Goal: Information Seeking & Learning: Find specific fact

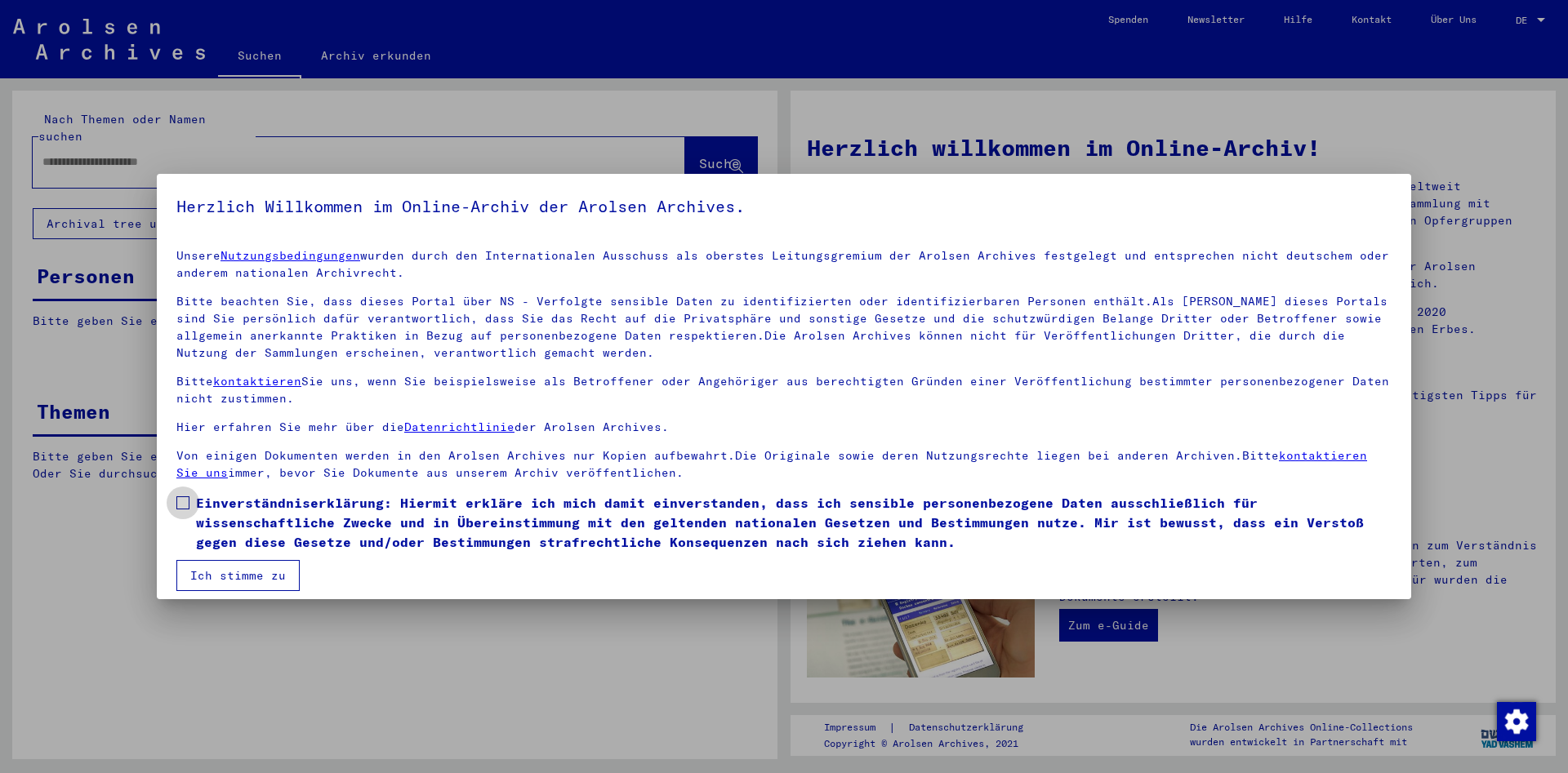
click at [182, 503] on span at bounding box center [183, 503] width 13 height 13
click at [231, 575] on button "Ich stimme zu" at bounding box center [238, 575] width 124 height 31
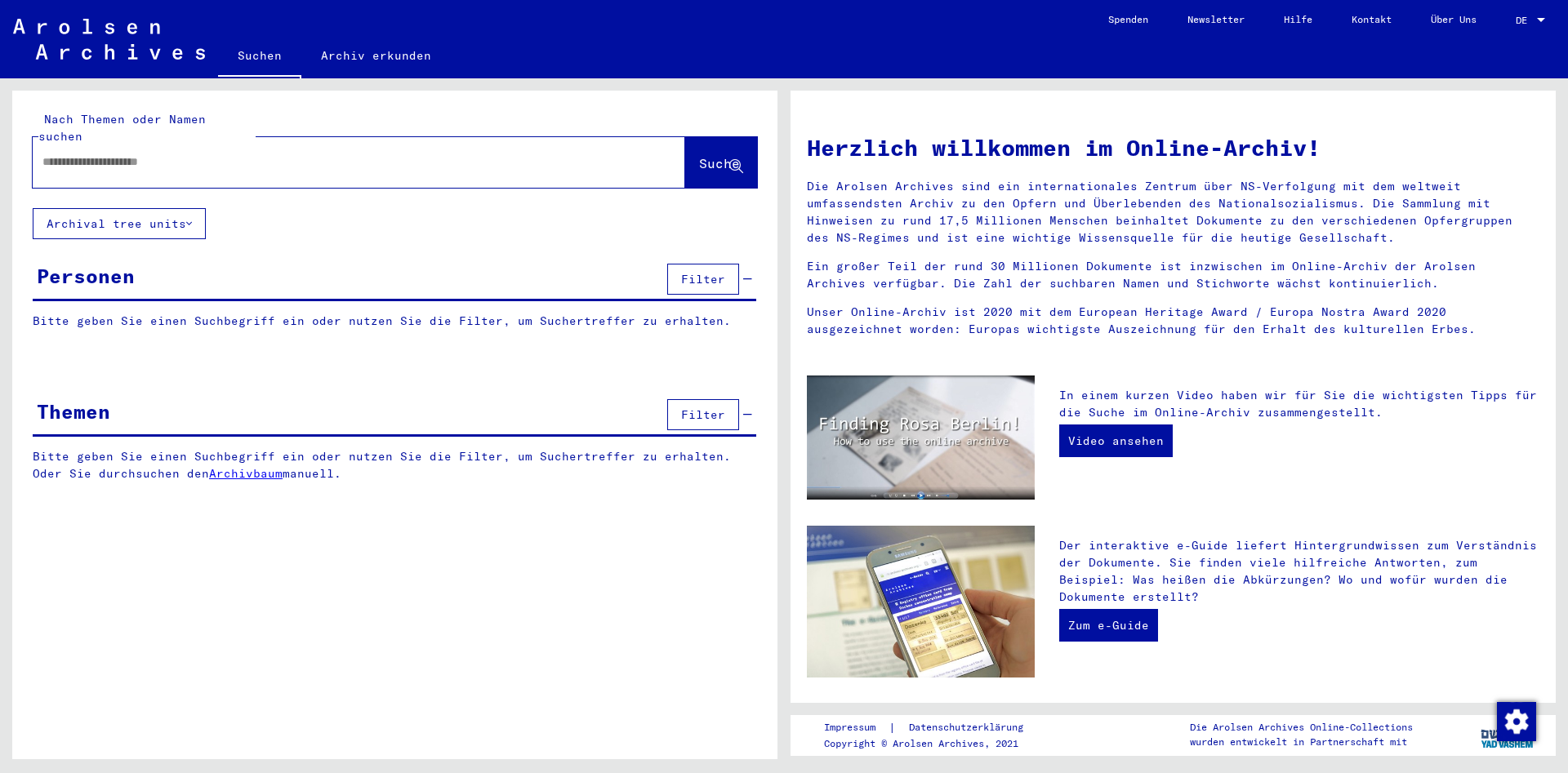
click at [62, 153] on input "text" at bounding box center [339, 162] width 593 height 17
click at [699, 155] on span "Suche" at bounding box center [720, 163] width 41 height 16
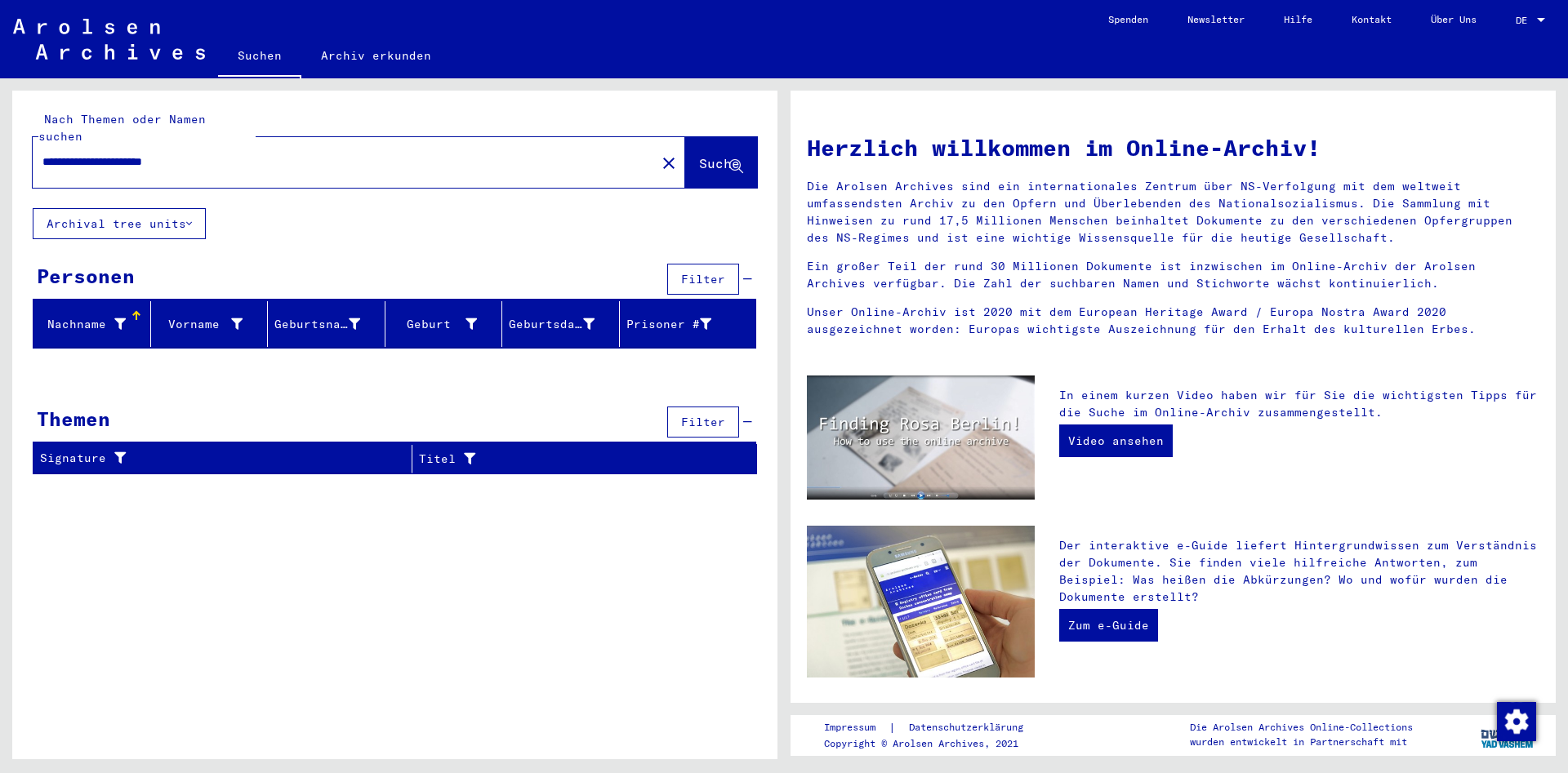
click at [197, 208] on button "Archival tree units" at bounding box center [119, 223] width 173 height 31
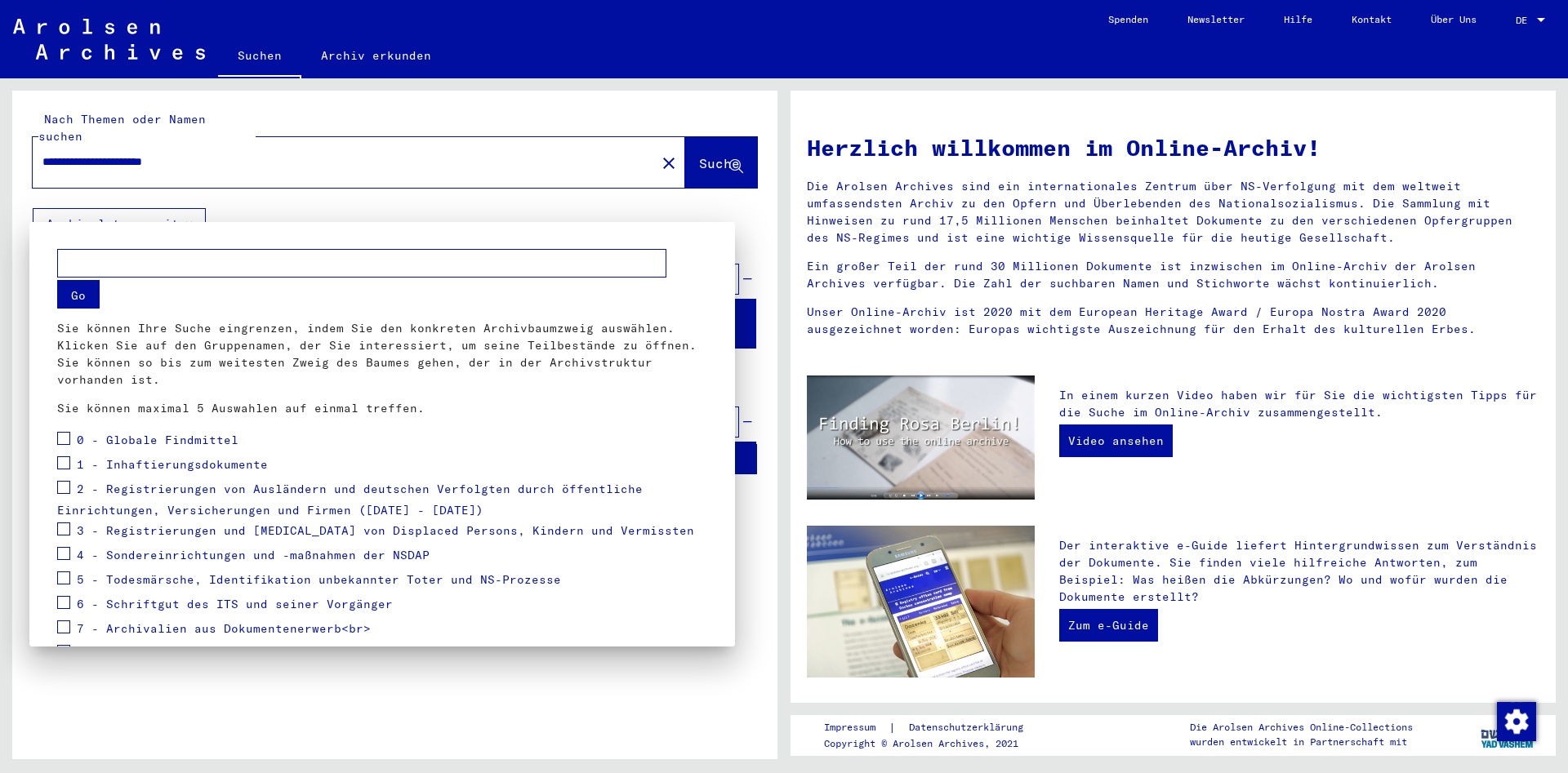
click at [460, 700] on div at bounding box center [784, 386] width 1568 height 773
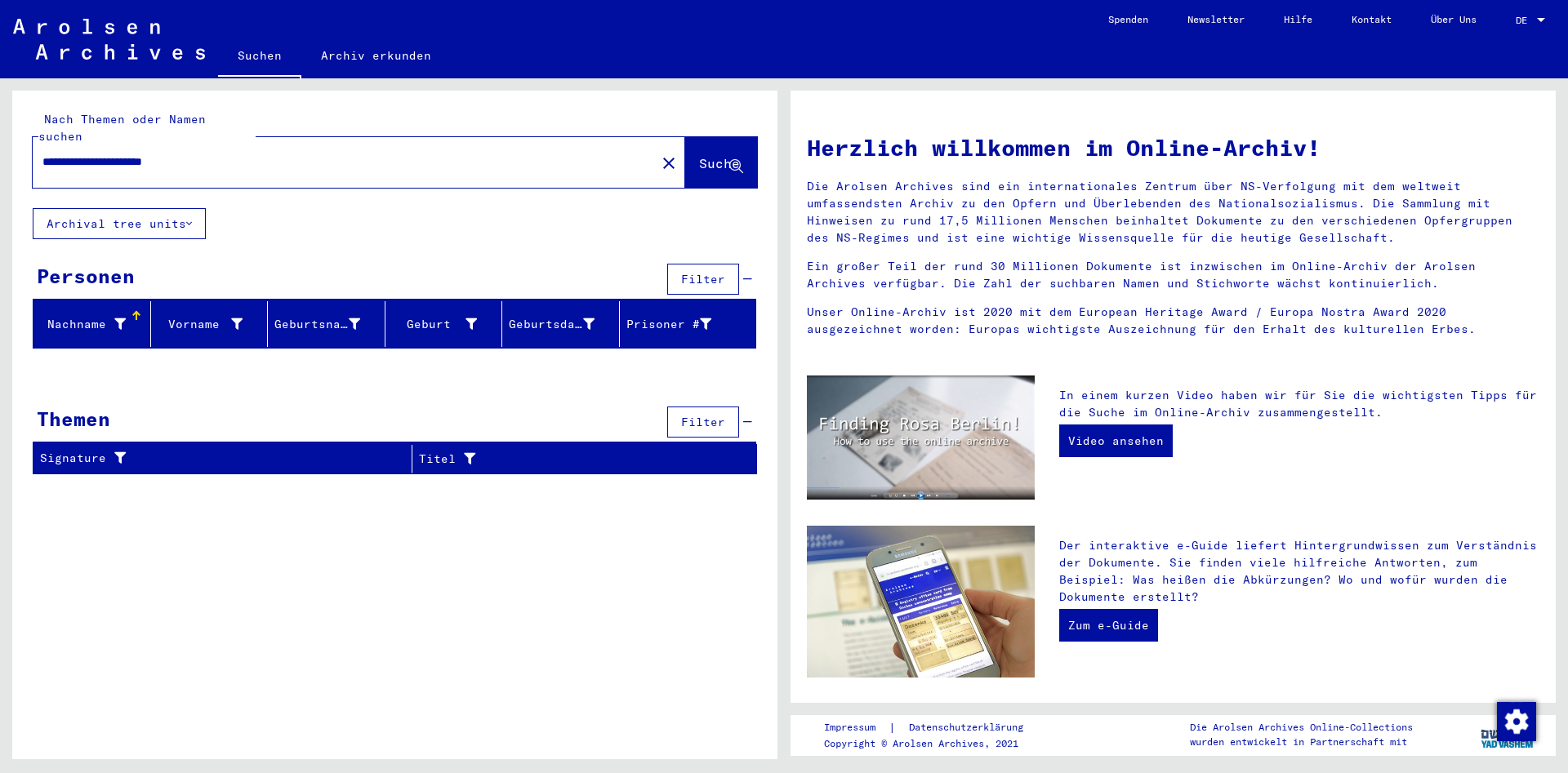
drag, startPoint x: 219, startPoint y: 144, endPoint x: 0, endPoint y: 128, distance: 219.6
click at [42, 153] on input "**********" at bounding box center [339, 162] width 593 height 17
type input "**********"
click at [699, 155] on span "Suche" at bounding box center [720, 163] width 41 height 16
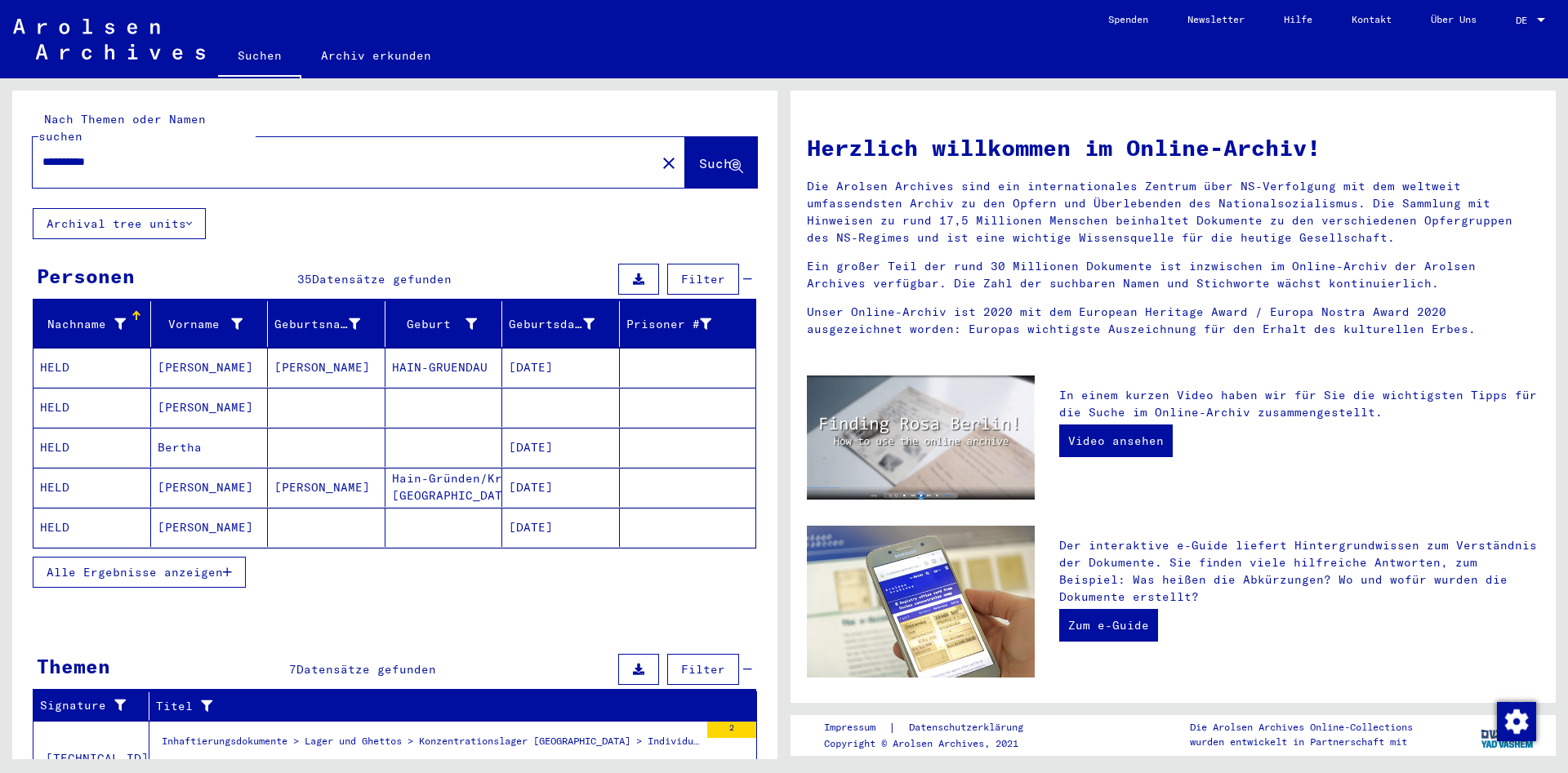
click at [106, 359] on mat-cell "HELD" at bounding box center [93, 368] width 118 height 39
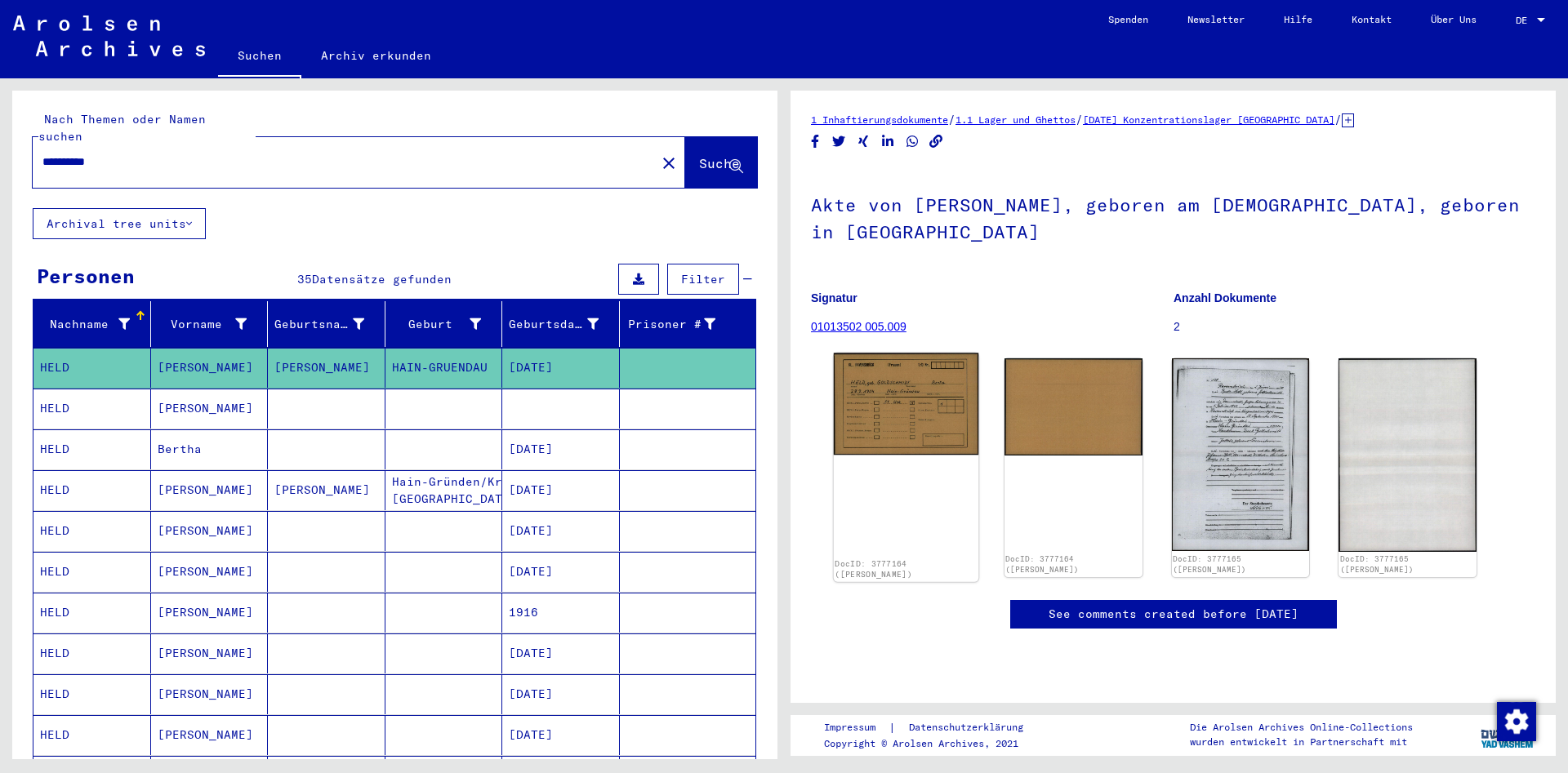
click at [895, 430] on img at bounding box center [906, 404] width 144 height 102
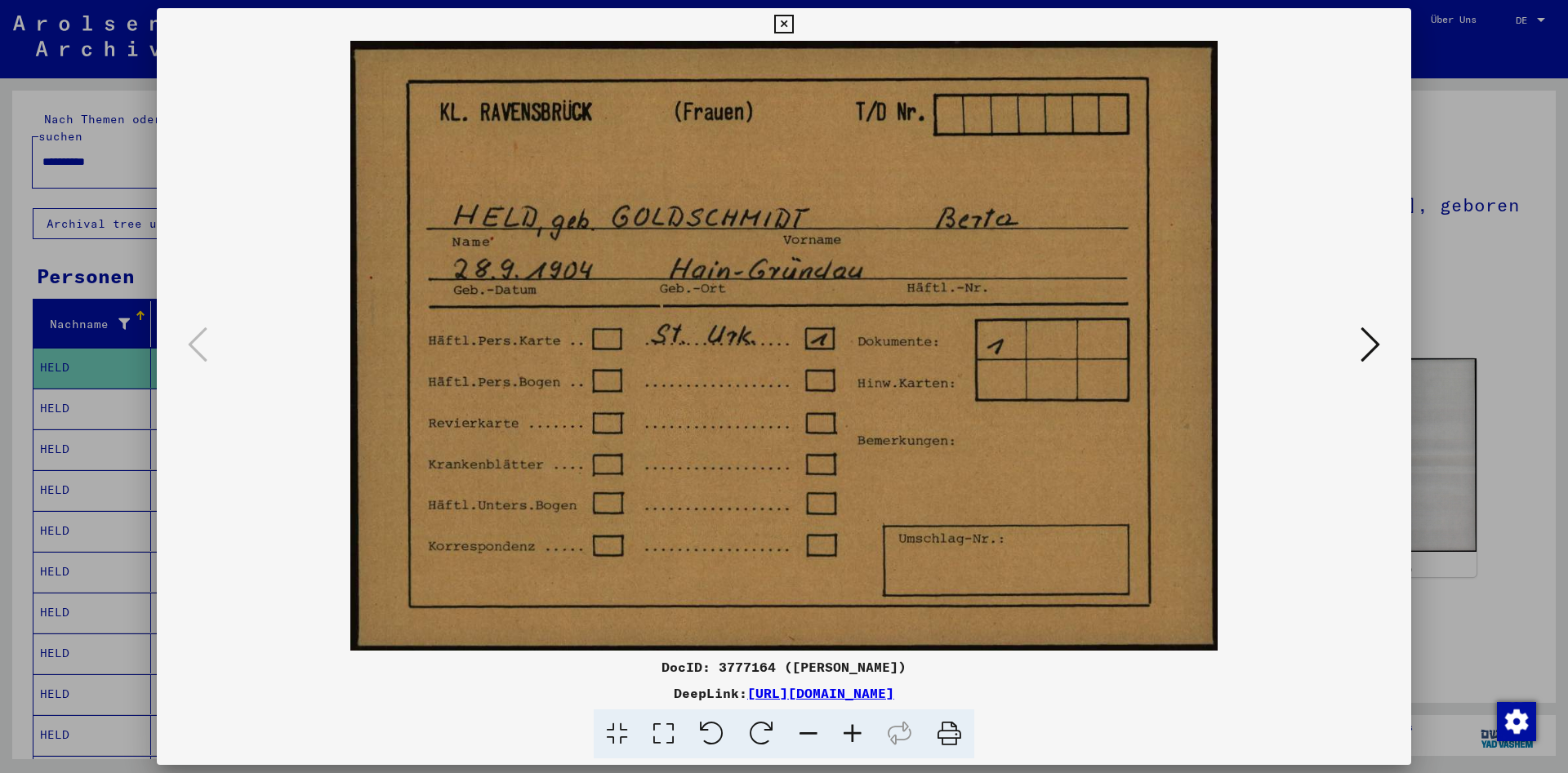
click at [1379, 349] on icon at bounding box center [1370, 344] width 20 height 39
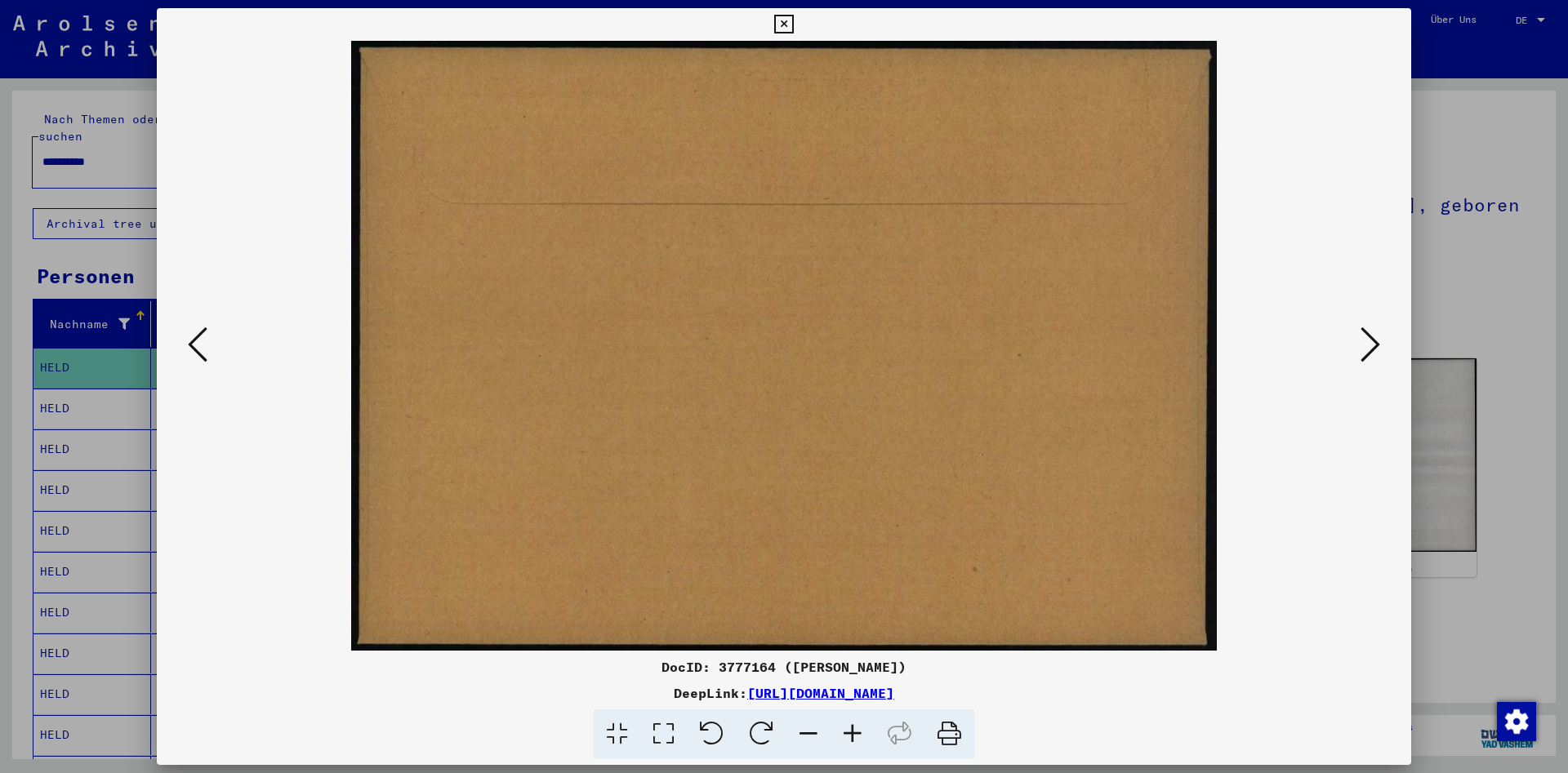
click at [1379, 349] on icon at bounding box center [1370, 344] width 20 height 39
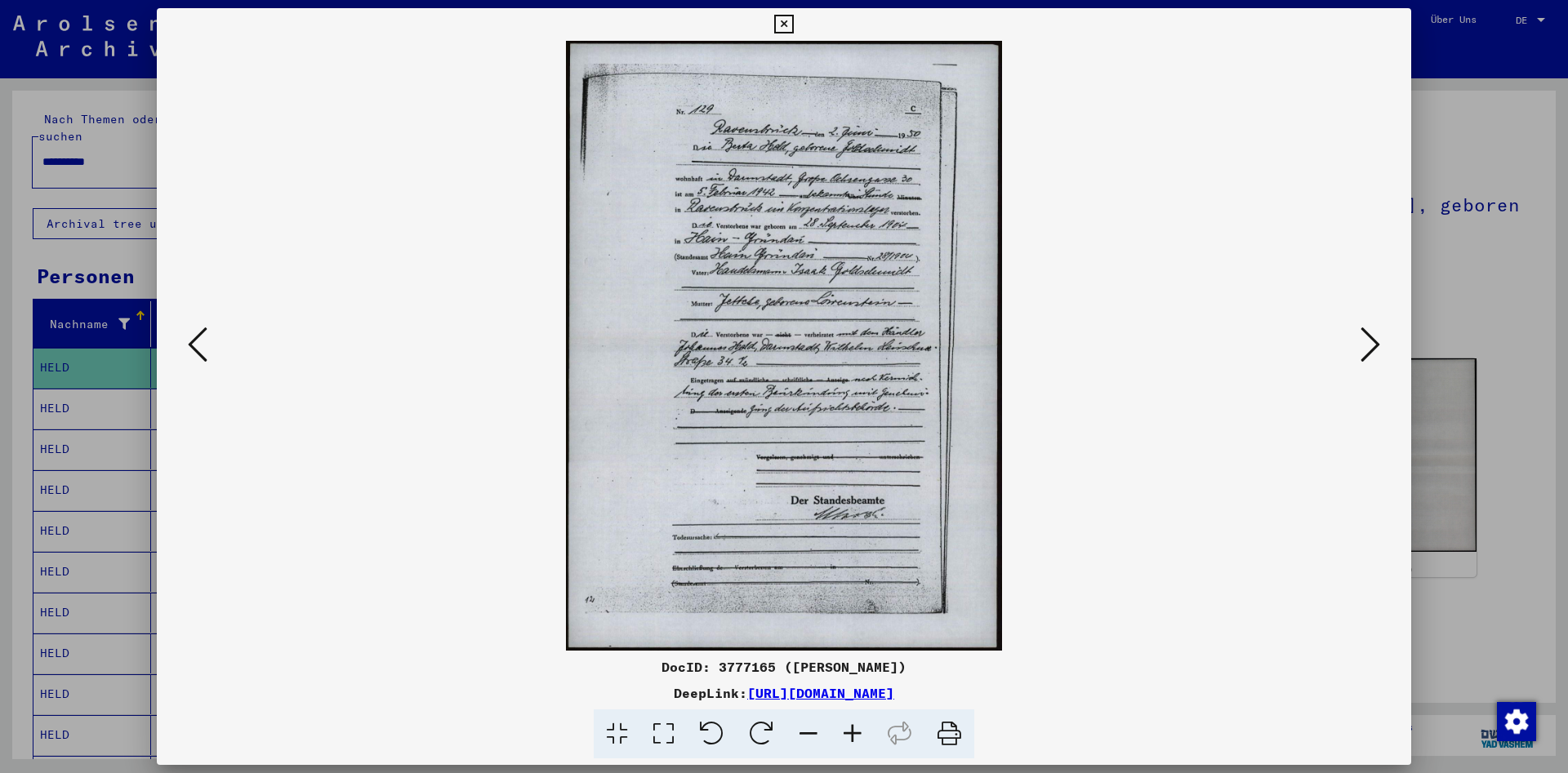
click at [853, 727] on icon at bounding box center [852, 734] width 44 height 50
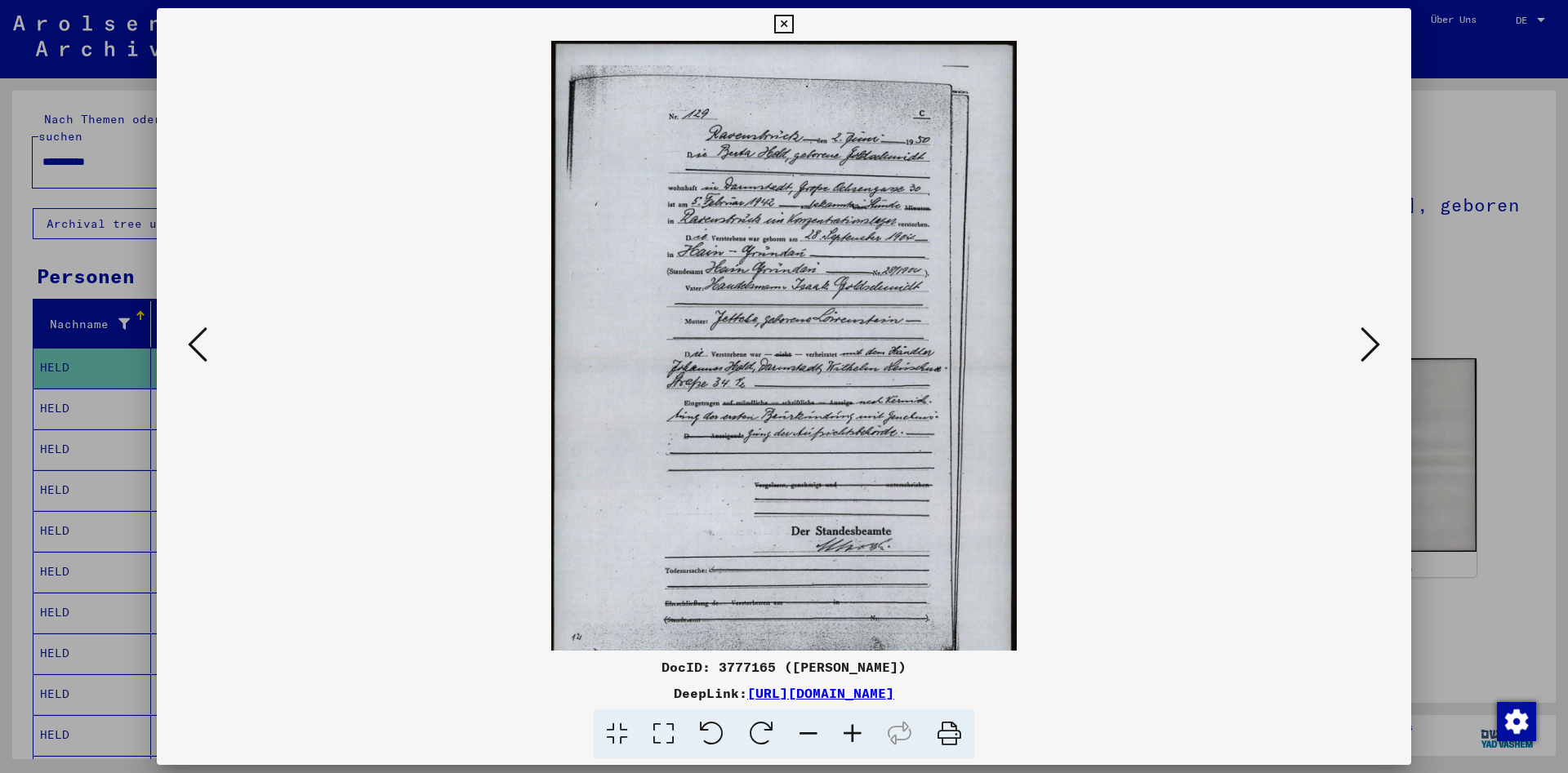
click at [853, 727] on icon at bounding box center [852, 734] width 44 height 50
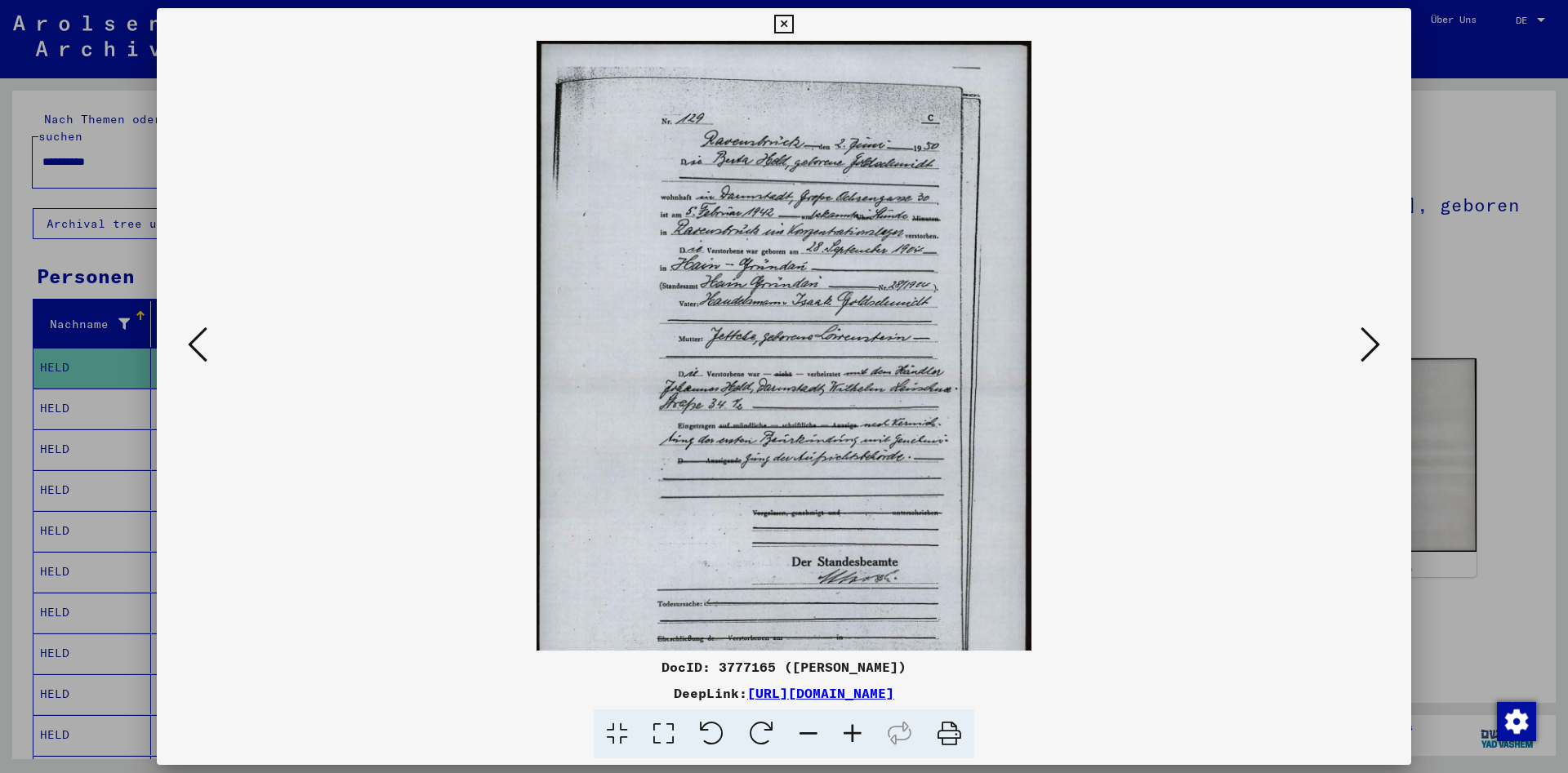
click at [853, 727] on icon at bounding box center [852, 734] width 44 height 50
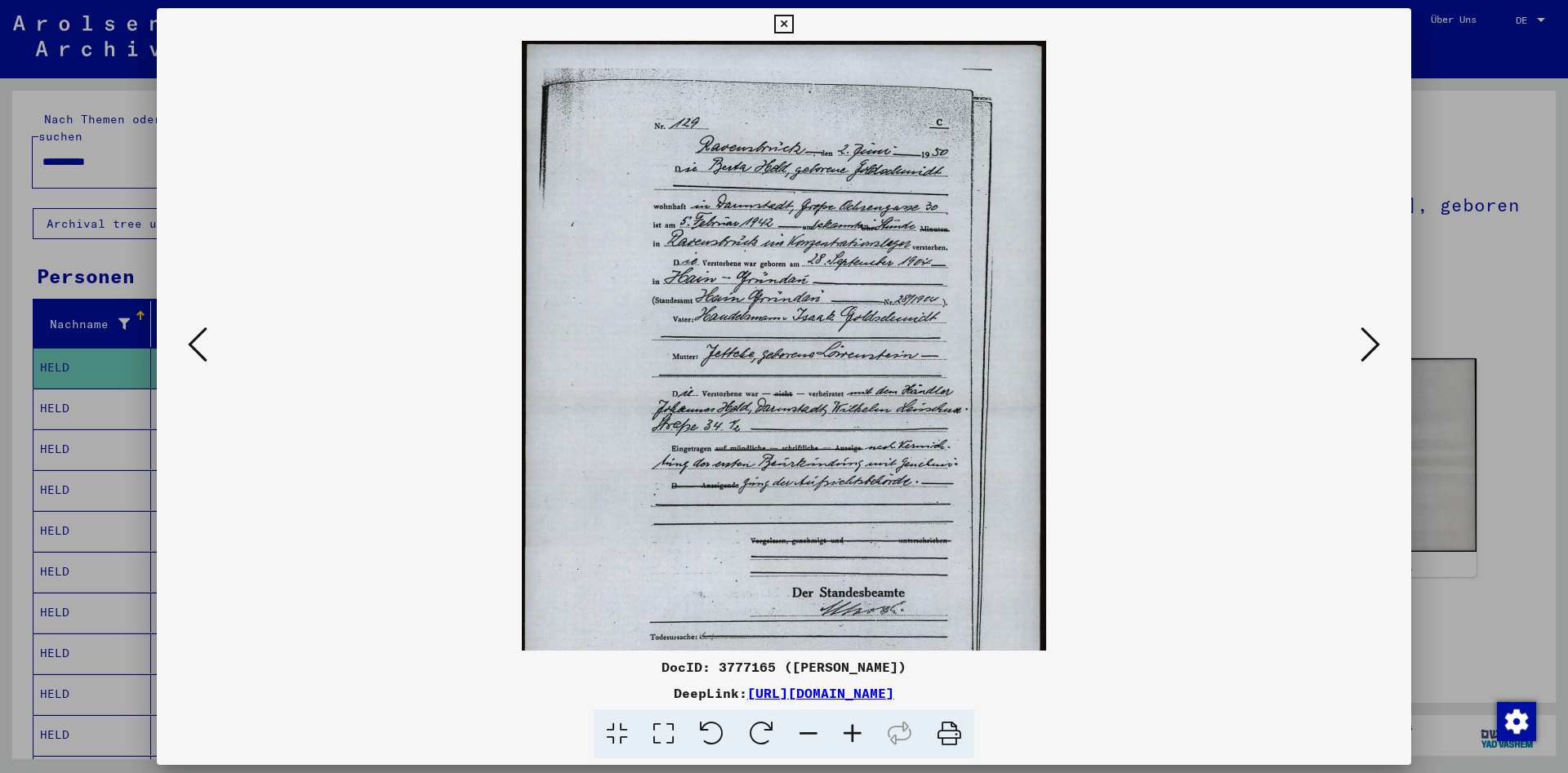
click at [853, 727] on icon at bounding box center [852, 734] width 44 height 50
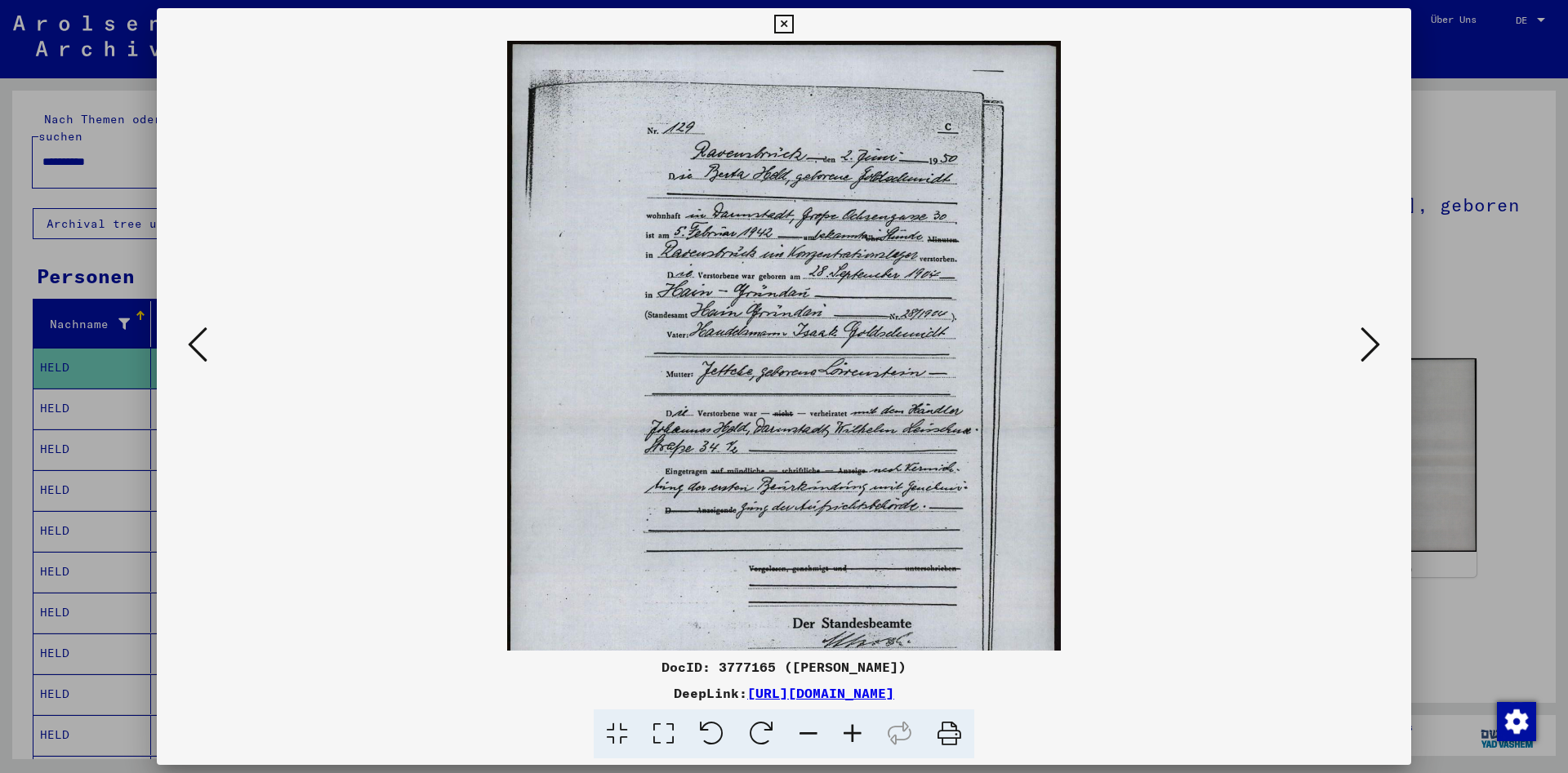
click at [853, 727] on icon at bounding box center [852, 734] width 44 height 50
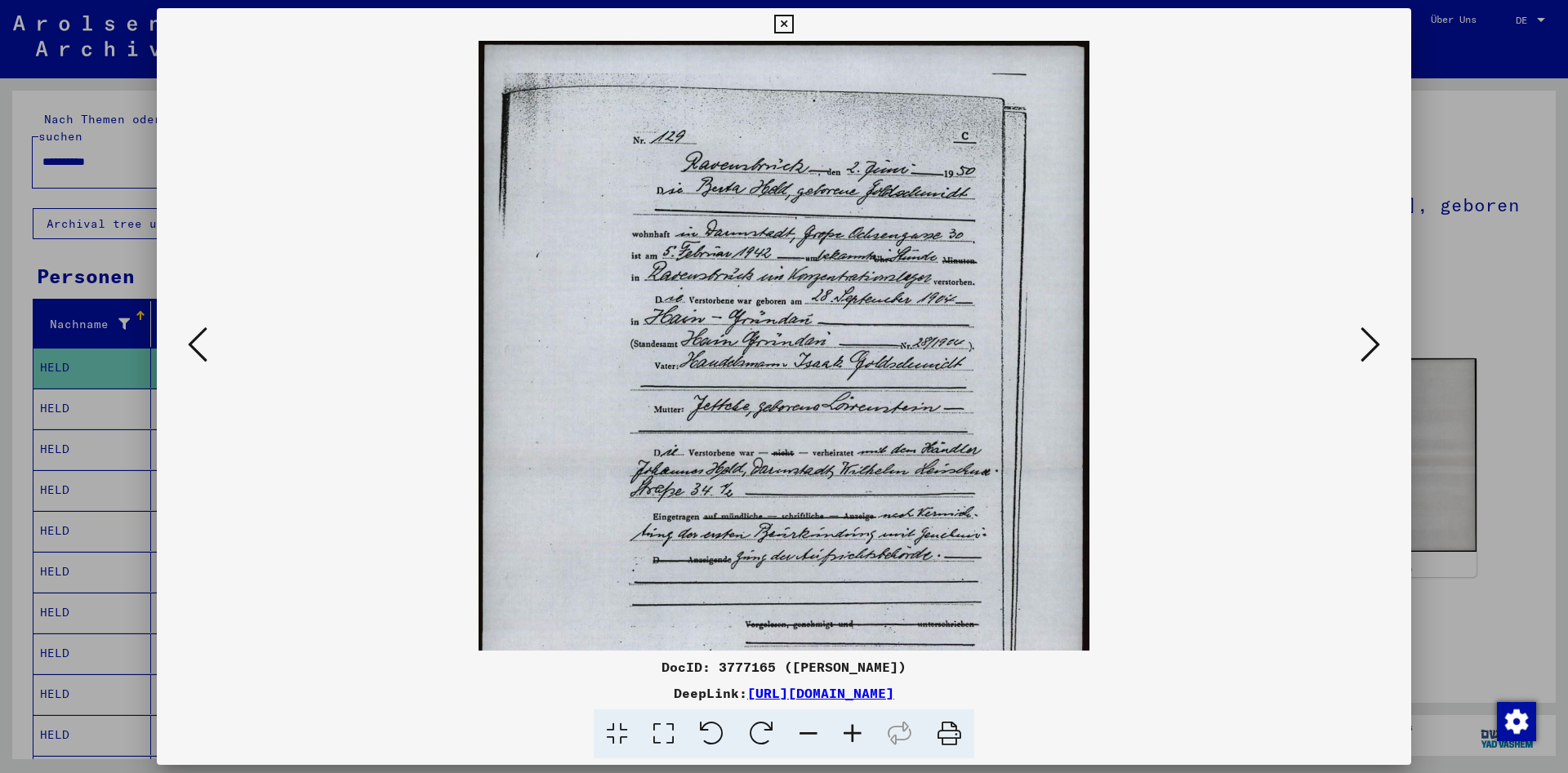
click at [853, 727] on icon at bounding box center [852, 734] width 44 height 50
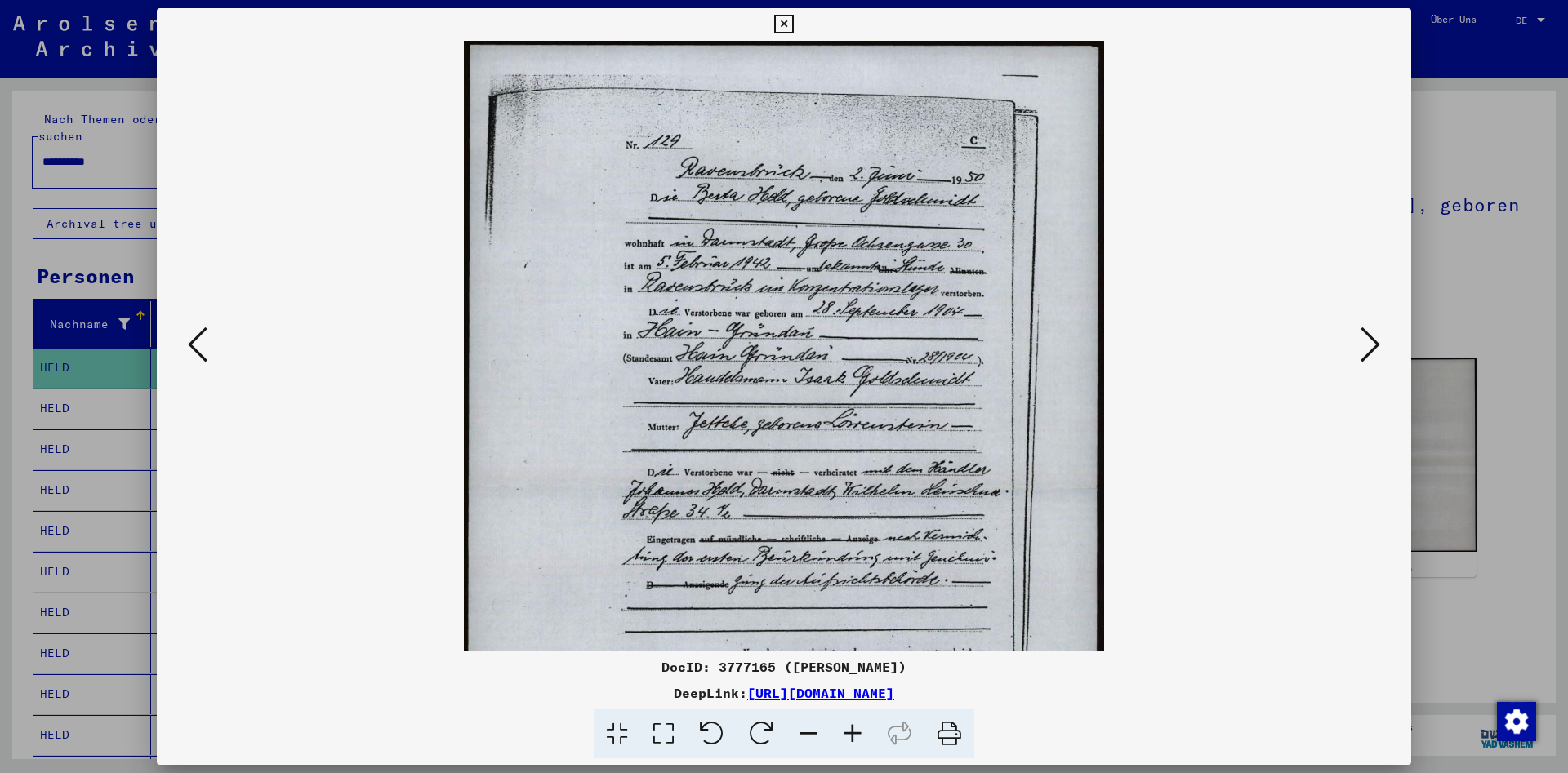
click at [853, 727] on icon at bounding box center [852, 734] width 44 height 50
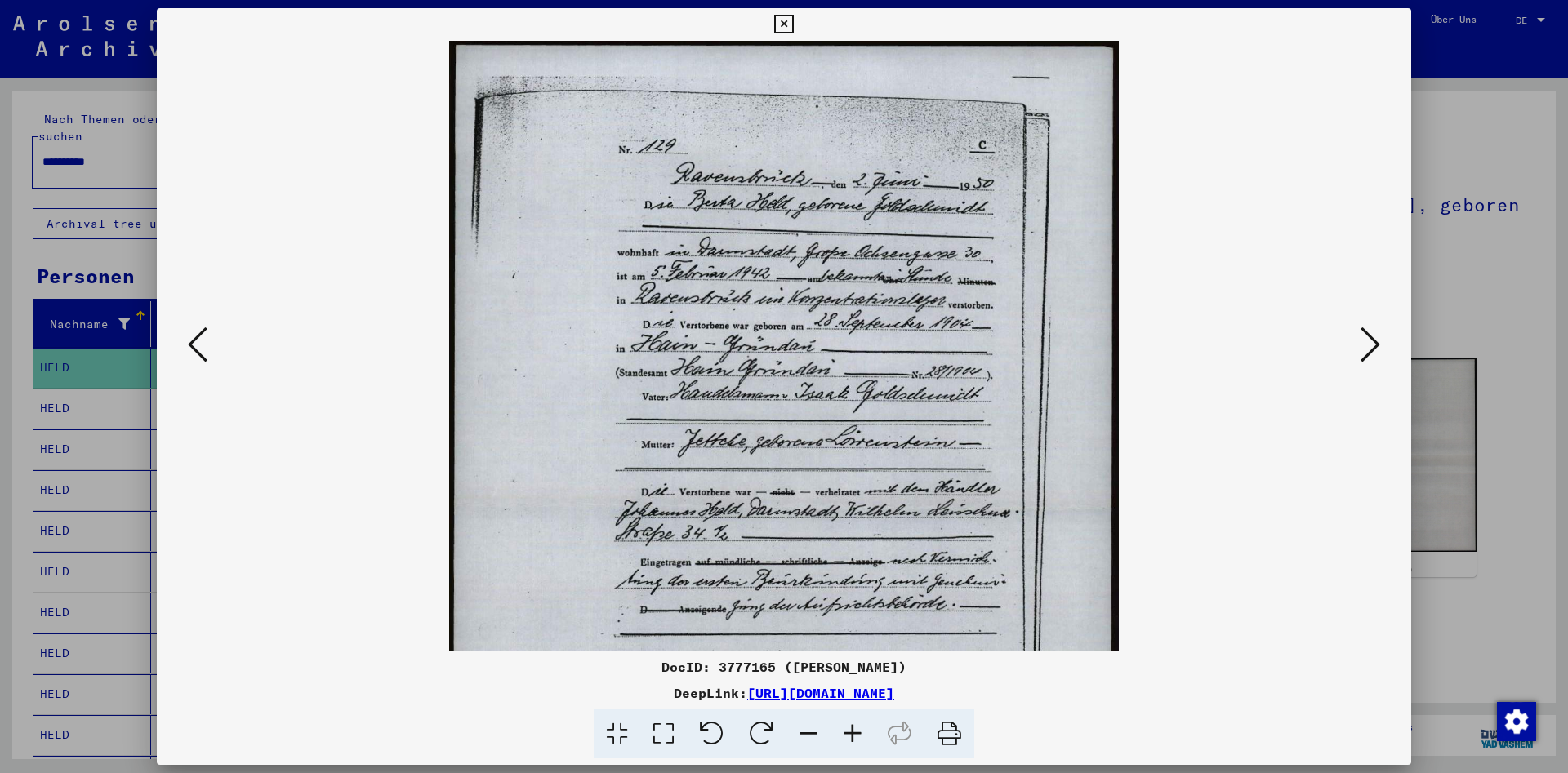
click at [853, 727] on icon at bounding box center [852, 734] width 44 height 50
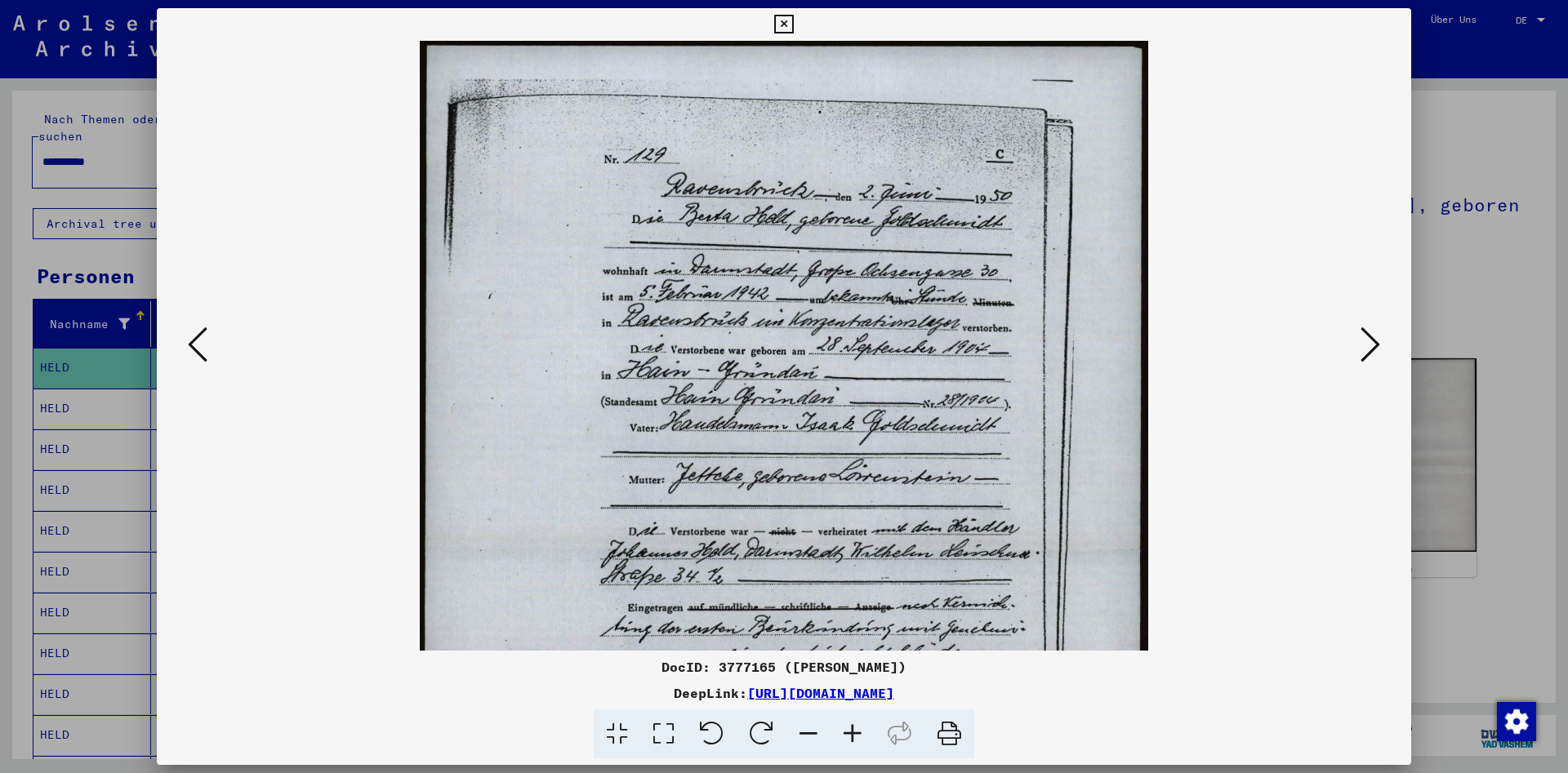
click at [853, 727] on icon at bounding box center [852, 734] width 44 height 50
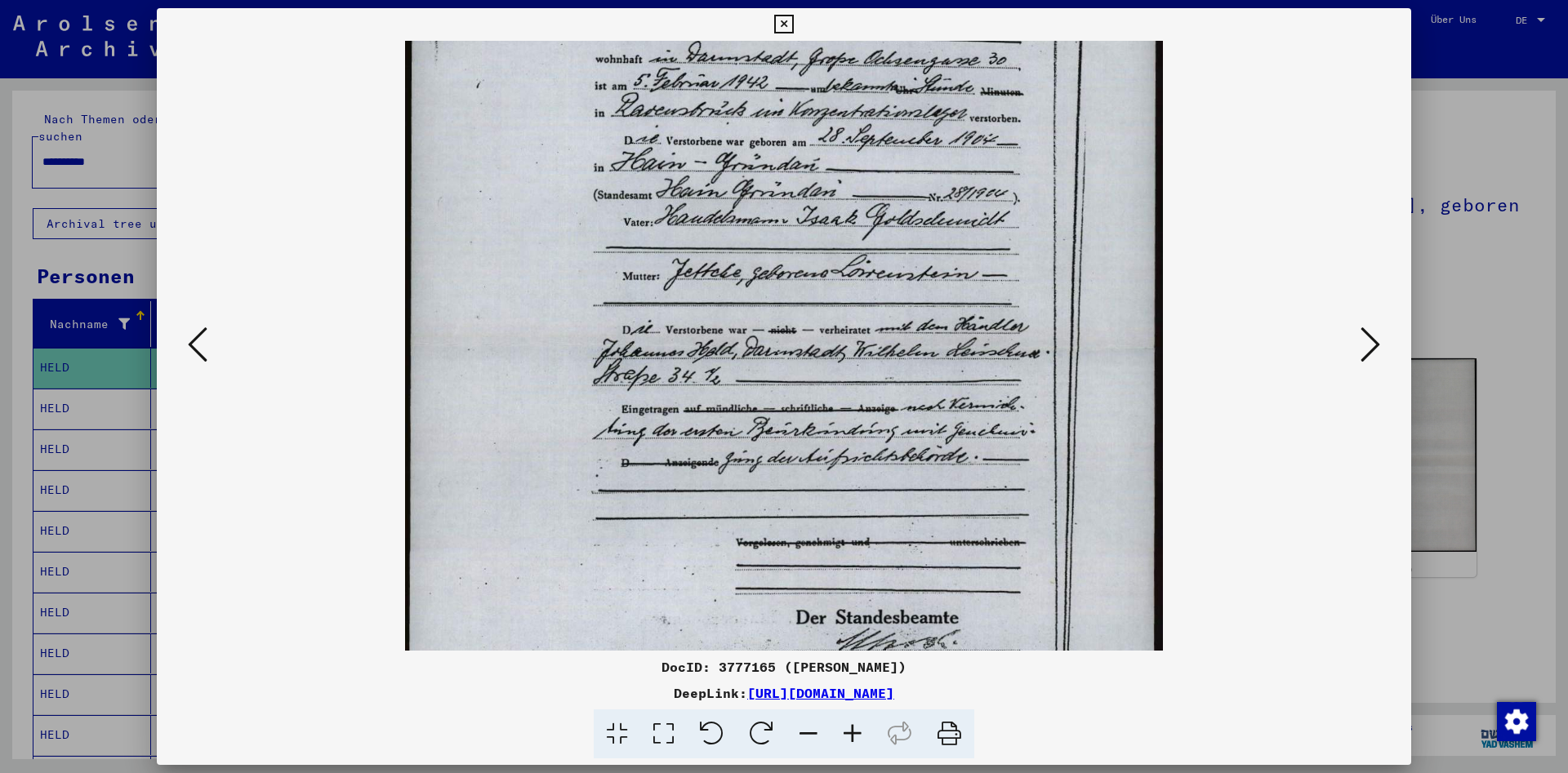
scroll to position [279, 0]
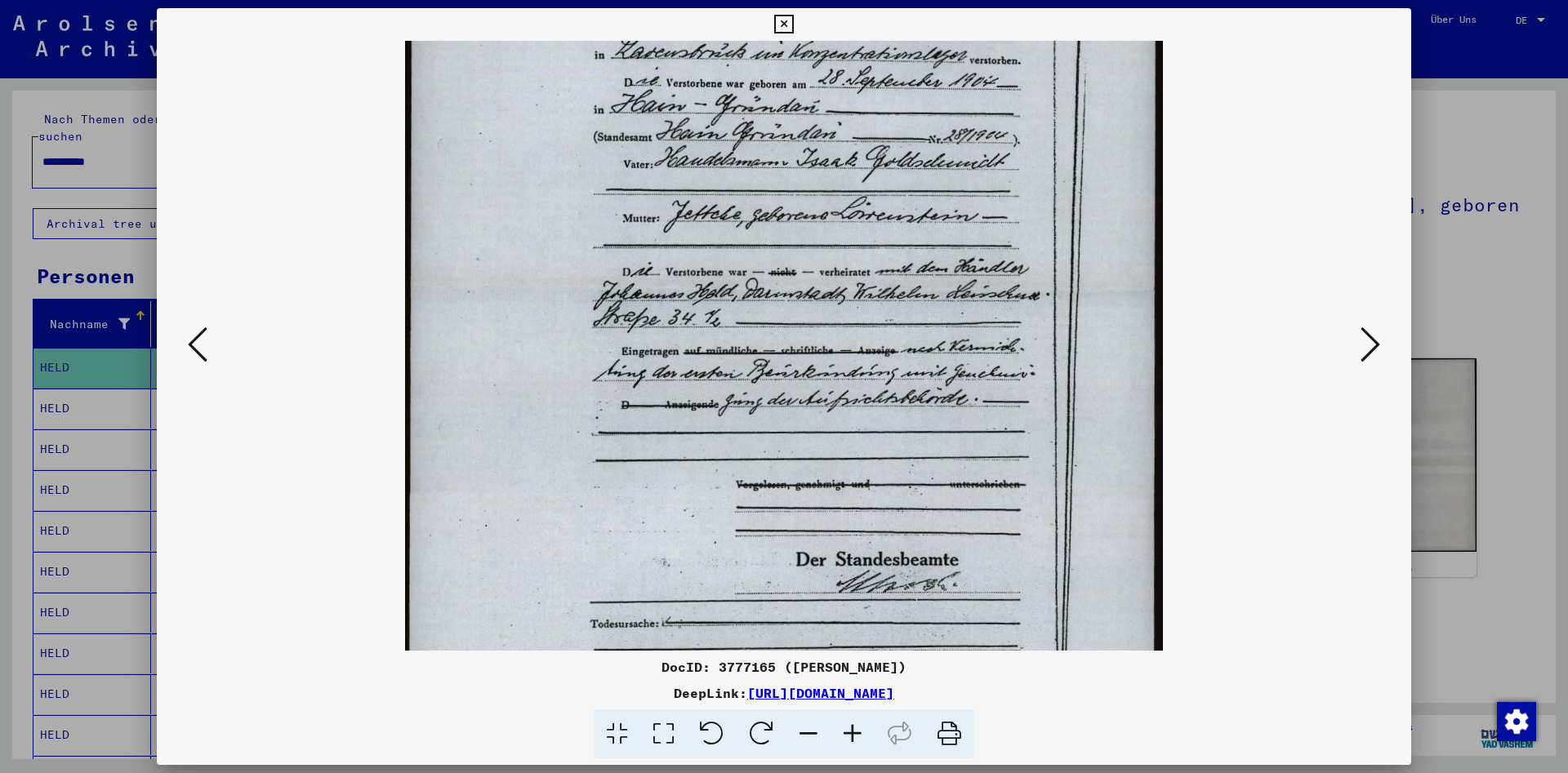
drag, startPoint x: 824, startPoint y: 598, endPoint x: 785, endPoint y: 319, distance: 281.7
click at [785, 319] on img at bounding box center [784, 290] width 757 height 1058
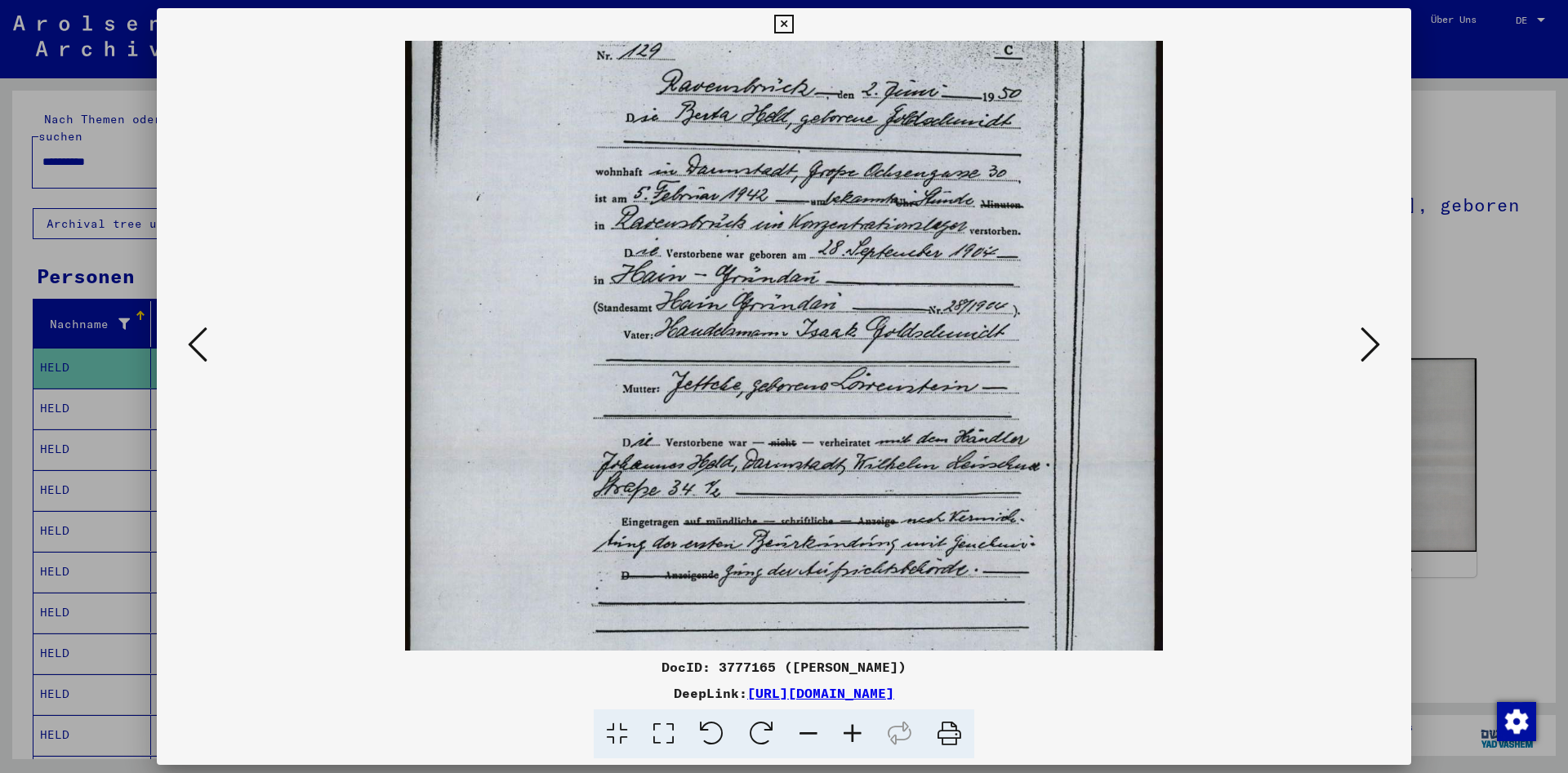
scroll to position [87, 0]
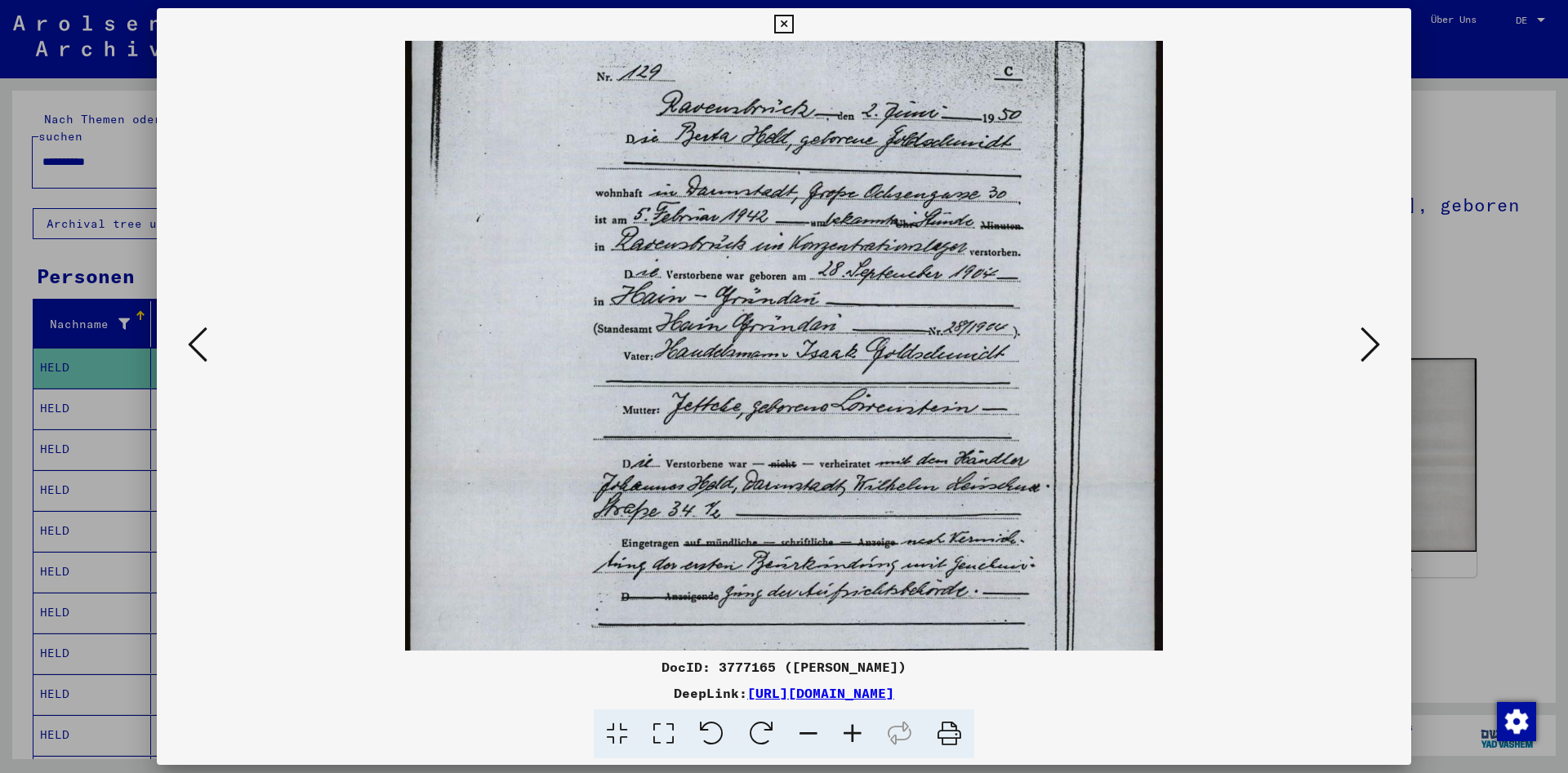
drag, startPoint x: 726, startPoint y: 489, endPoint x: 743, endPoint y: 532, distance: 46.2
click at [743, 532] on img at bounding box center [784, 482] width 757 height 1058
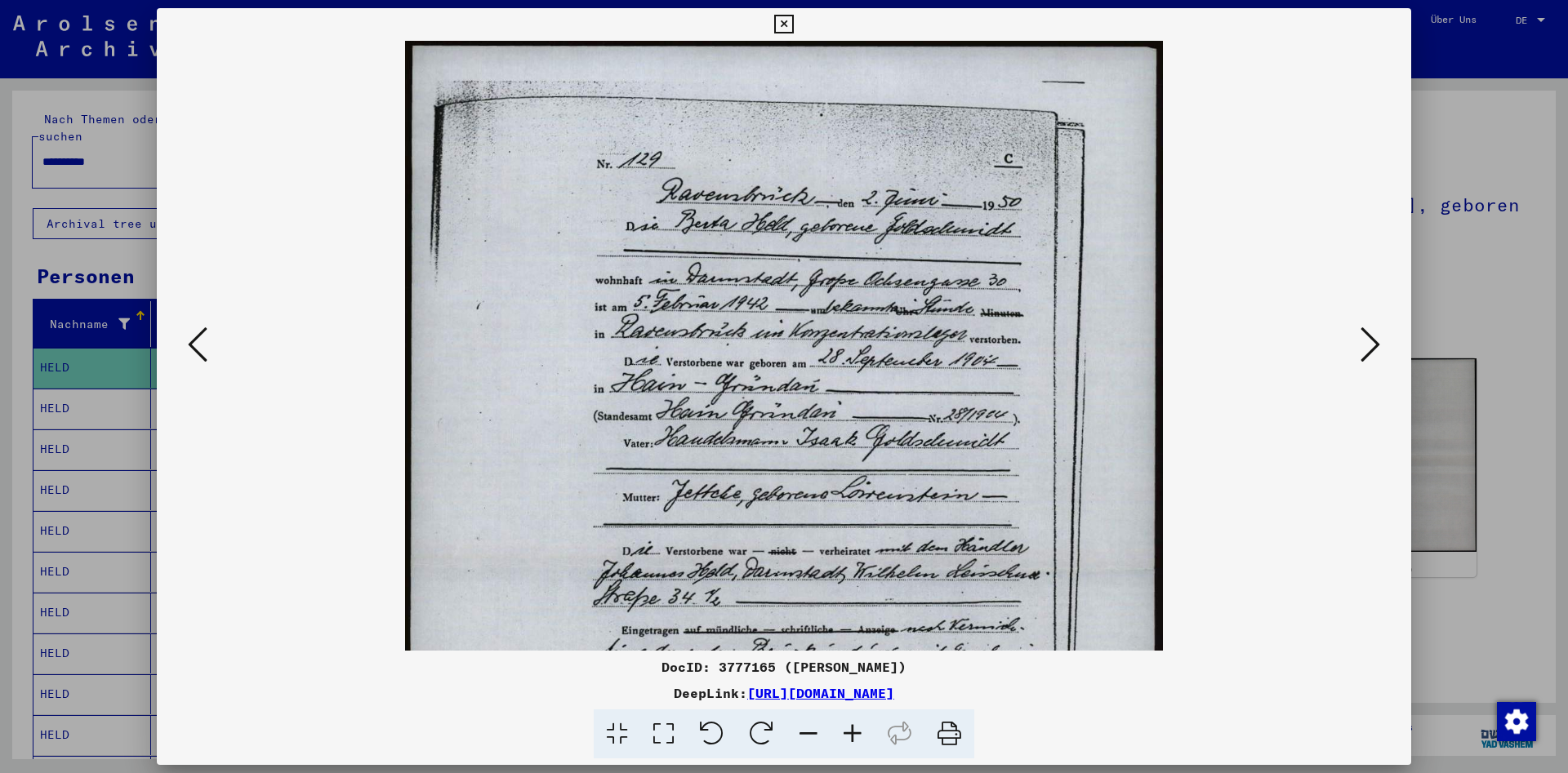
drag, startPoint x: 769, startPoint y: 319, endPoint x: 753, endPoint y: 508, distance: 189.7
click at [753, 508] on img at bounding box center [784, 570] width 757 height 1058
click at [1376, 343] on icon at bounding box center [1370, 344] width 20 height 39
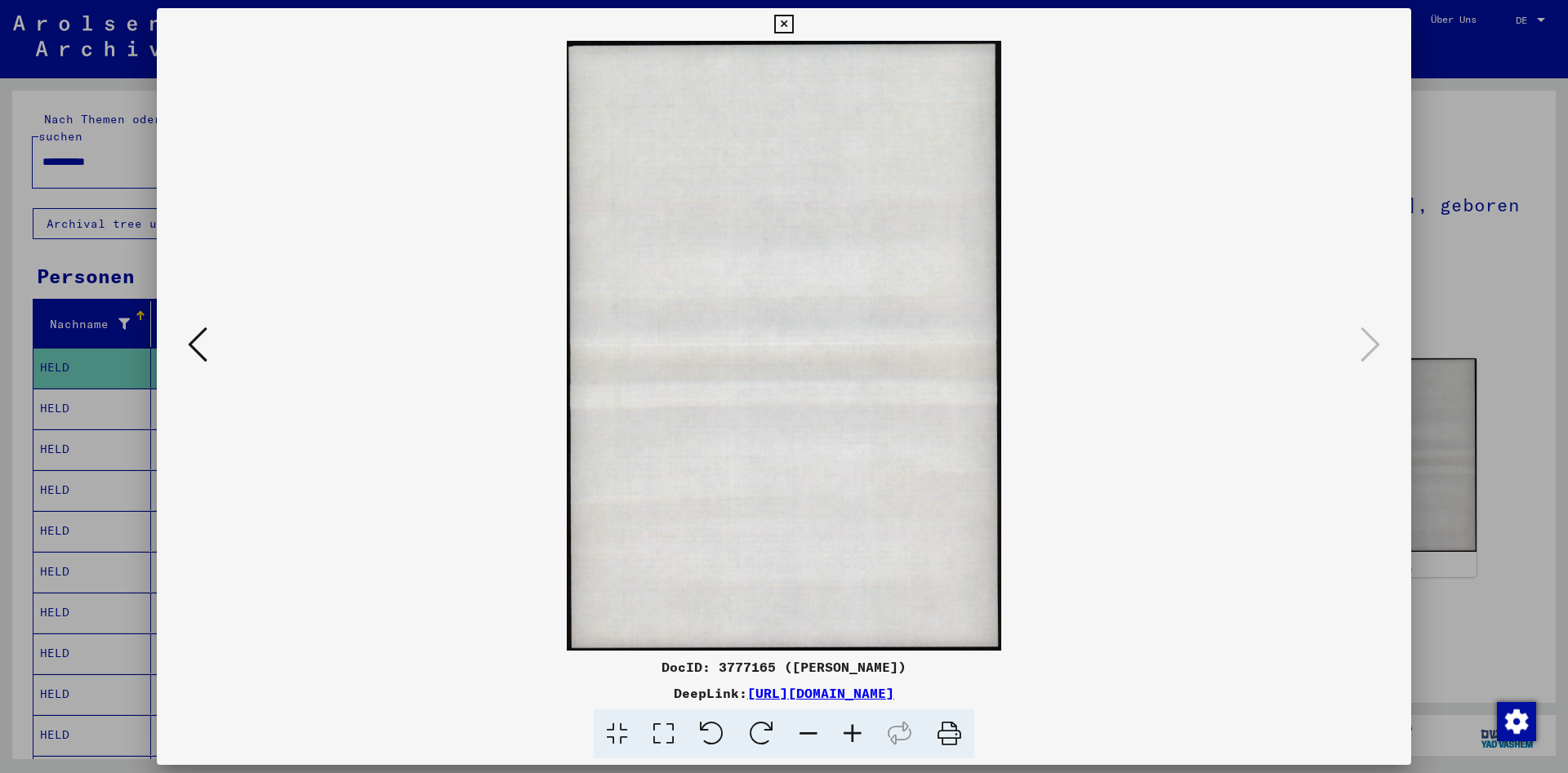
click at [194, 341] on icon at bounding box center [198, 344] width 20 height 39
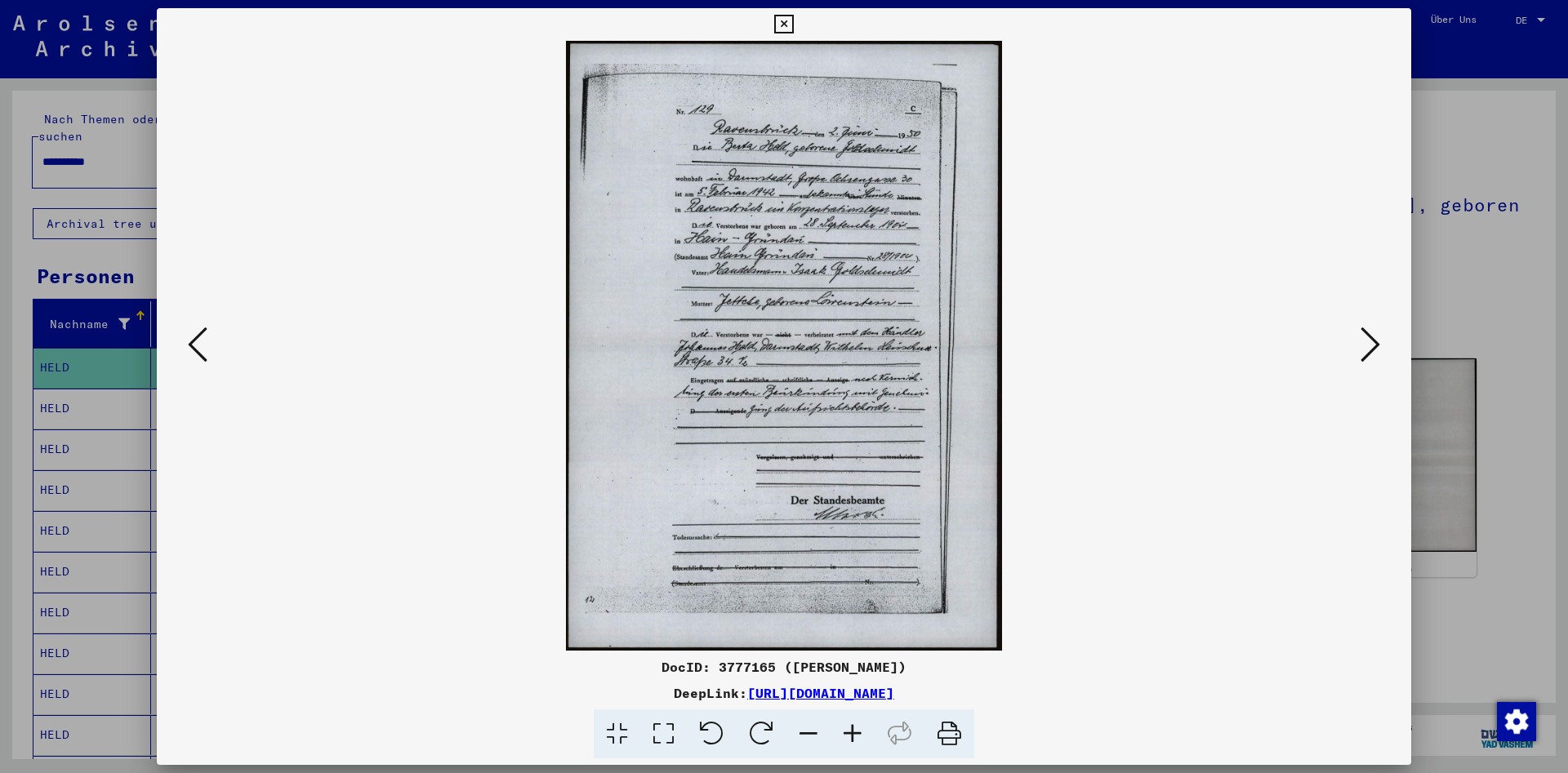
click at [194, 341] on icon at bounding box center [198, 344] width 20 height 39
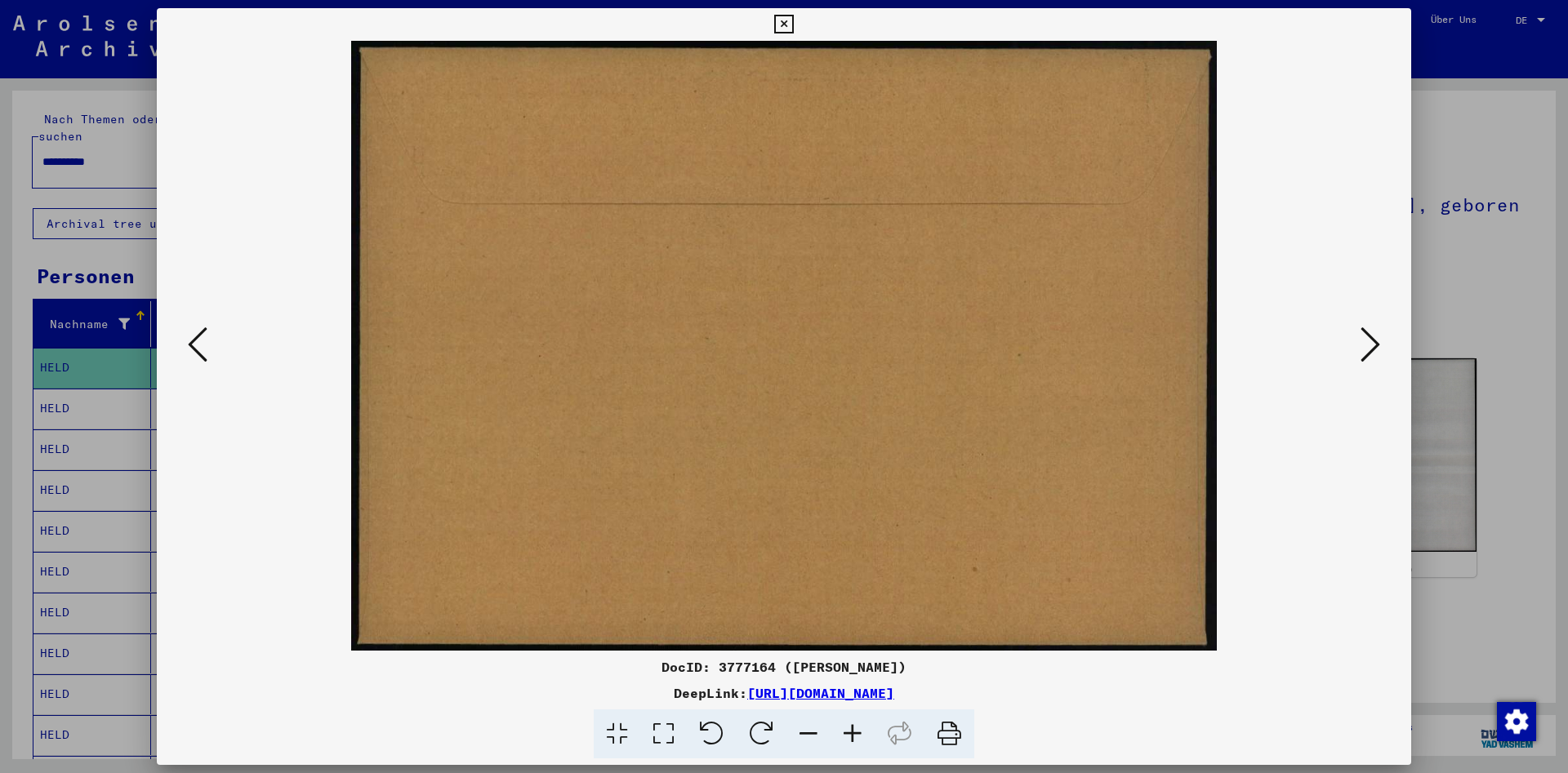
click at [194, 341] on icon at bounding box center [198, 344] width 20 height 39
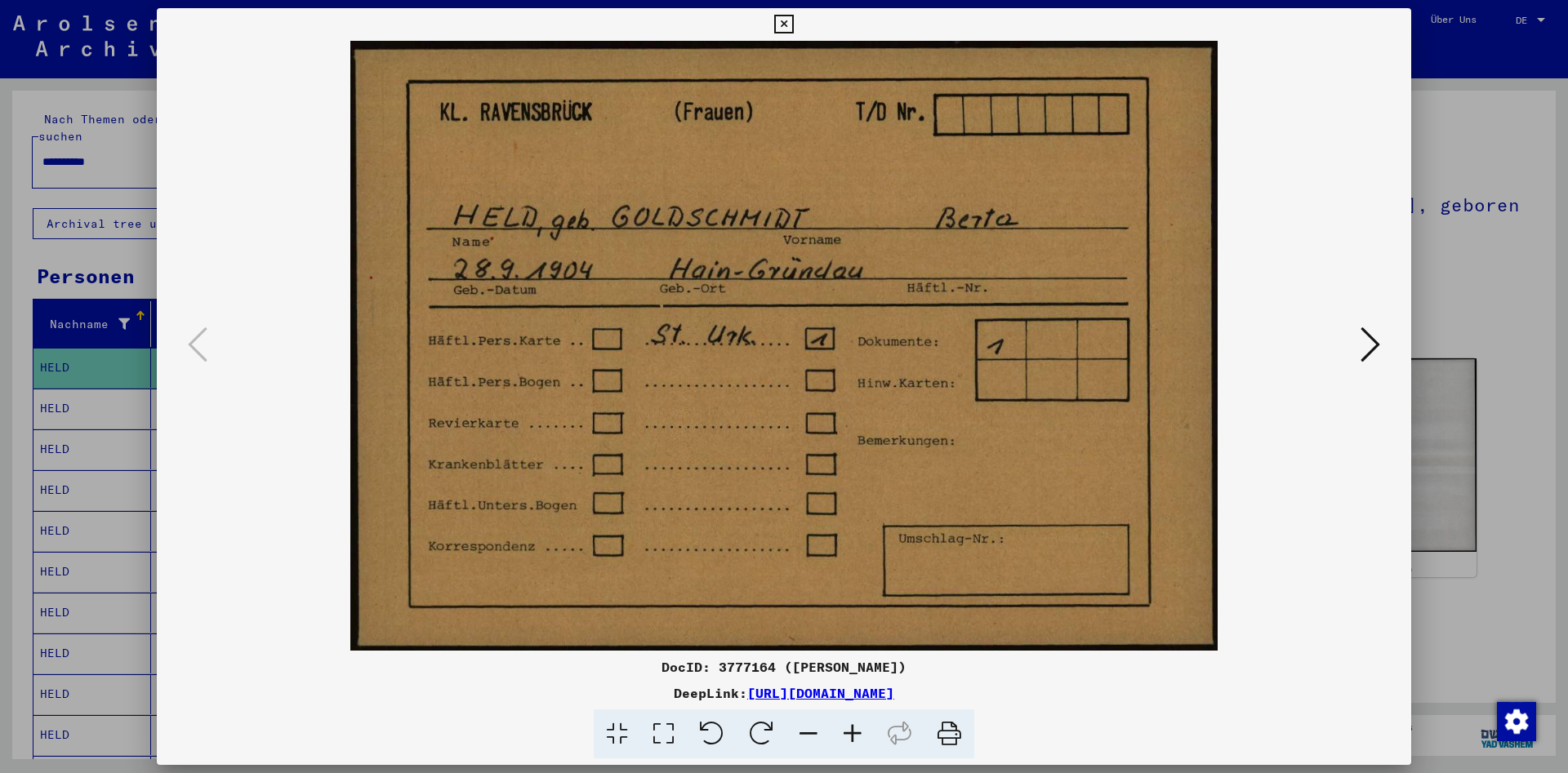
click at [793, 26] on icon at bounding box center [784, 24] width 19 height 20
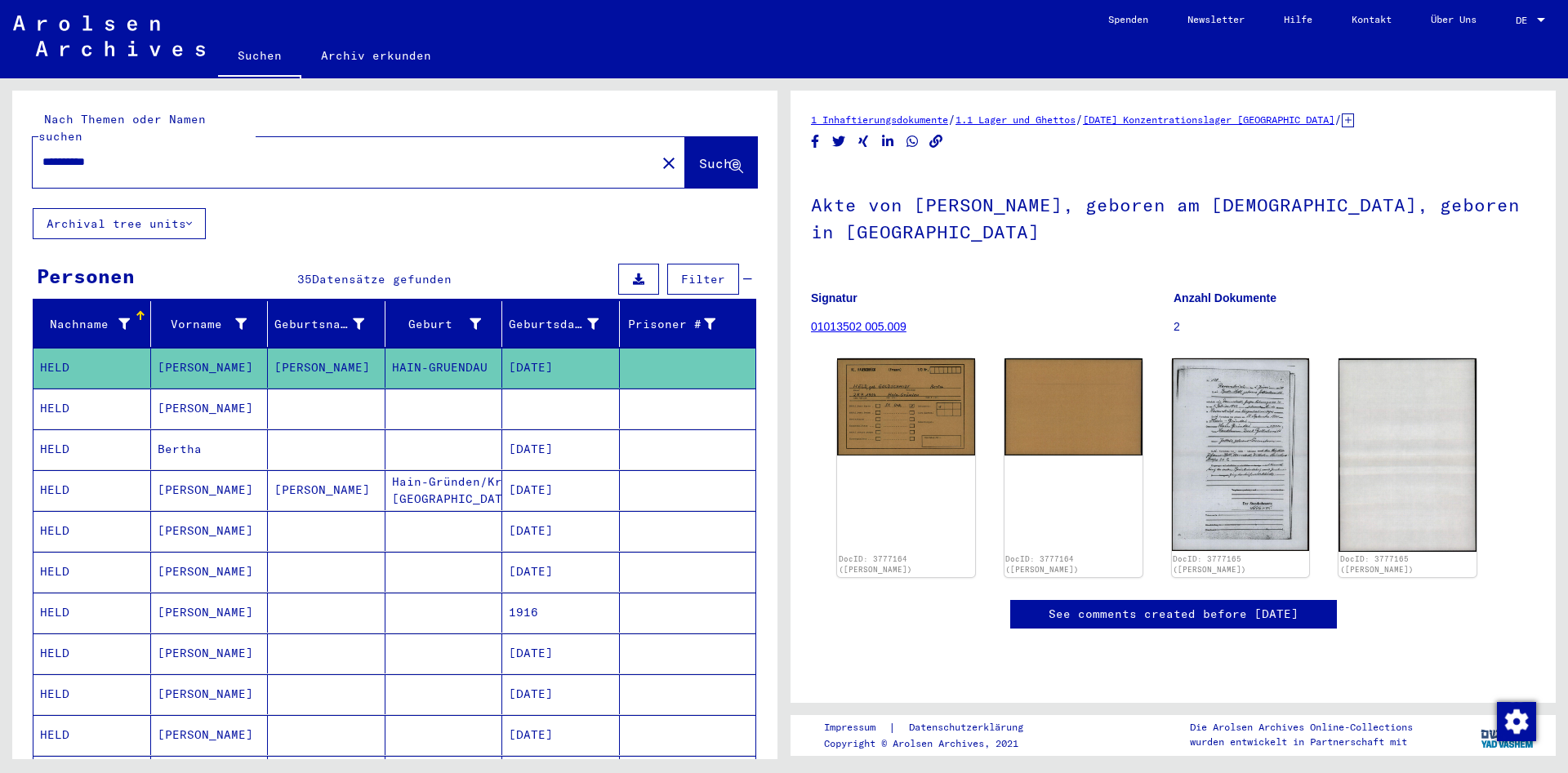
click at [107, 388] on mat-cell "HELD" at bounding box center [93, 408] width 118 height 40
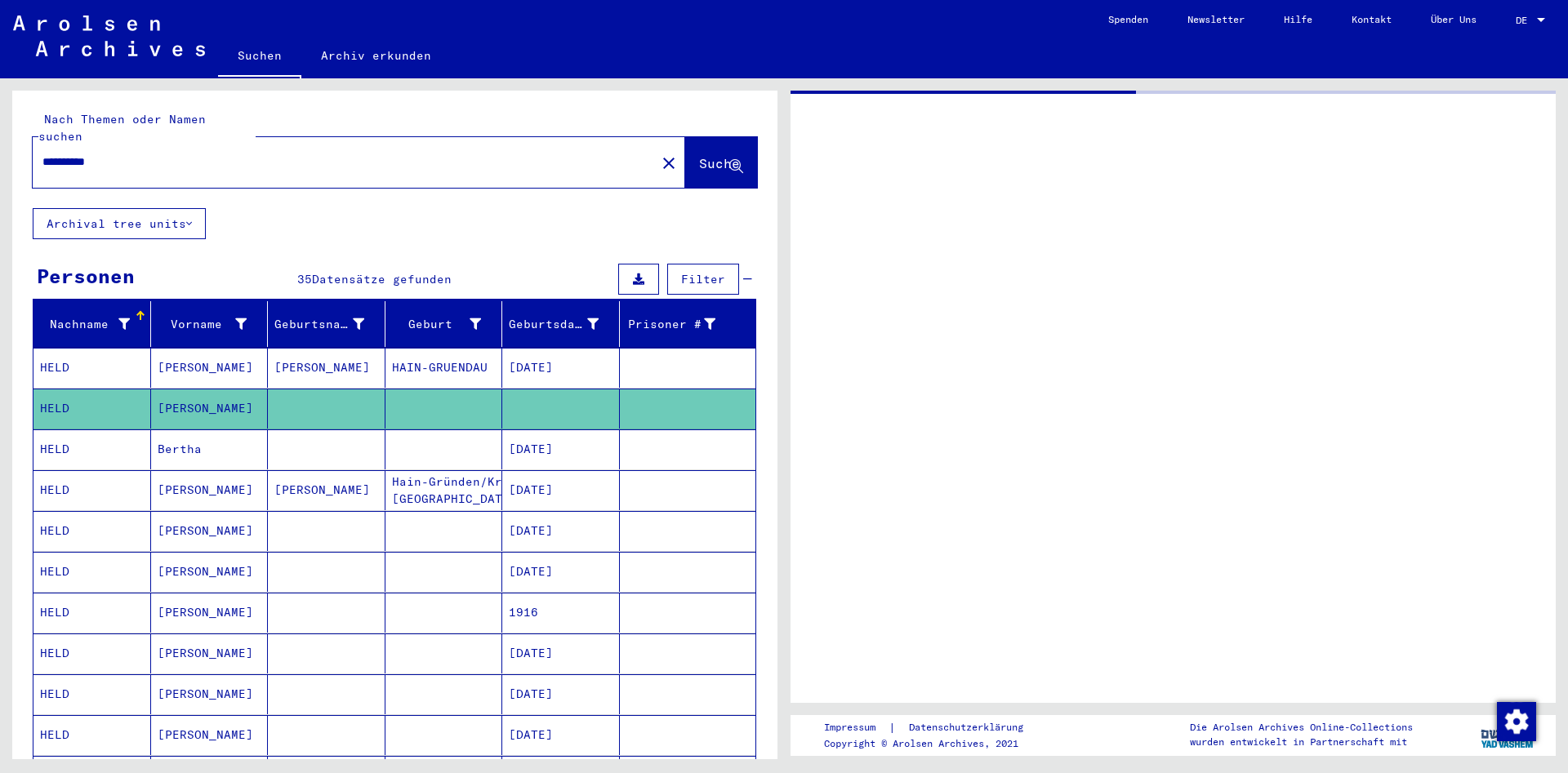
click at [107, 388] on mat-cell "HELD" at bounding box center [93, 408] width 118 height 40
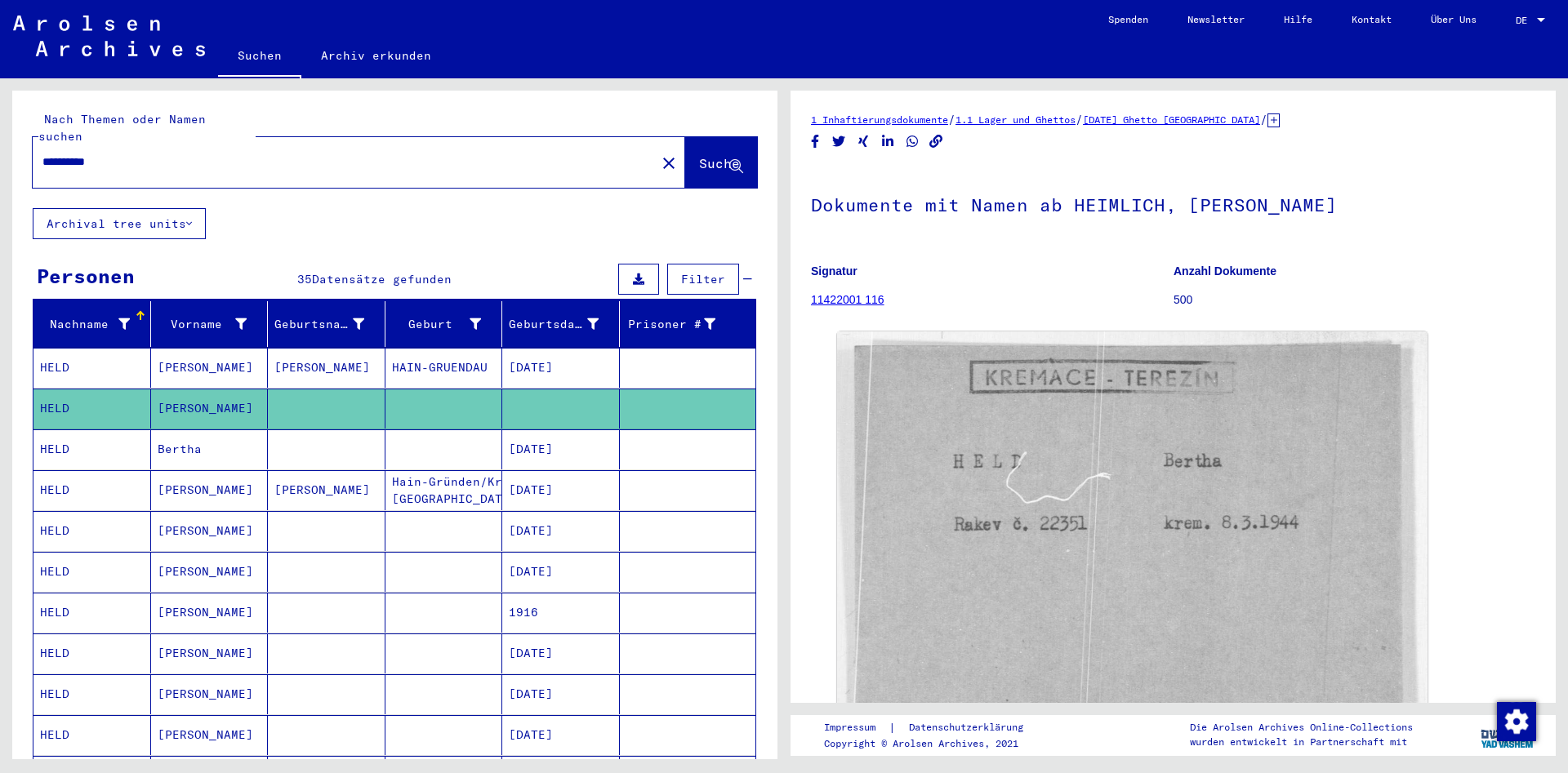
click at [94, 471] on mat-cell "HELD" at bounding box center [93, 489] width 118 height 40
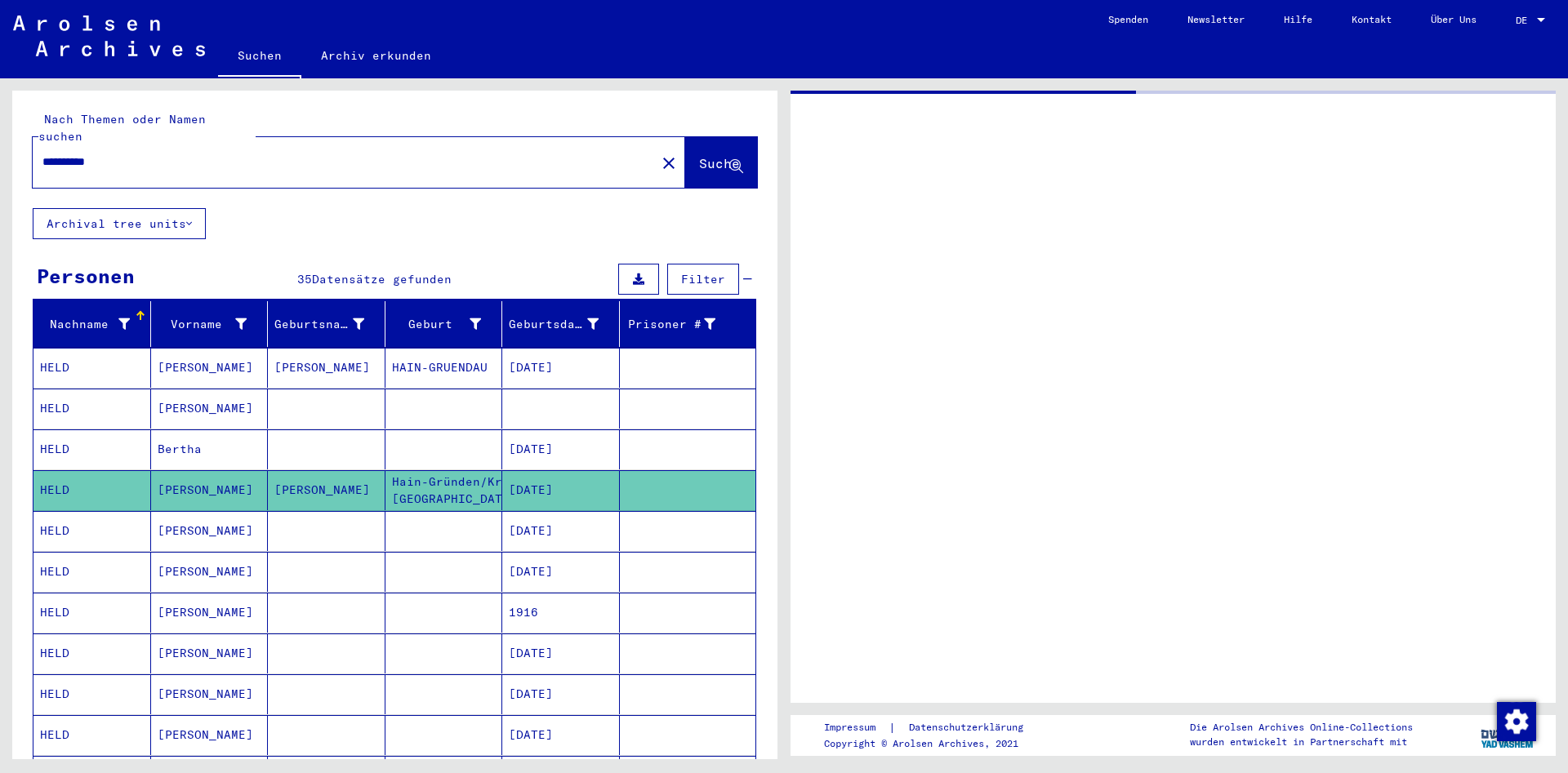
click at [94, 471] on mat-cell "HELD" at bounding box center [93, 489] width 118 height 40
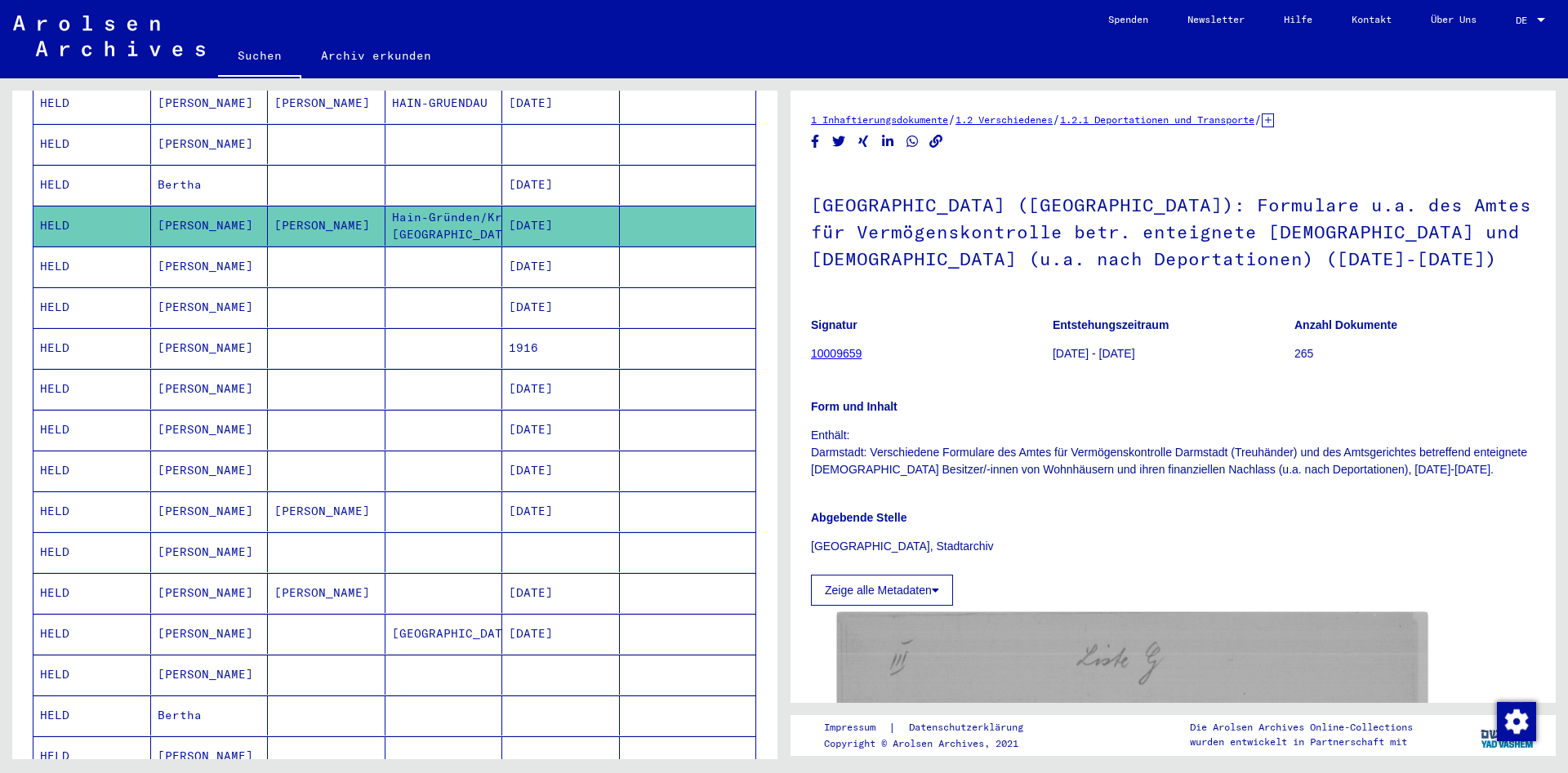
click at [73, 498] on mat-cell "HELD" at bounding box center [93, 511] width 118 height 40
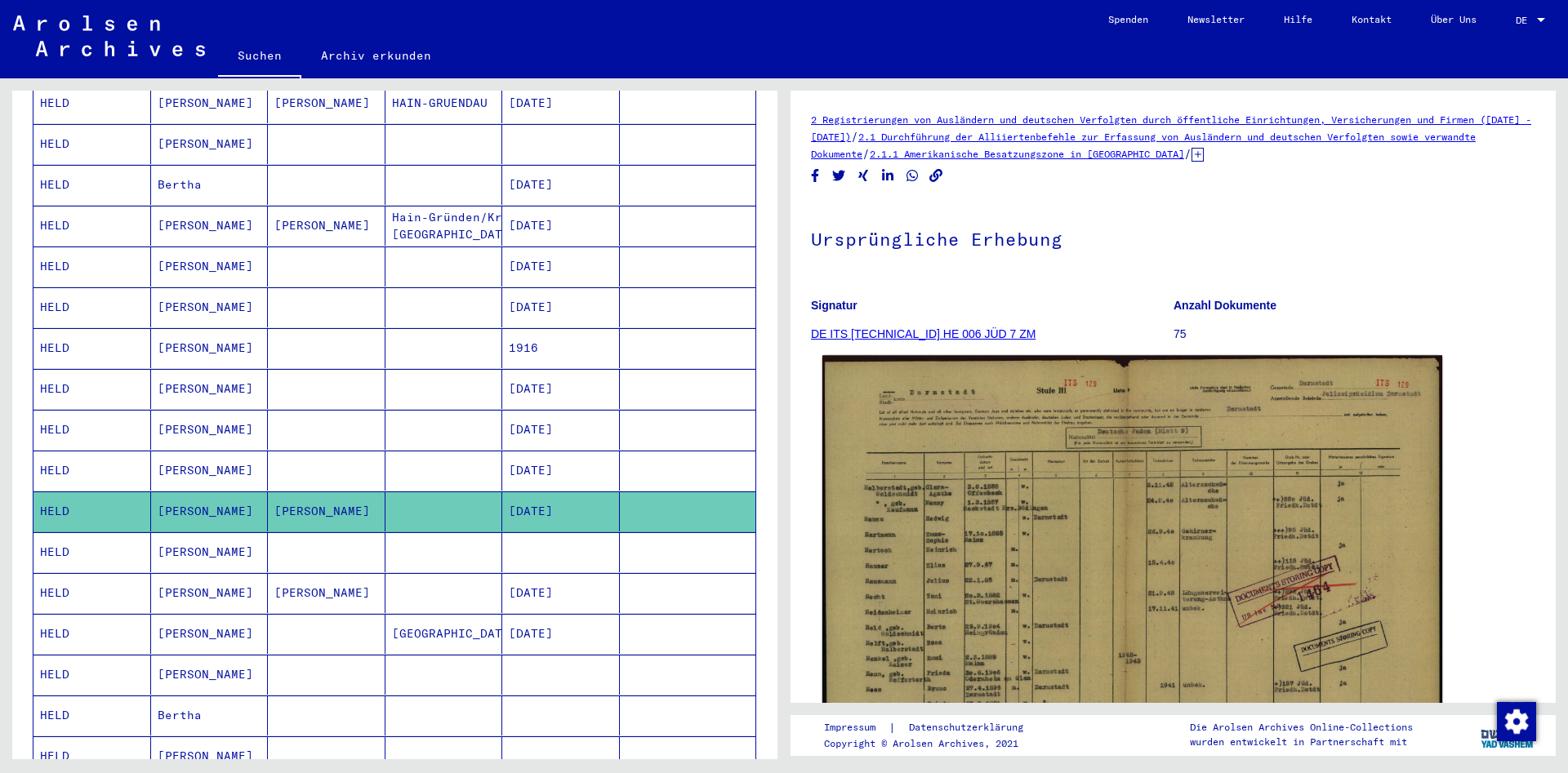
click at [1060, 510] on img at bounding box center [1133, 566] width 620 height 424
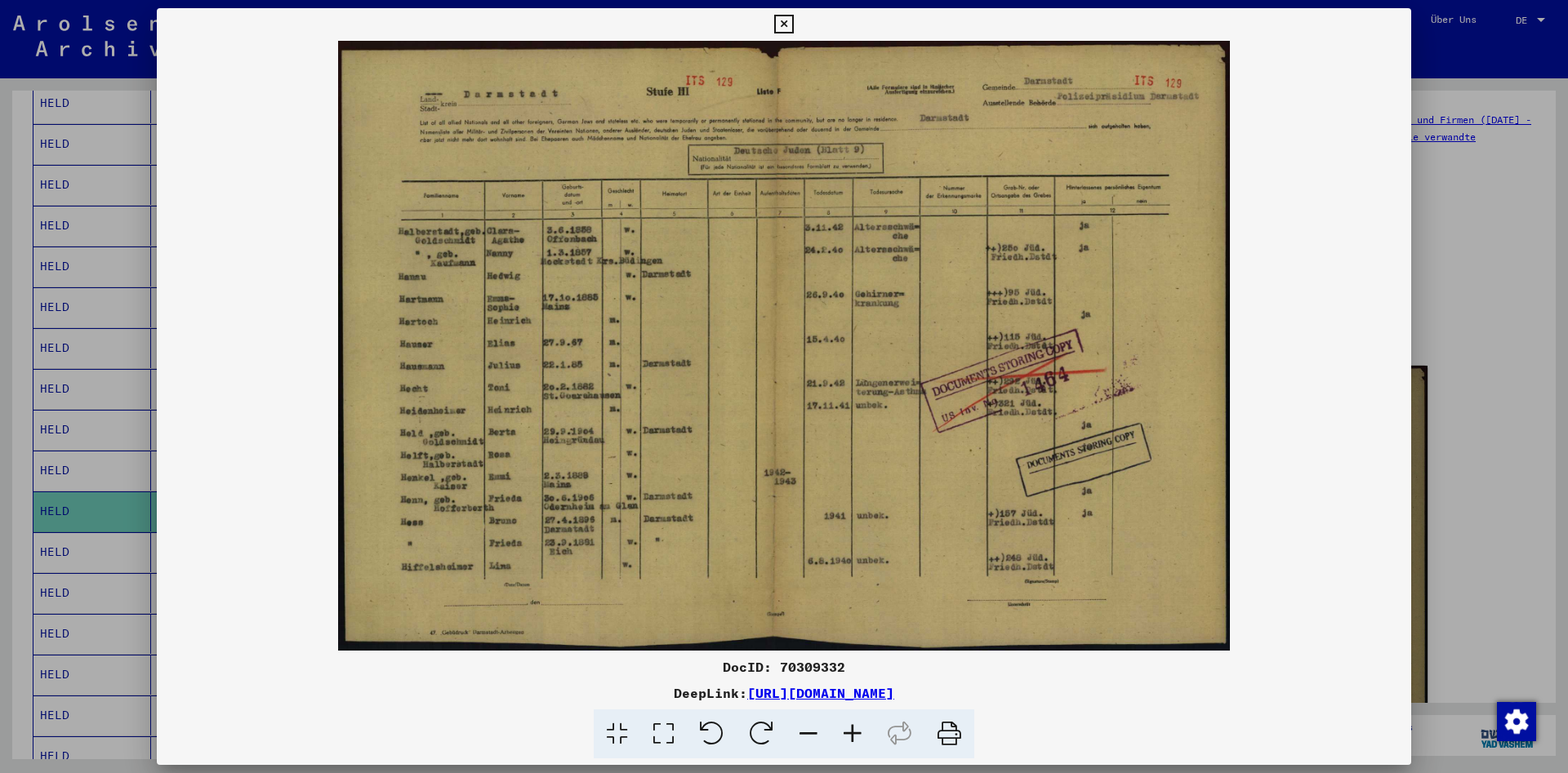
click at [852, 729] on icon at bounding box center [852, 734] width 44 height 50
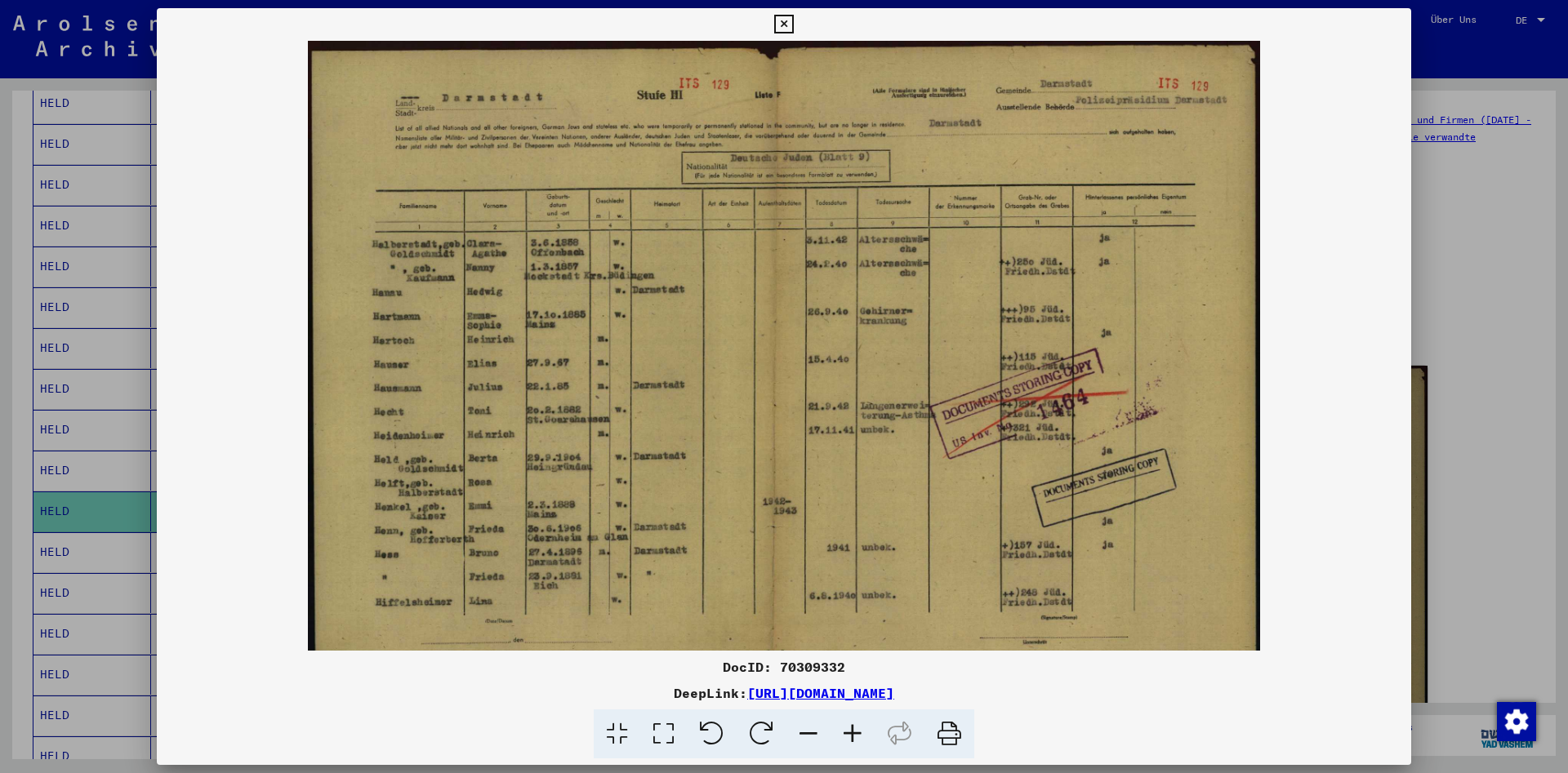
click at [852, 729] on icon at bounding box center [852, 734] width 44 height 50
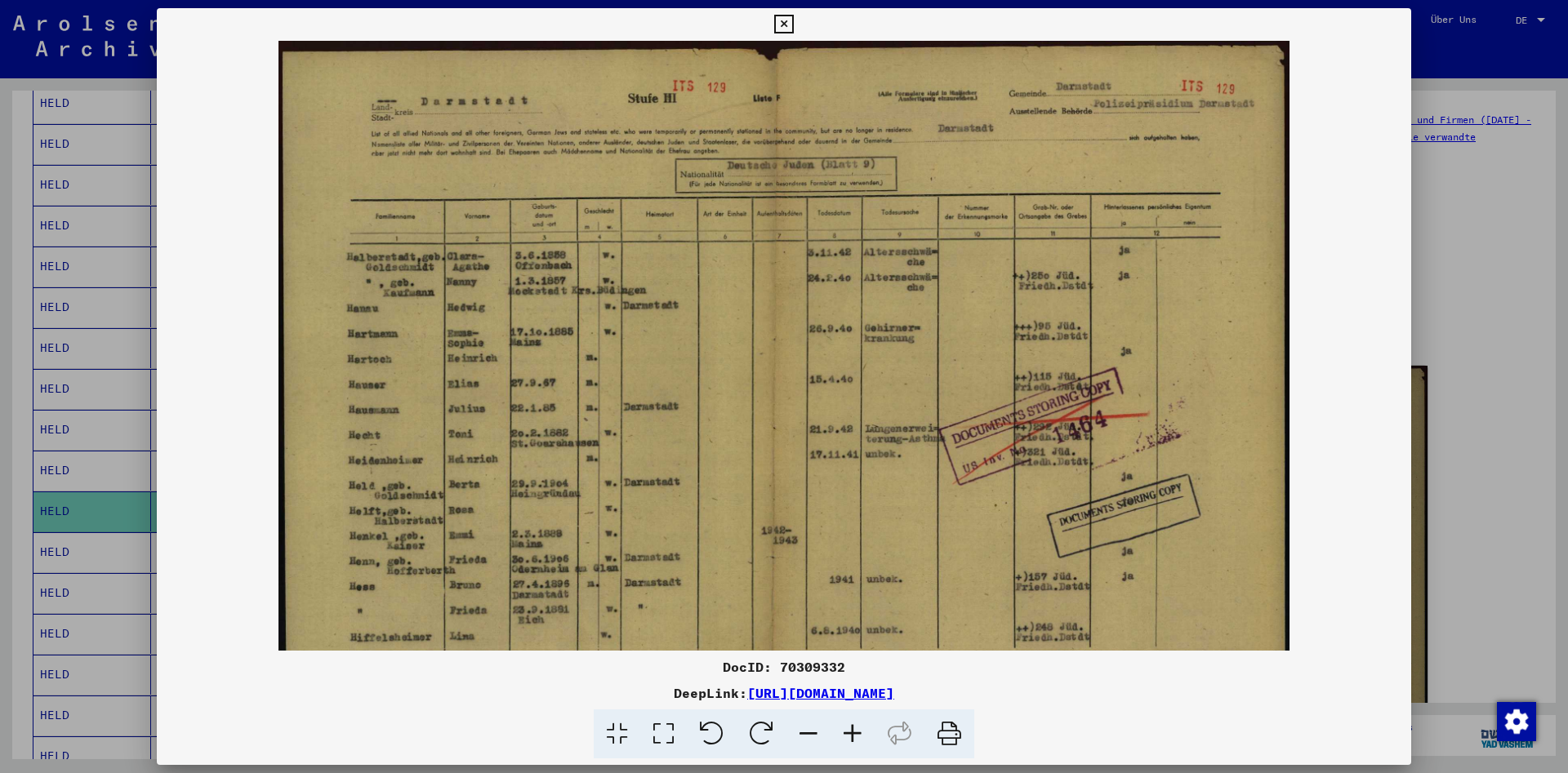
click at [852, 729] on icon at bounding box center [852, 734] width 44 height 50
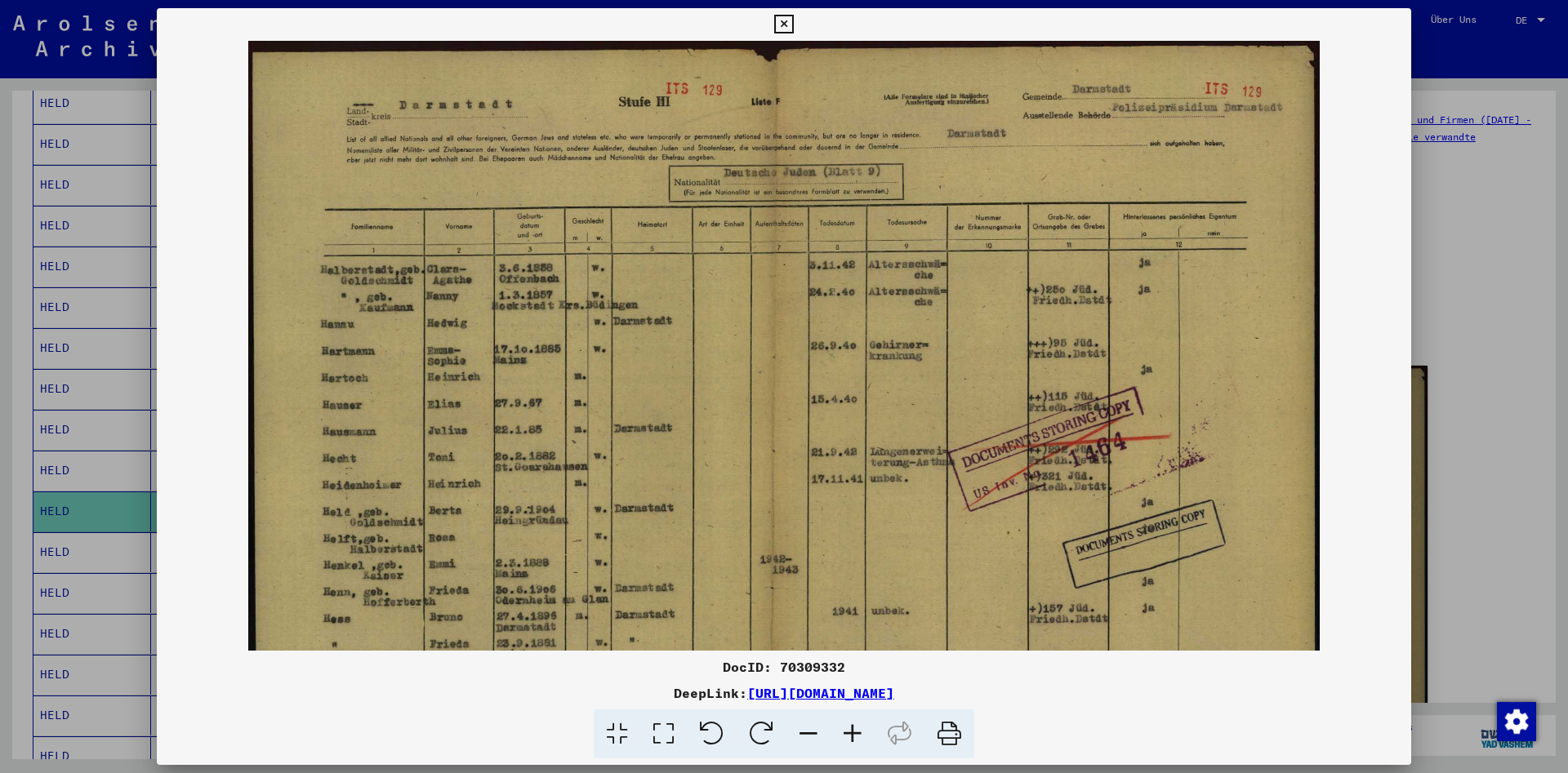
click at [852, 729] on icon at bounding box center [852, 734] width 44 height 50
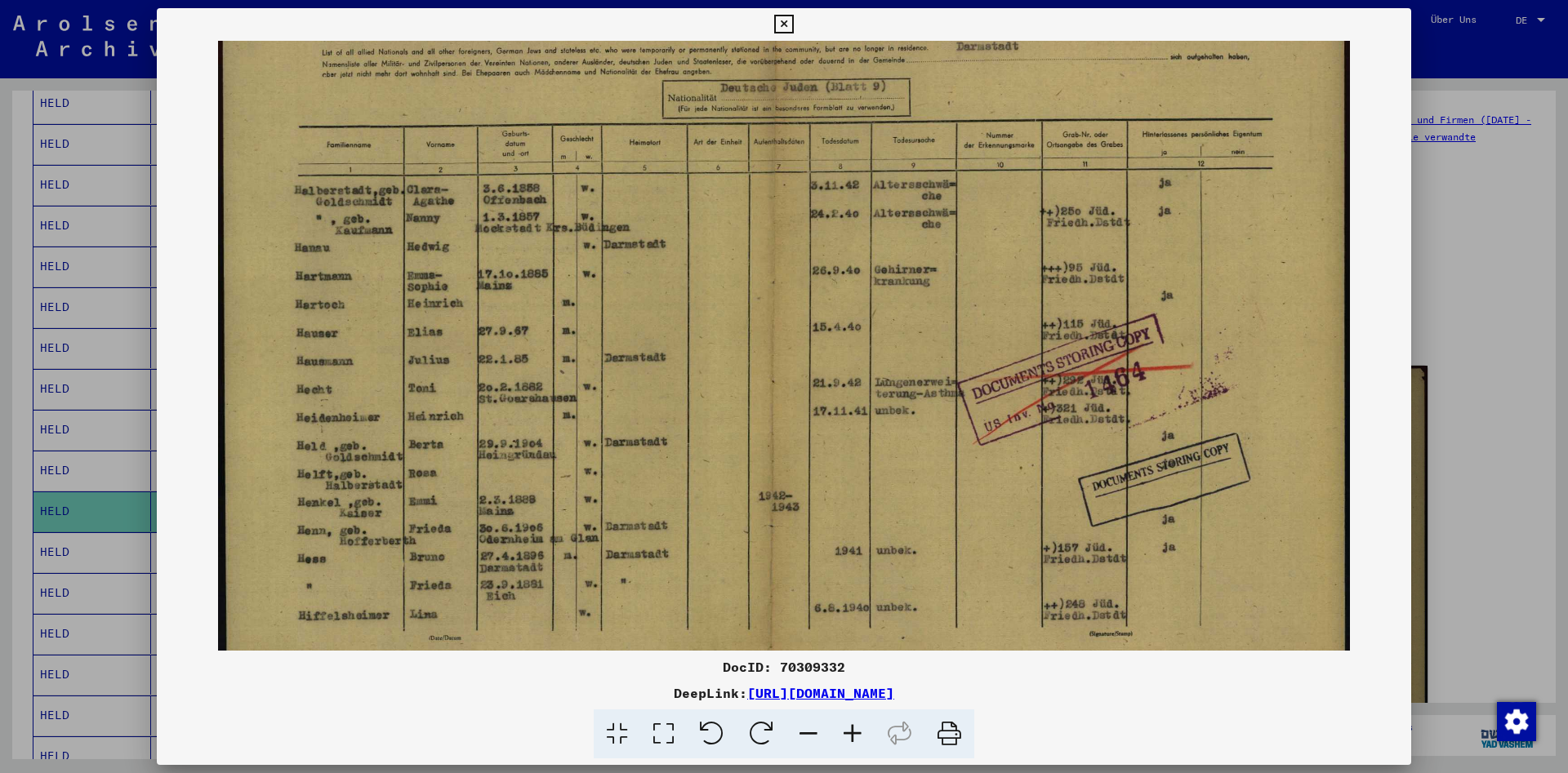
scroll to position [163, 0]
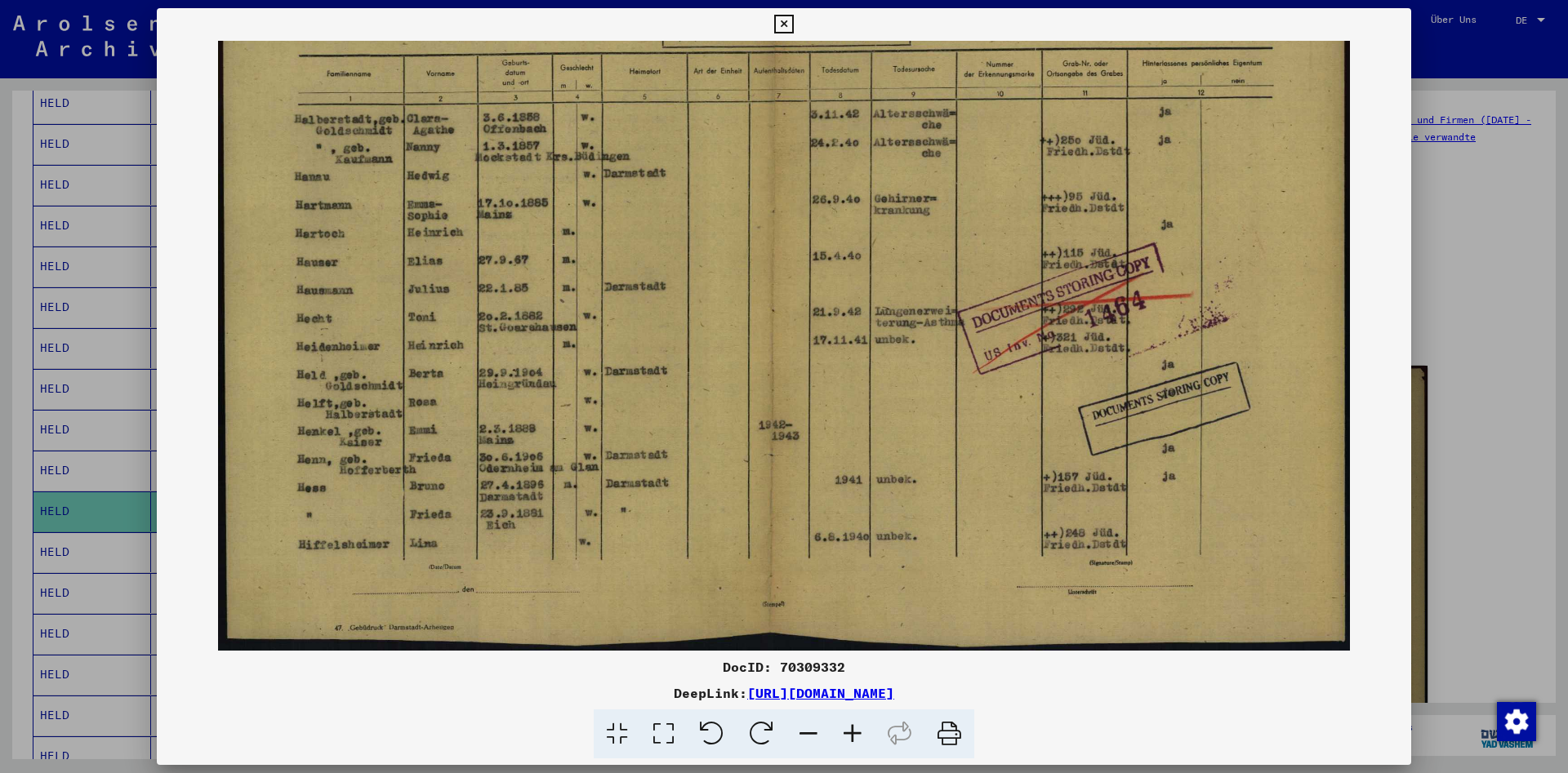
drag, startPoint x: 656, startPoint y: 525, endPoint x: 708, endPoint y: 328, distance: 203.7
click at [708, 328] on img at bounding box center [784, 264] width 1131 height 773
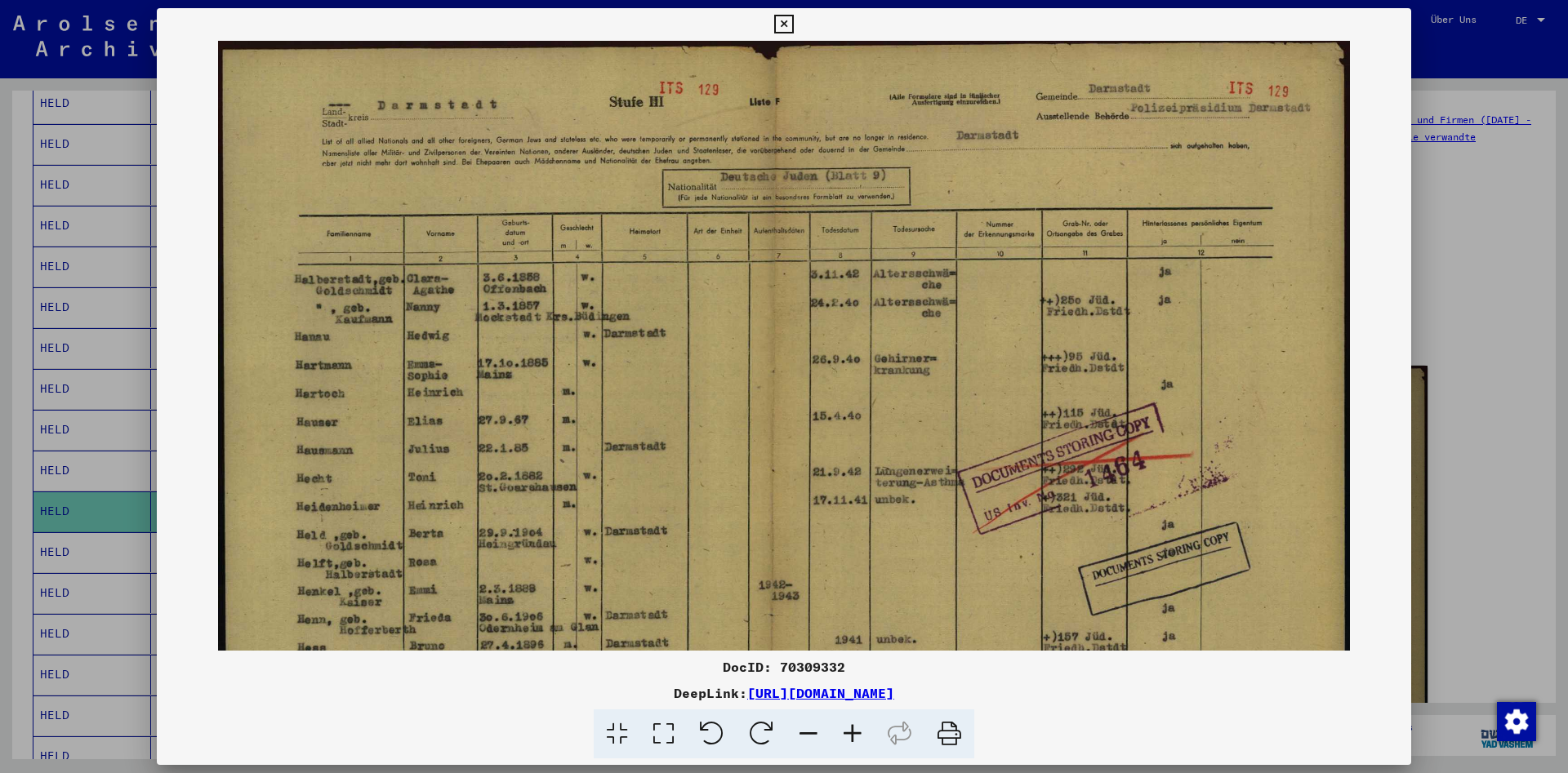
scroll to position [0, 0]
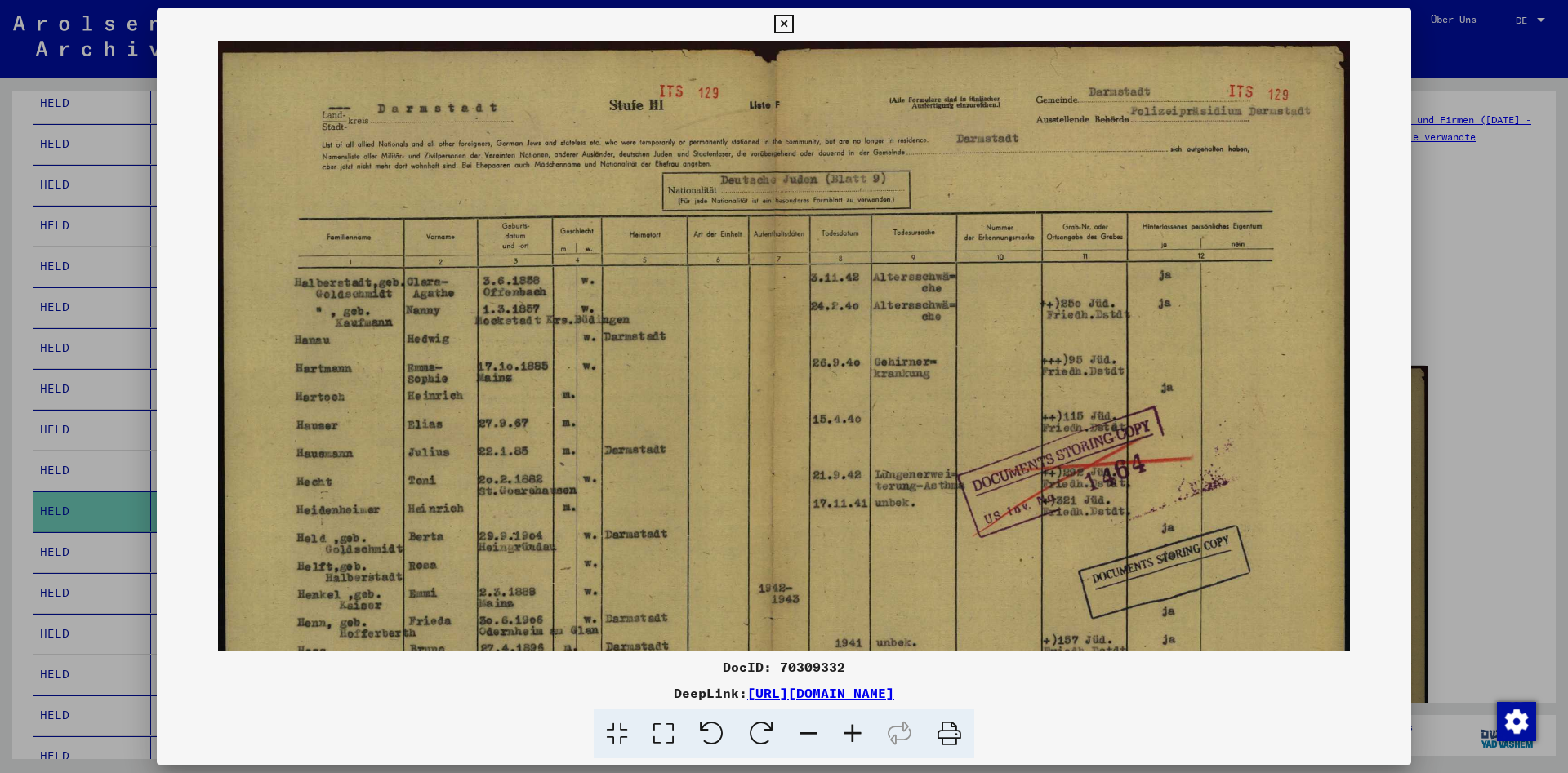
drag, startPoint x: 697, startPoint y: 312, endPoint x: 696, endPoint y: 743, distance: 431.0
click at [696, 743] on div "DocID: 70309332 DeepLink: [URL][DOMAIN_NAME]" at bounding box center [784, 384] width 1254 height 751
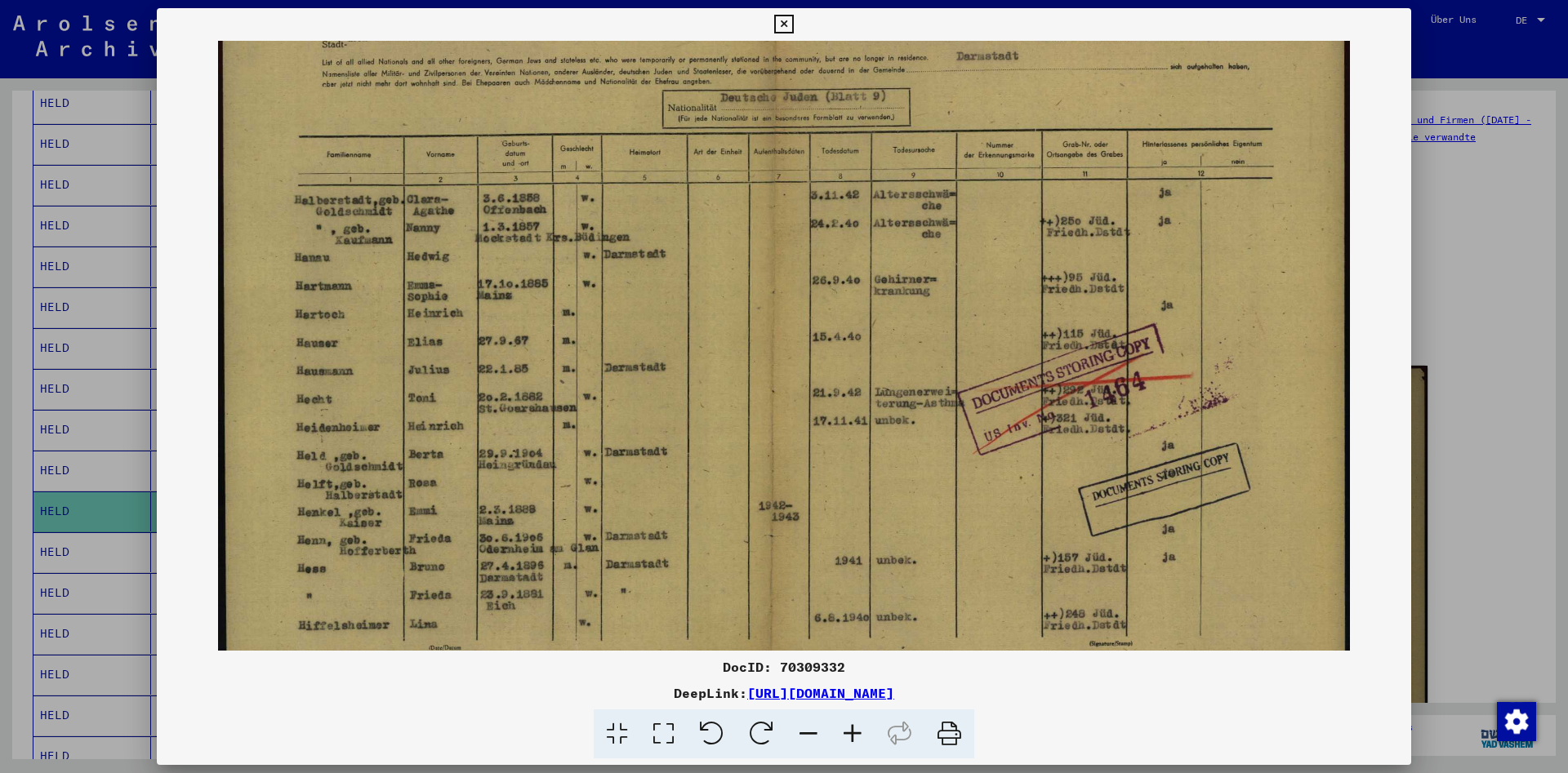
scroll to position [86, 0]
drag, startPoint x: 609, startPoint y: 562, endPoint x: 628, endPoint y: 476, distance: 88.1
click at [628, 476] on img at bounding box center [784, 342] width 1131 height 773
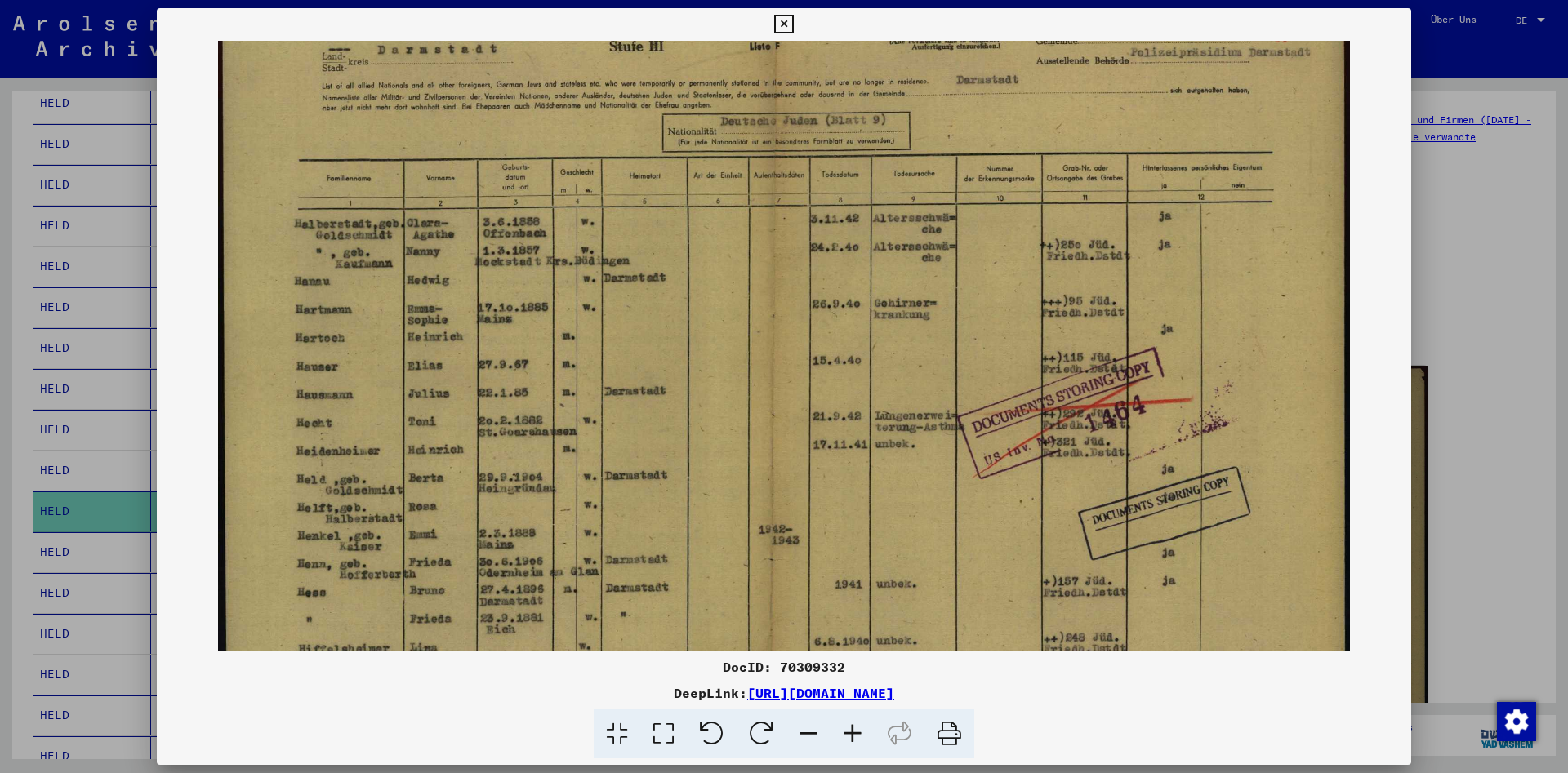
scroll to position [0, 0]
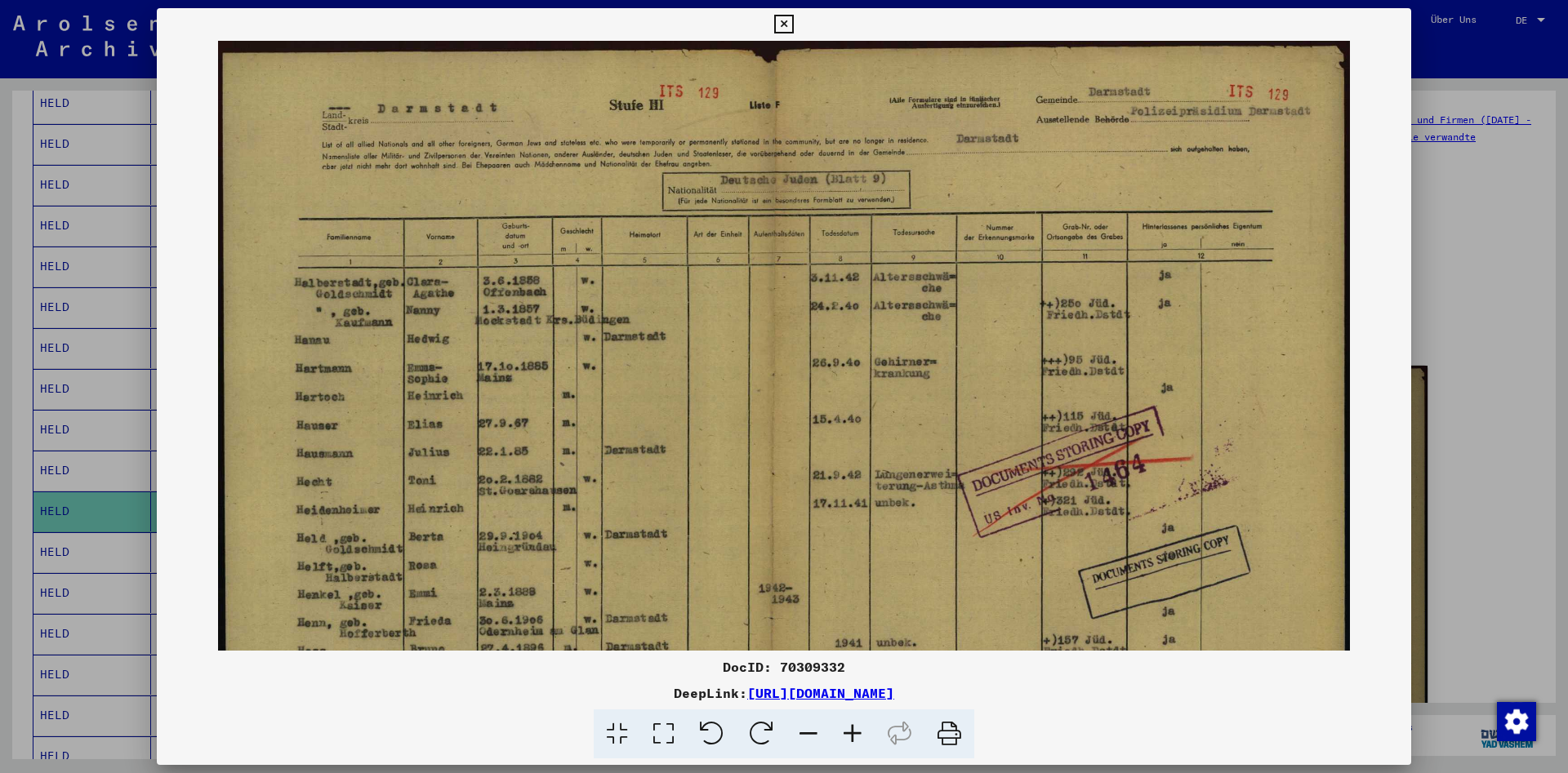
drag, startPoint x: 910, startPoint y: 157, endPoint x: 896, endPoint y: 305, distance: 148.7
click at [896, 305] on img at bounding box center [784, 428] width 1131 height 773
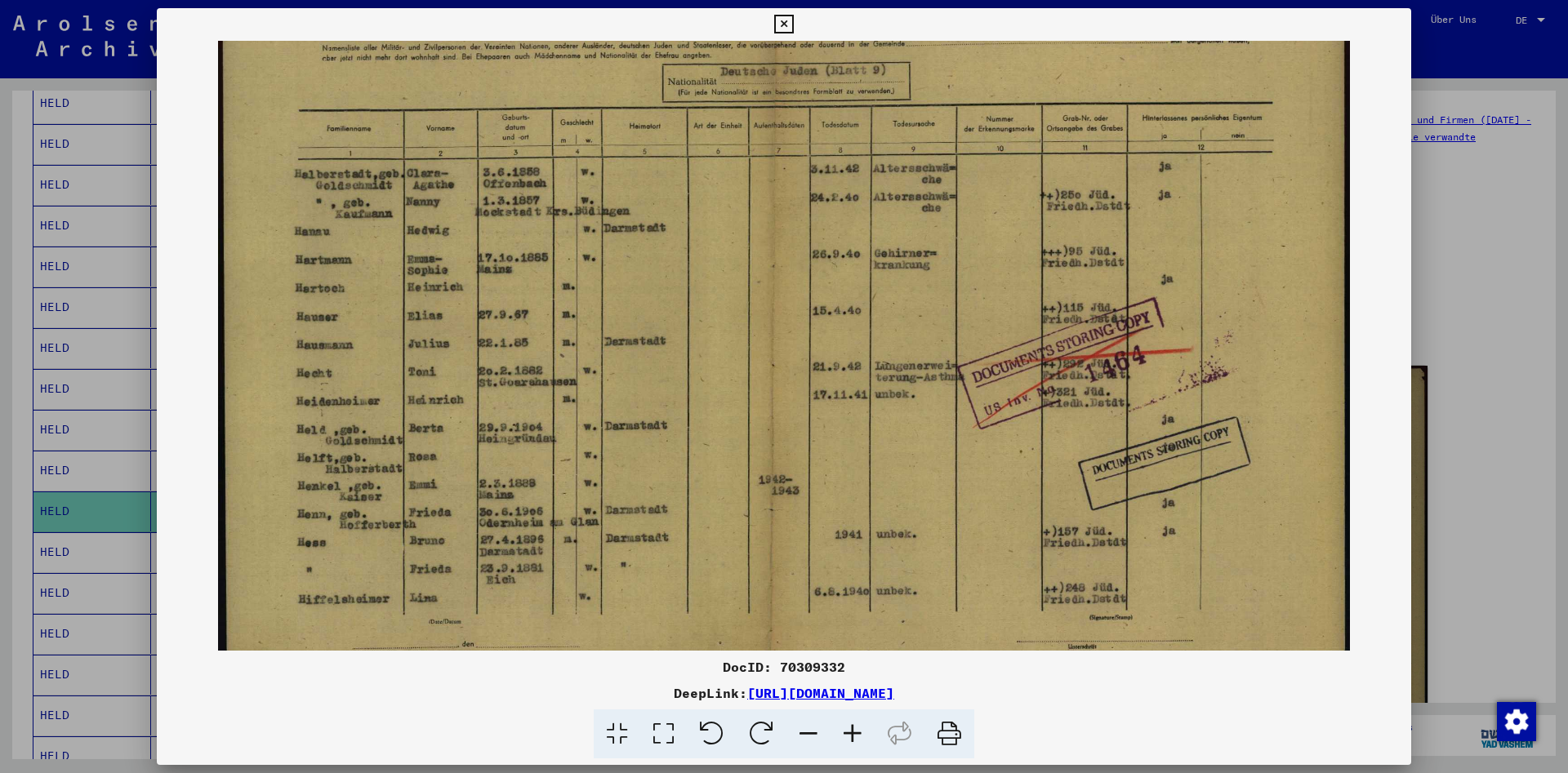
scroll to position [163, 0]
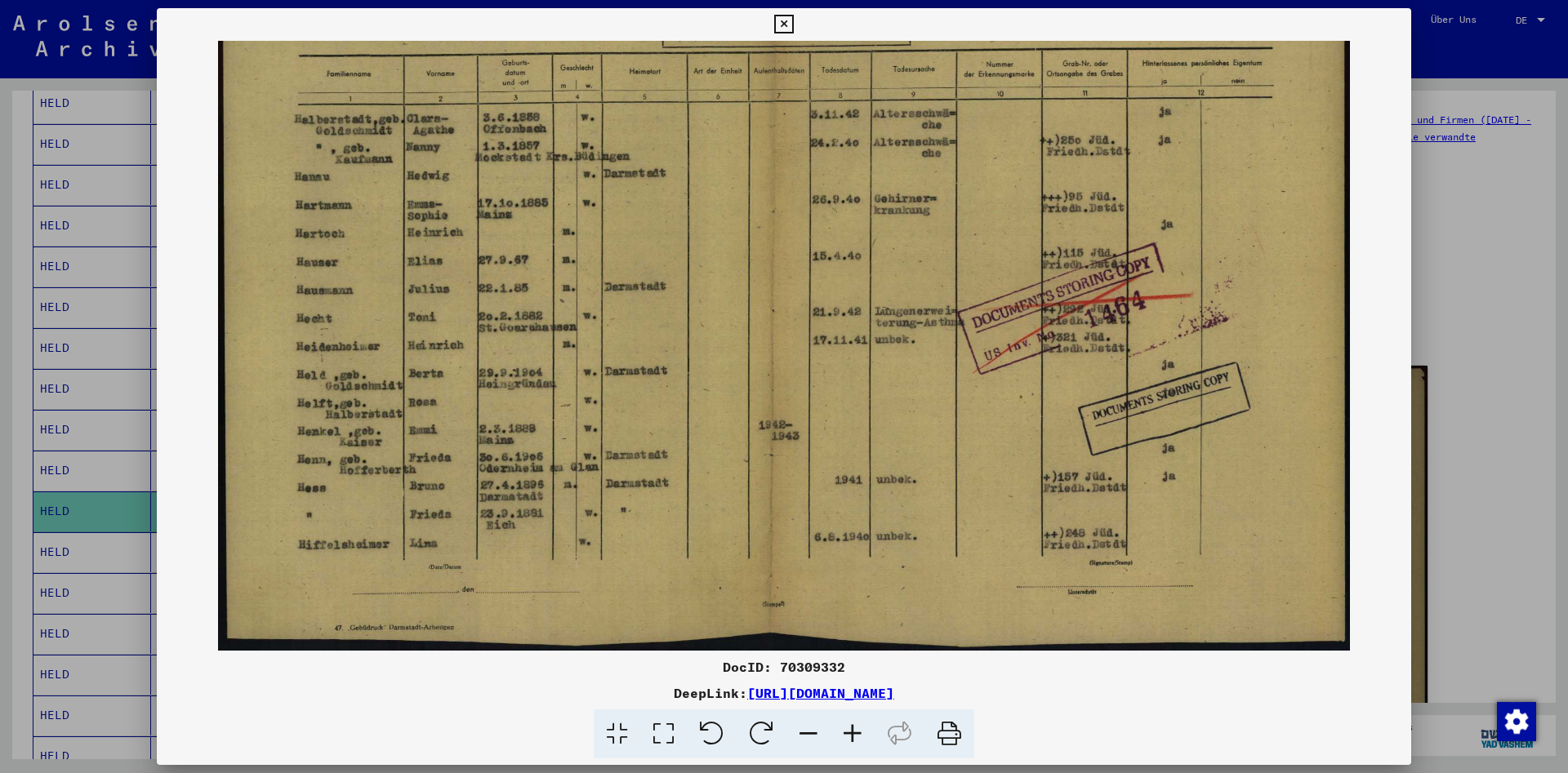
drag, startPoint x: 813, startPoint y: 430, endPoint x: 836, endPoint y: 128, distance: 302.9
click at [836, 128] on img at bounding box center [784, 264] width 1131 height 773
click at [793, 22] on icon at bounding box center [784, 24] width 19 height 20
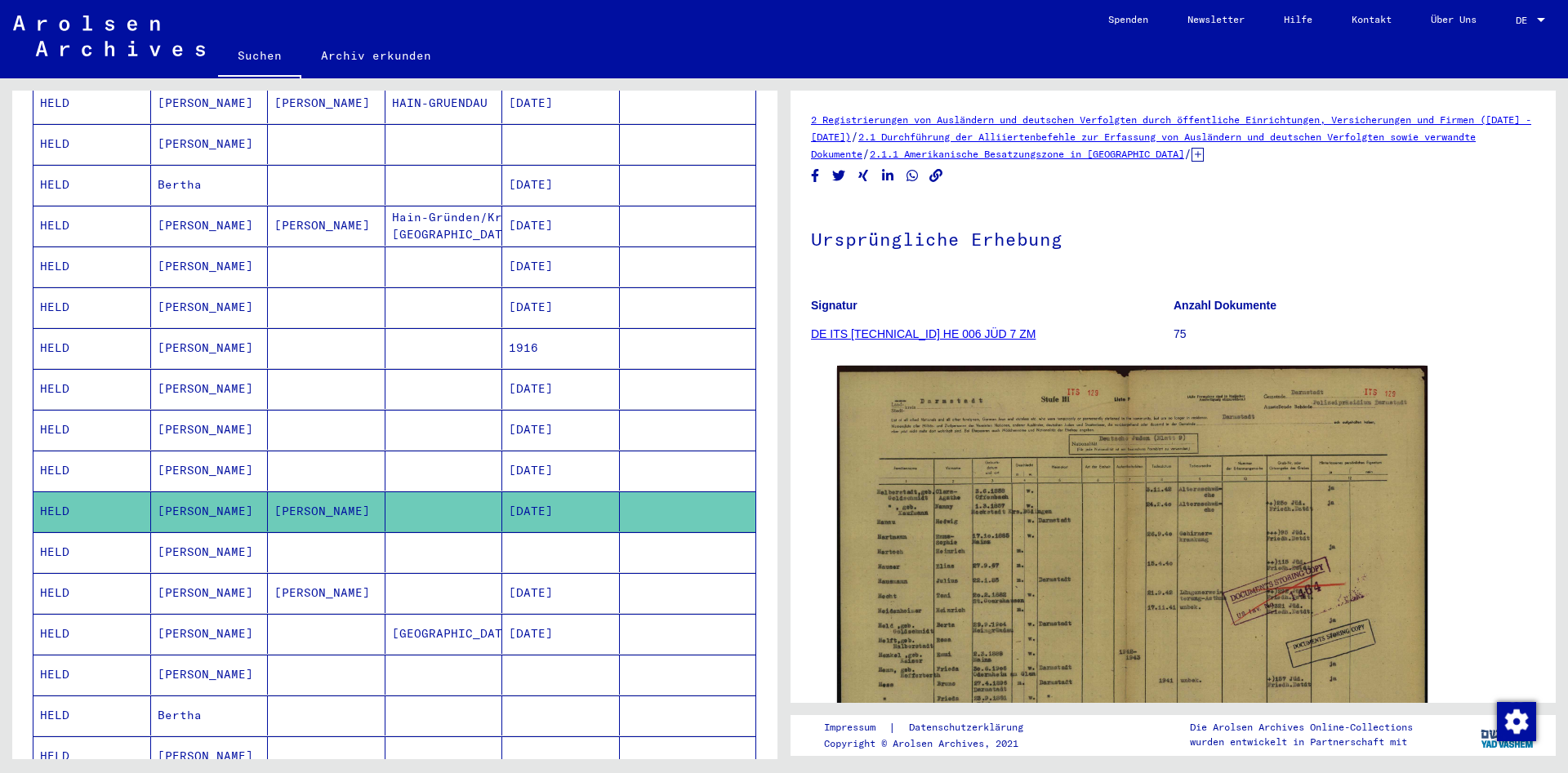
click at [80, 533] on mat-cell "HELD" at bounding box center [93, 552] width 118 height 40
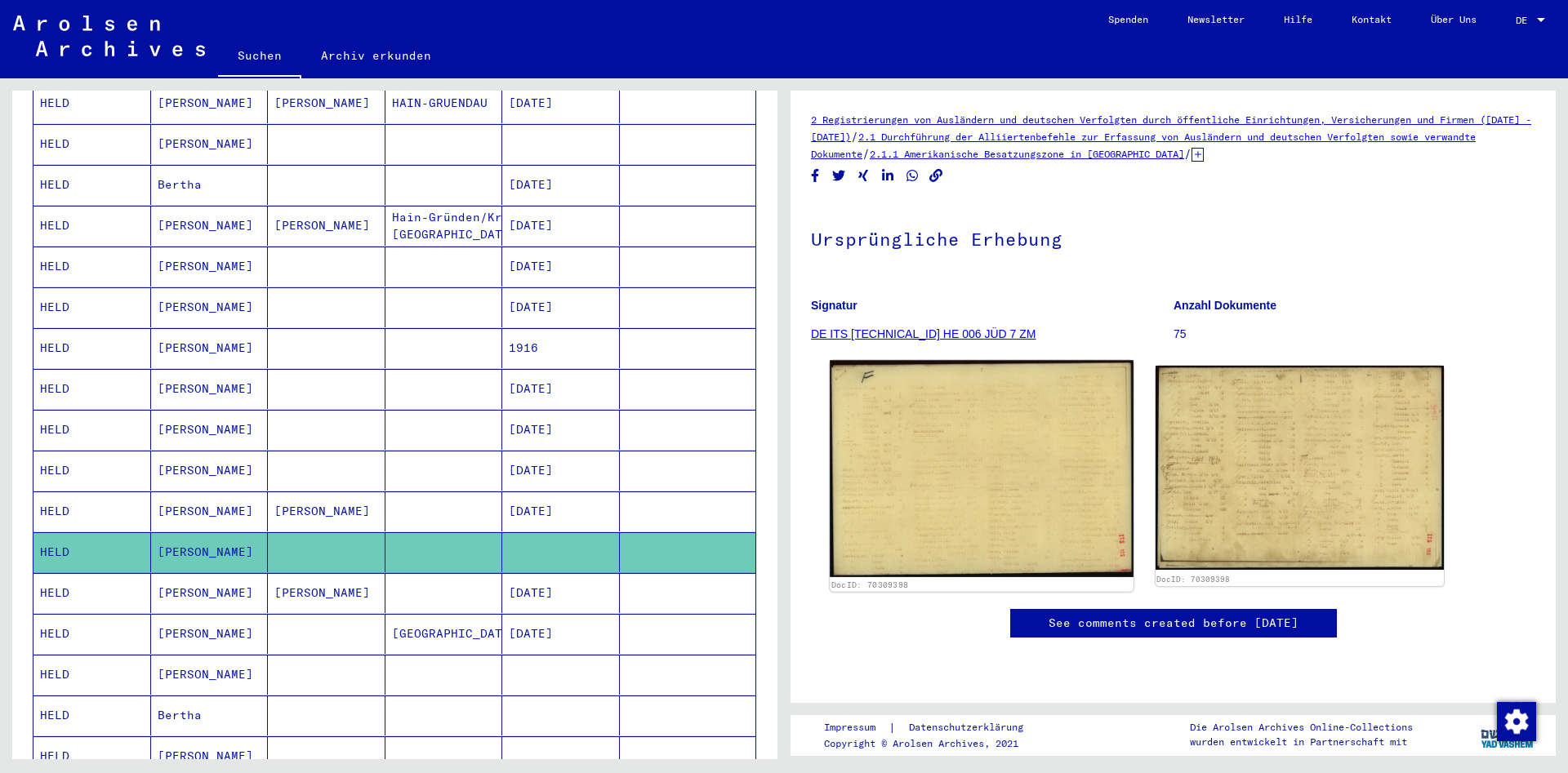
click at [1053, 520] on img at bounding box center [981, 469] width 303 height 217
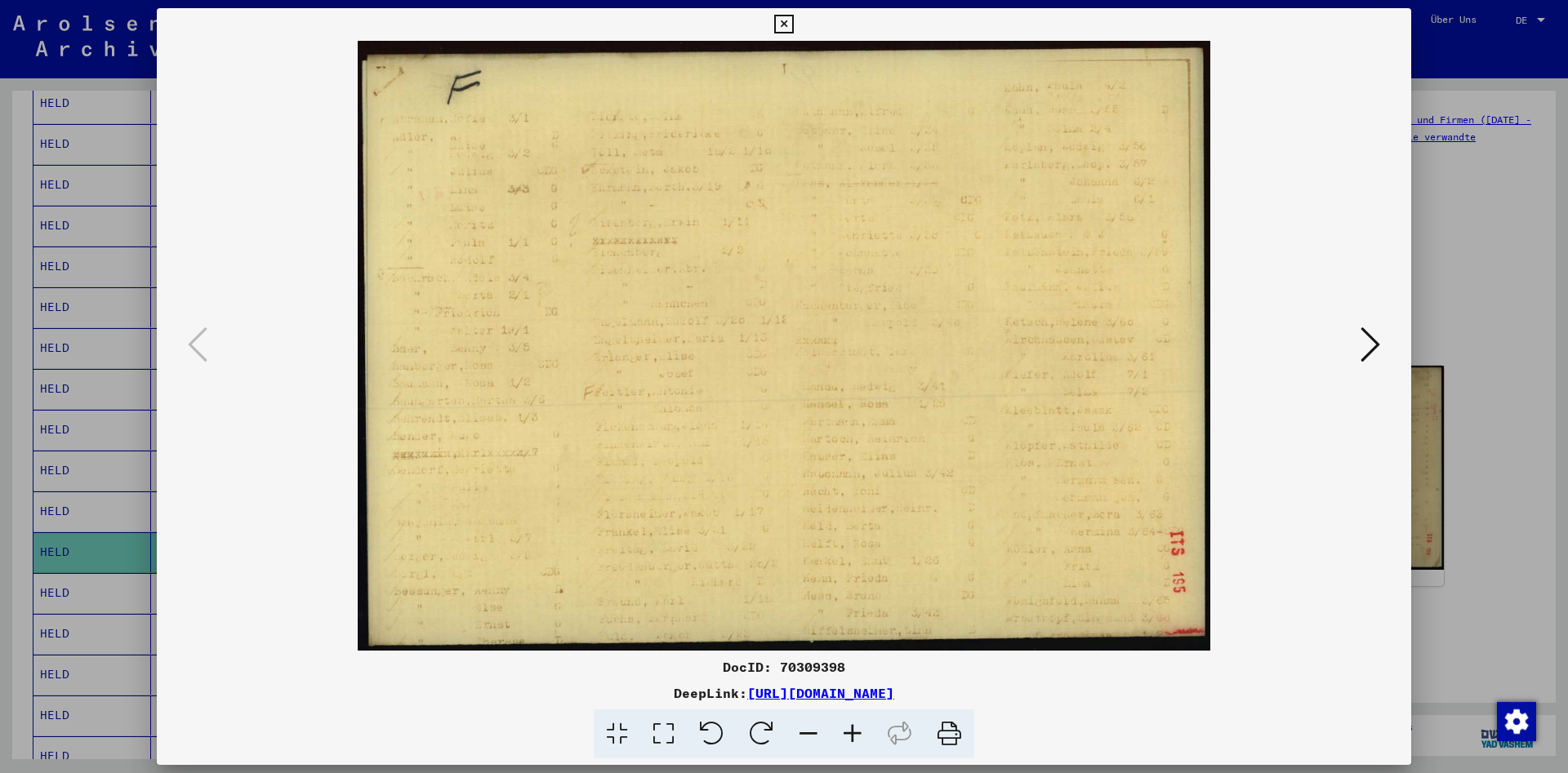
click at [1377, 342] on icon at bounding box center [1370, 344] width 20 height 39
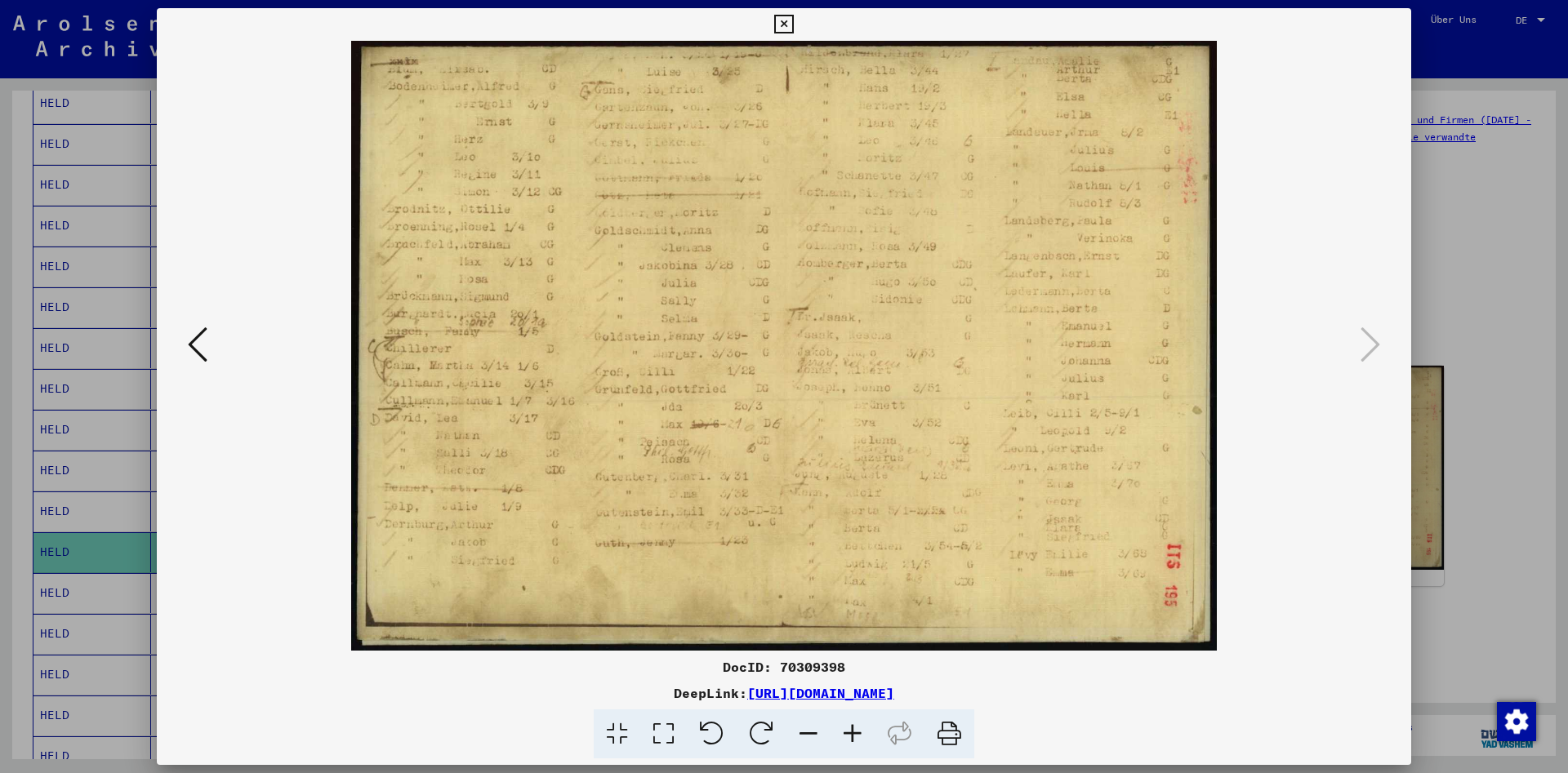
drag, startPoint x: 469, startPoint y: 333, endPoint x: 466, endPoint y: 364, distance: 31.1
click at [466, 364] on img at bounding box center [784, 346] width 1143 height 610
click at [793, 18] on icon at bounding box center [784, 24] width 19 height 20
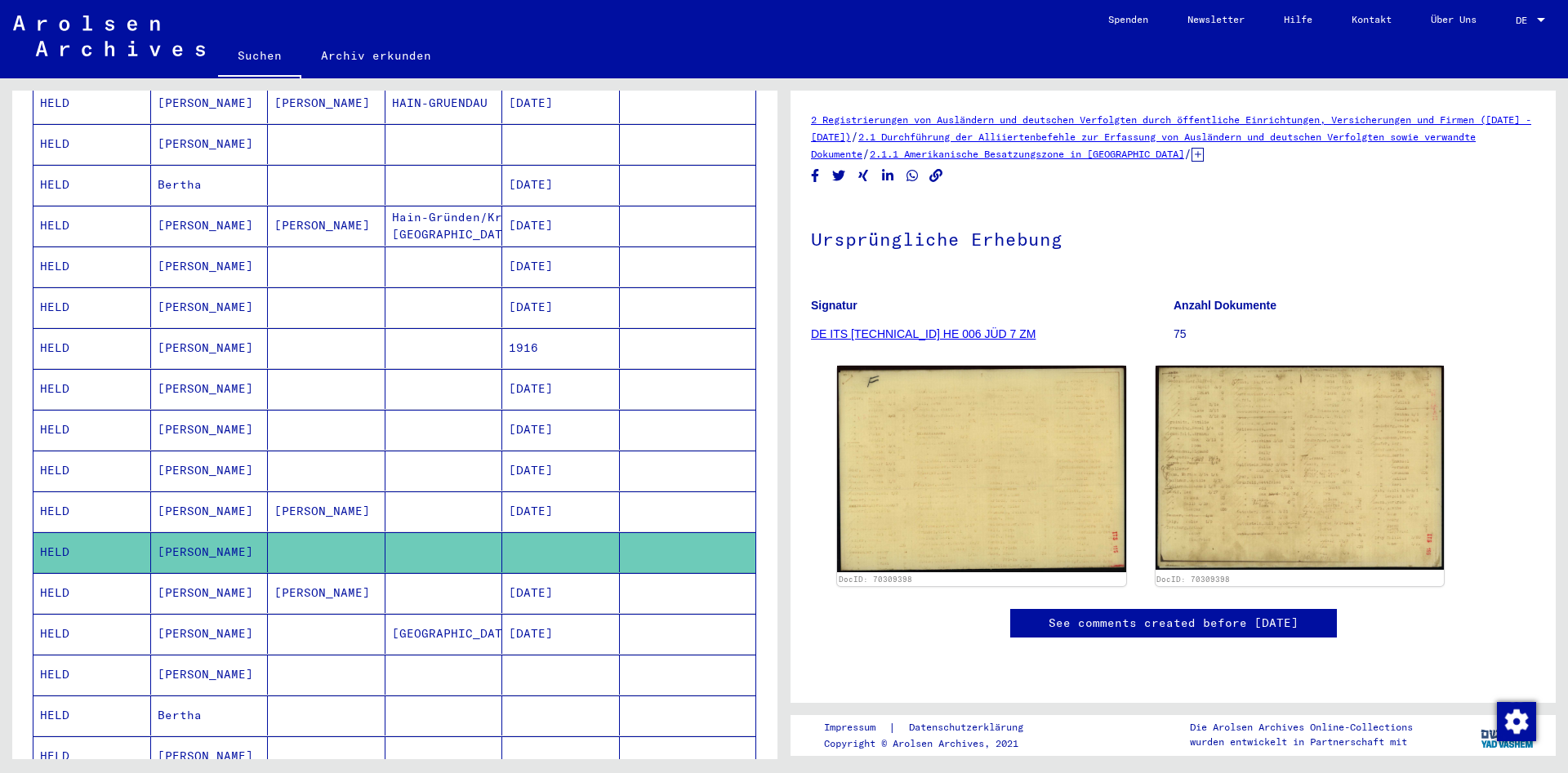
click at [106, 574] on mat-cell "HELD" at bounding box center [93, 592] width 118 height 40
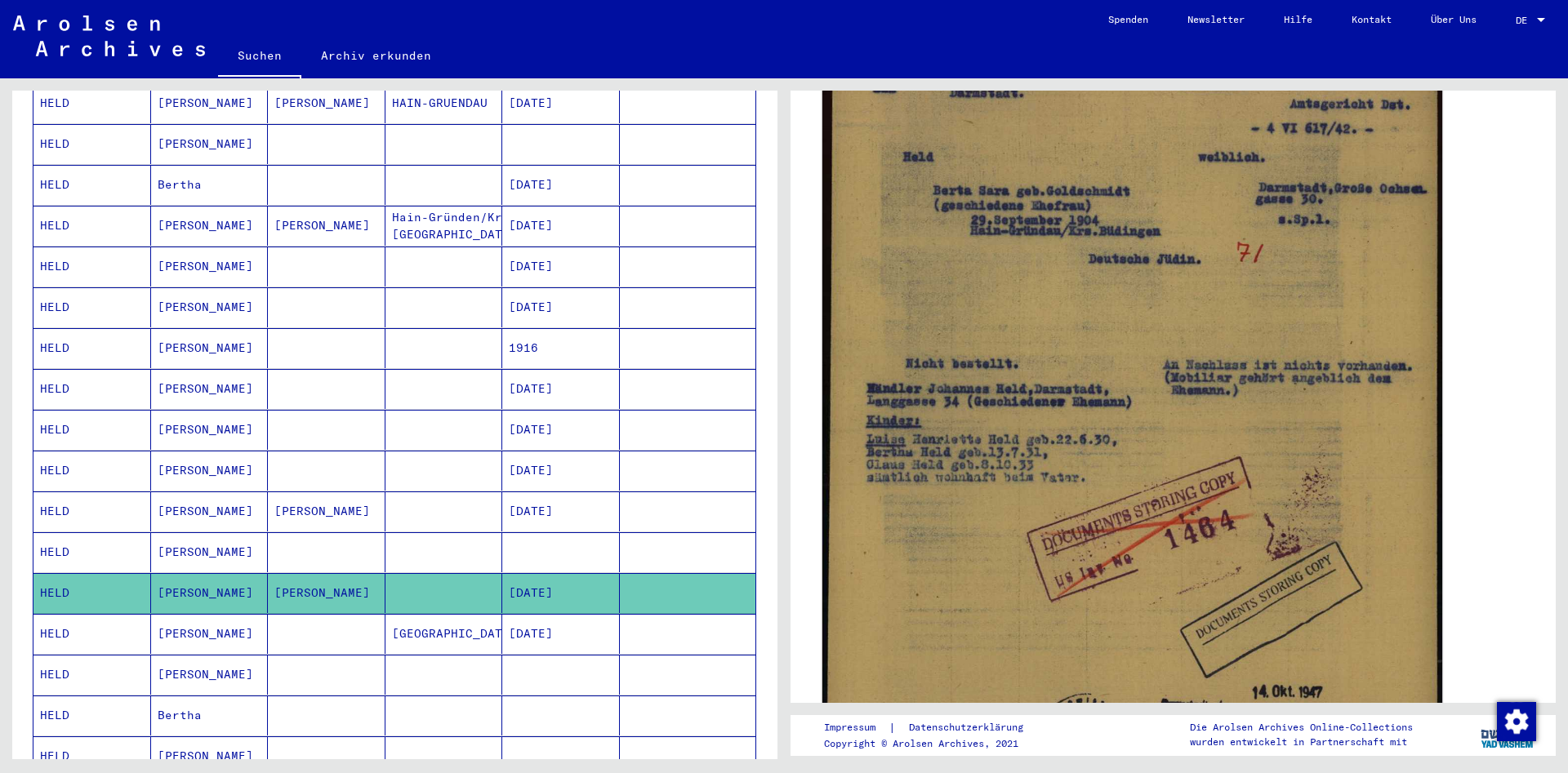
scroll to position [441, 0]
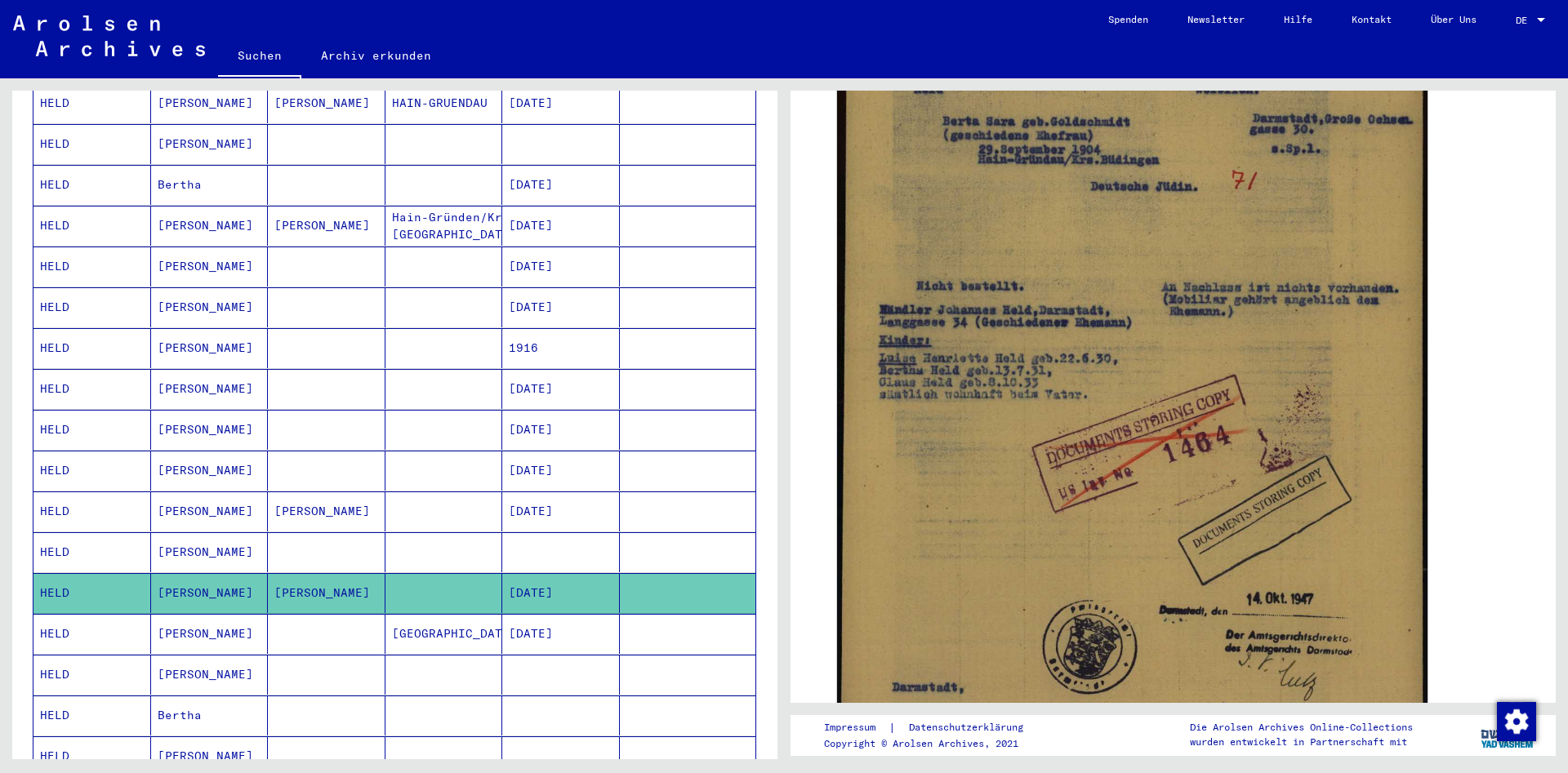
click at [563, 617] on mat-cell "[DATE]" at bounding box center [562, 634] width 118 height 40
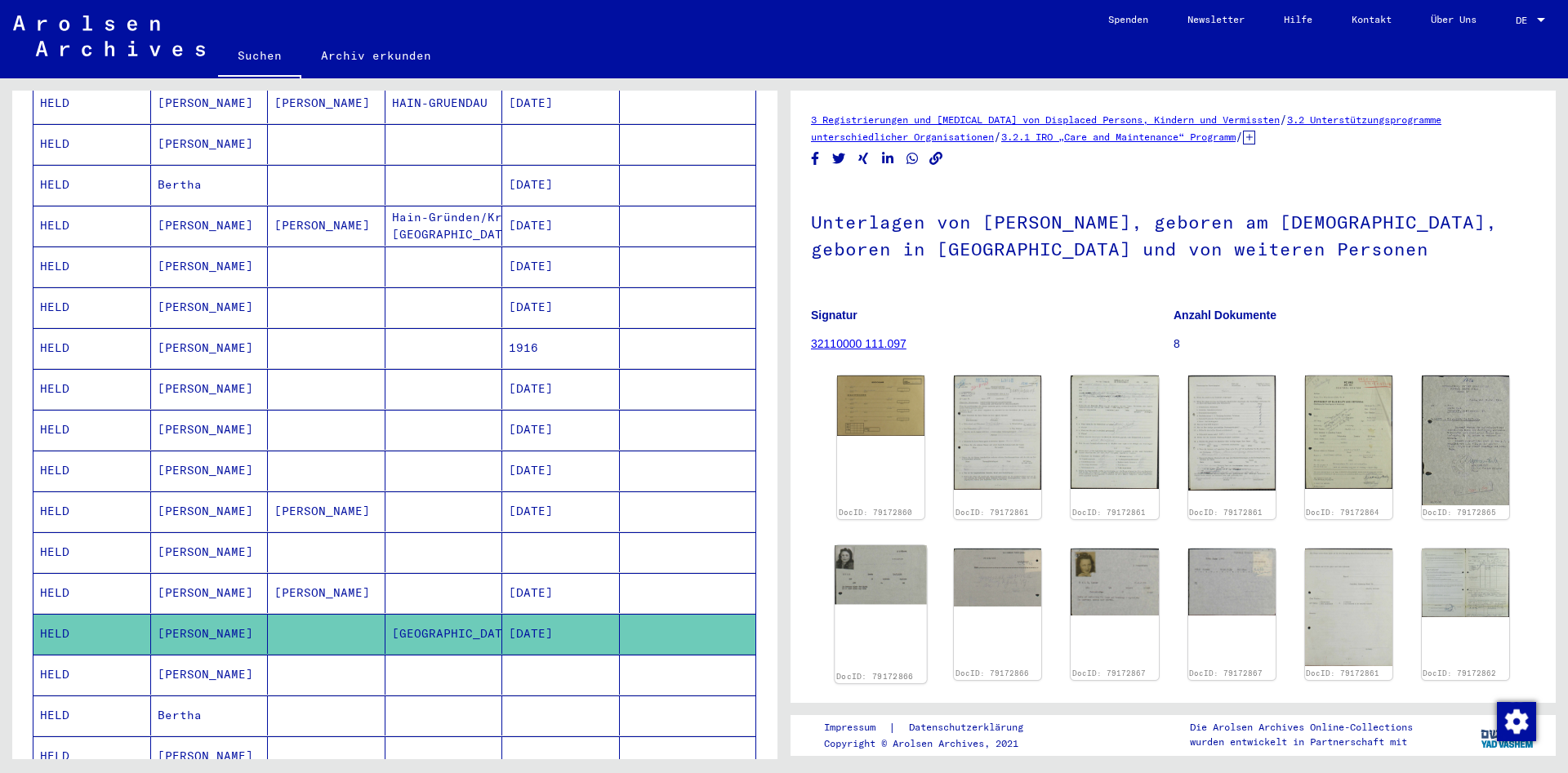
click at [873, 583] on img at bounding box center [881, 575] width 93 height 59
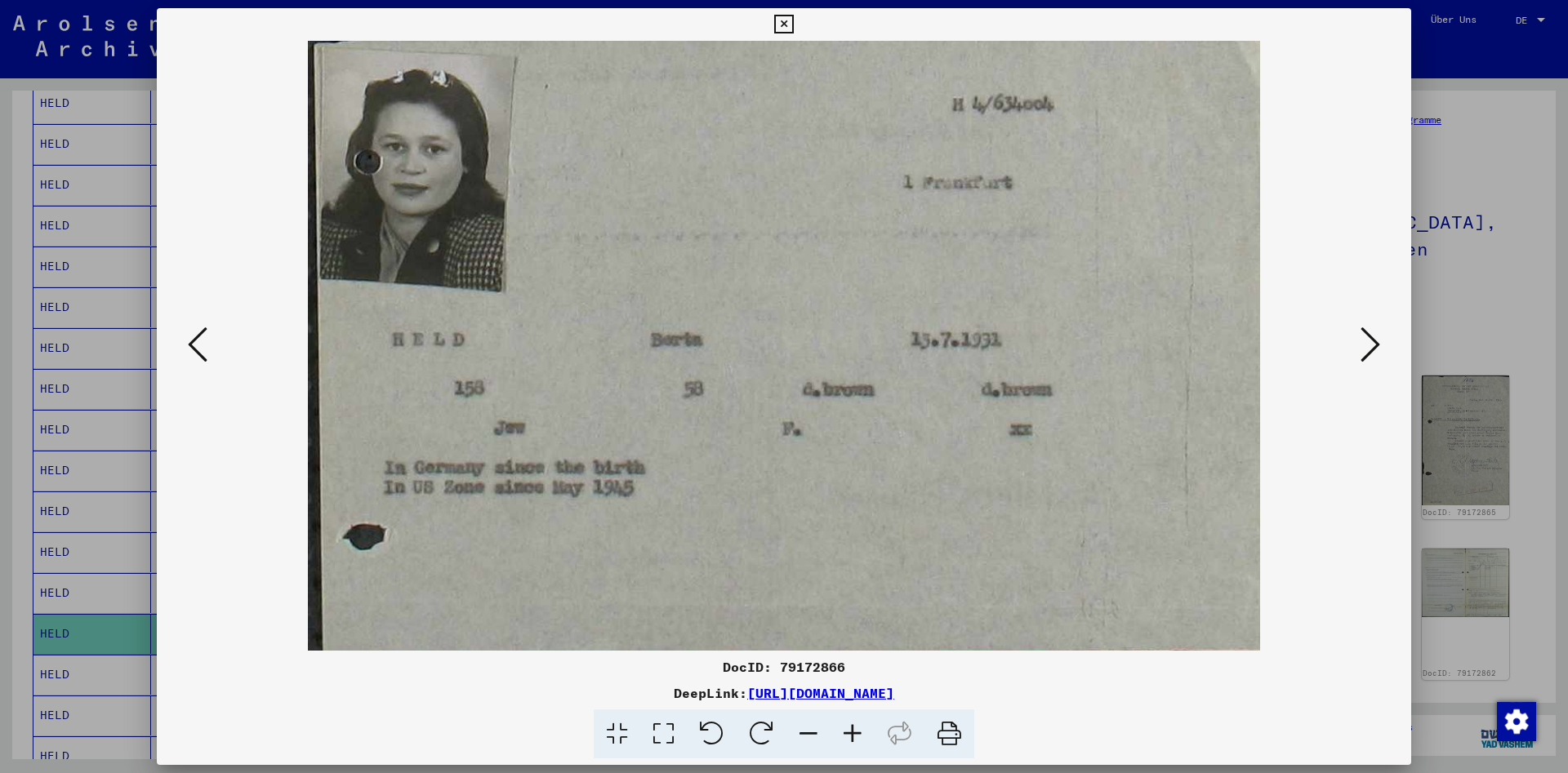
click at [1378, 349] on icon at bounding box center [1370, 344] width 20 height 39
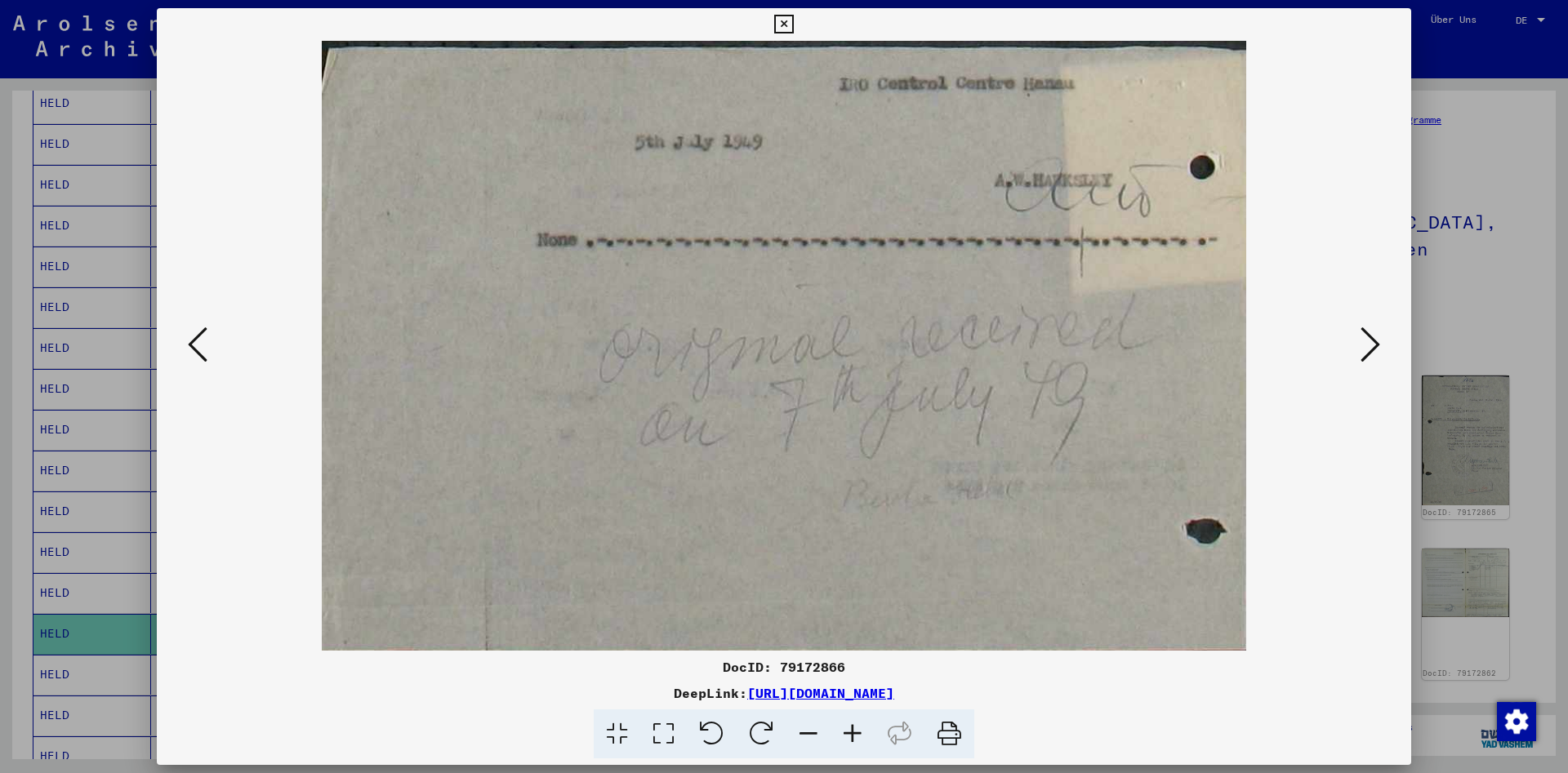
click at [1378, 349] on icon at bounding box center [1370, 344] width 20 height 39
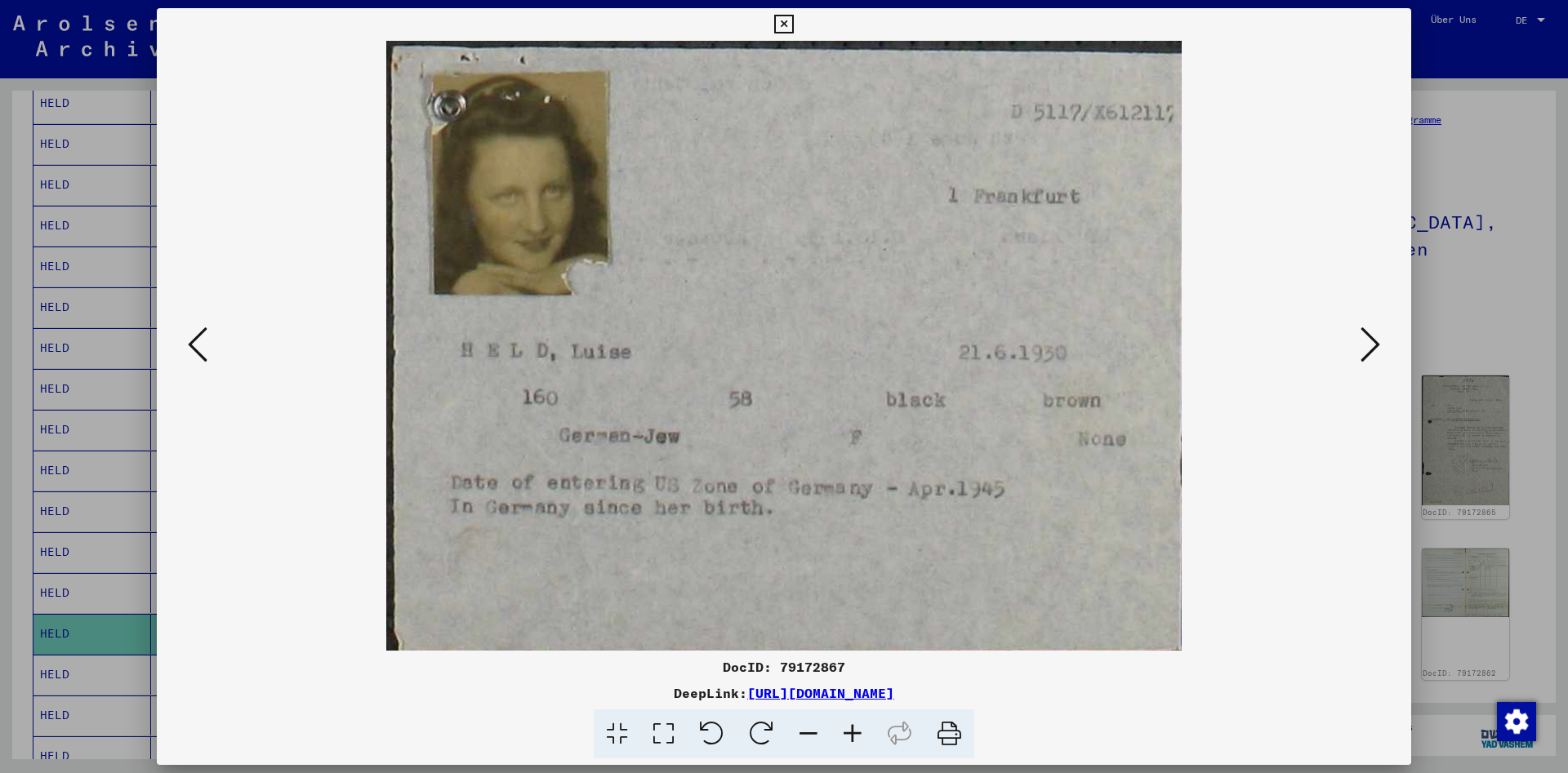
click at [1378, 349] on icon at bounding box center [1370, 344] width 20 height 39
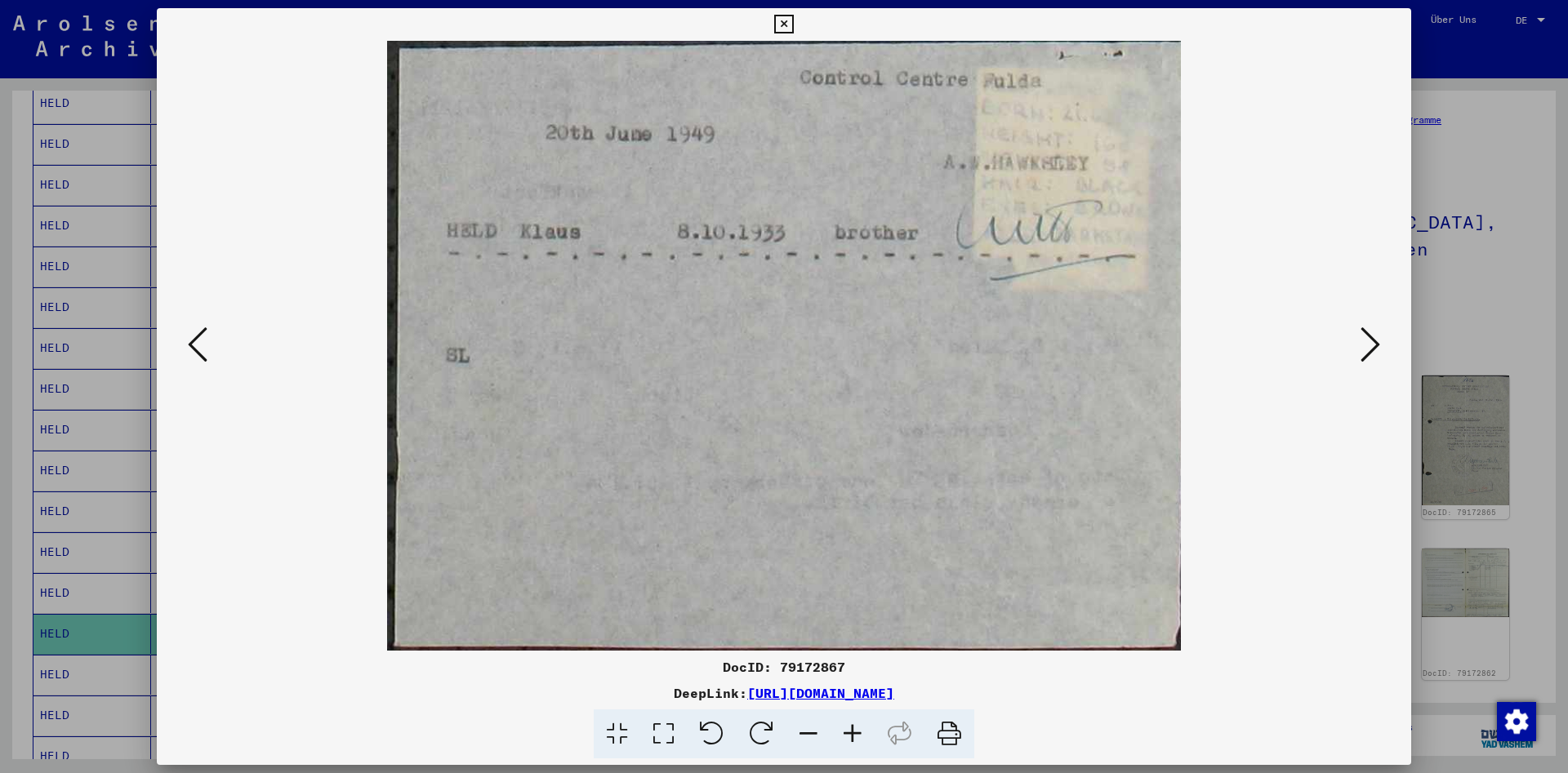
click at [1378, 349] on icon at bounding box center [1370, 344] width 20 height 39
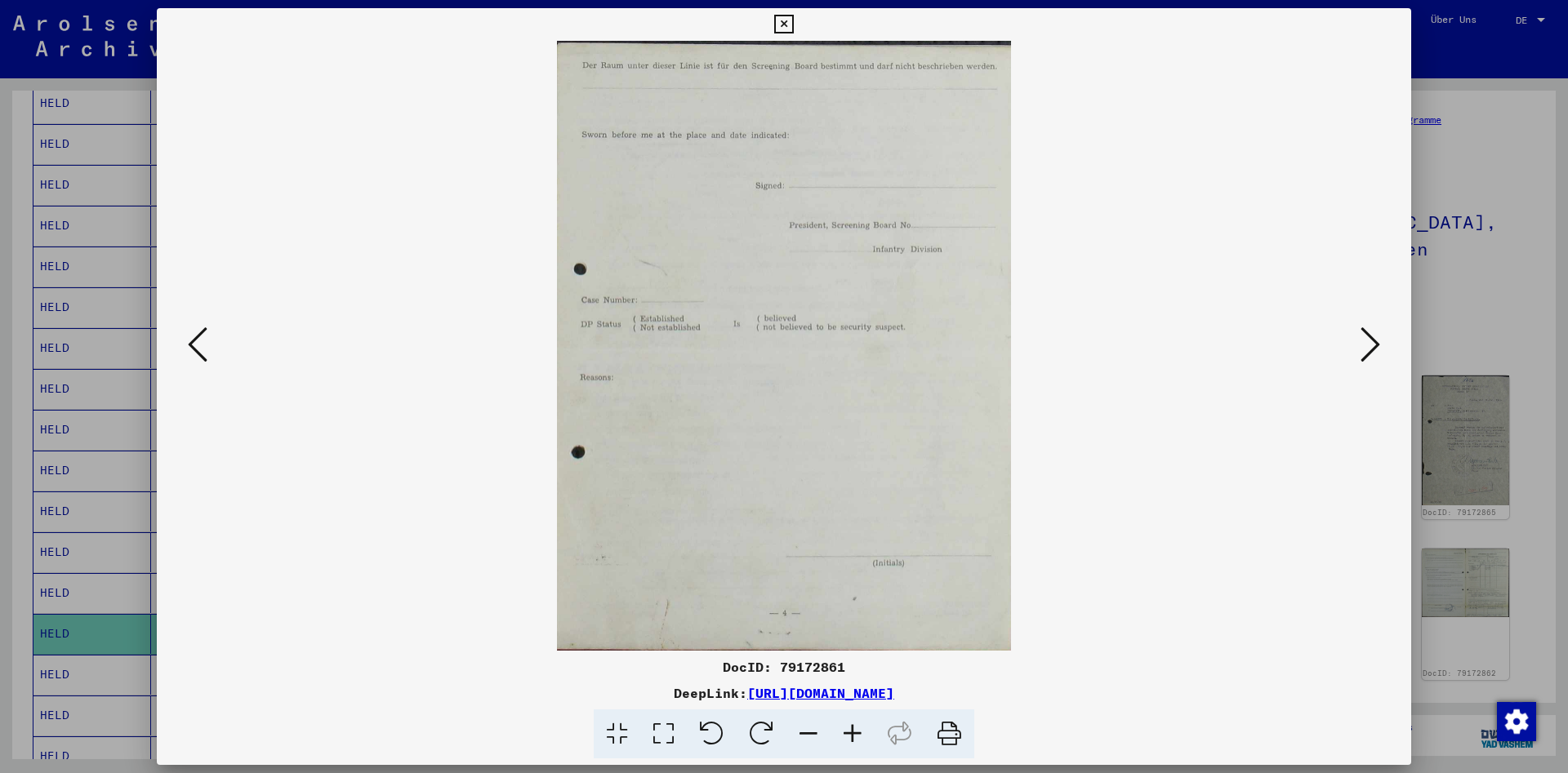
click at [1378, 349] on icon at bounding box center [1370, 344] width 20 height 39
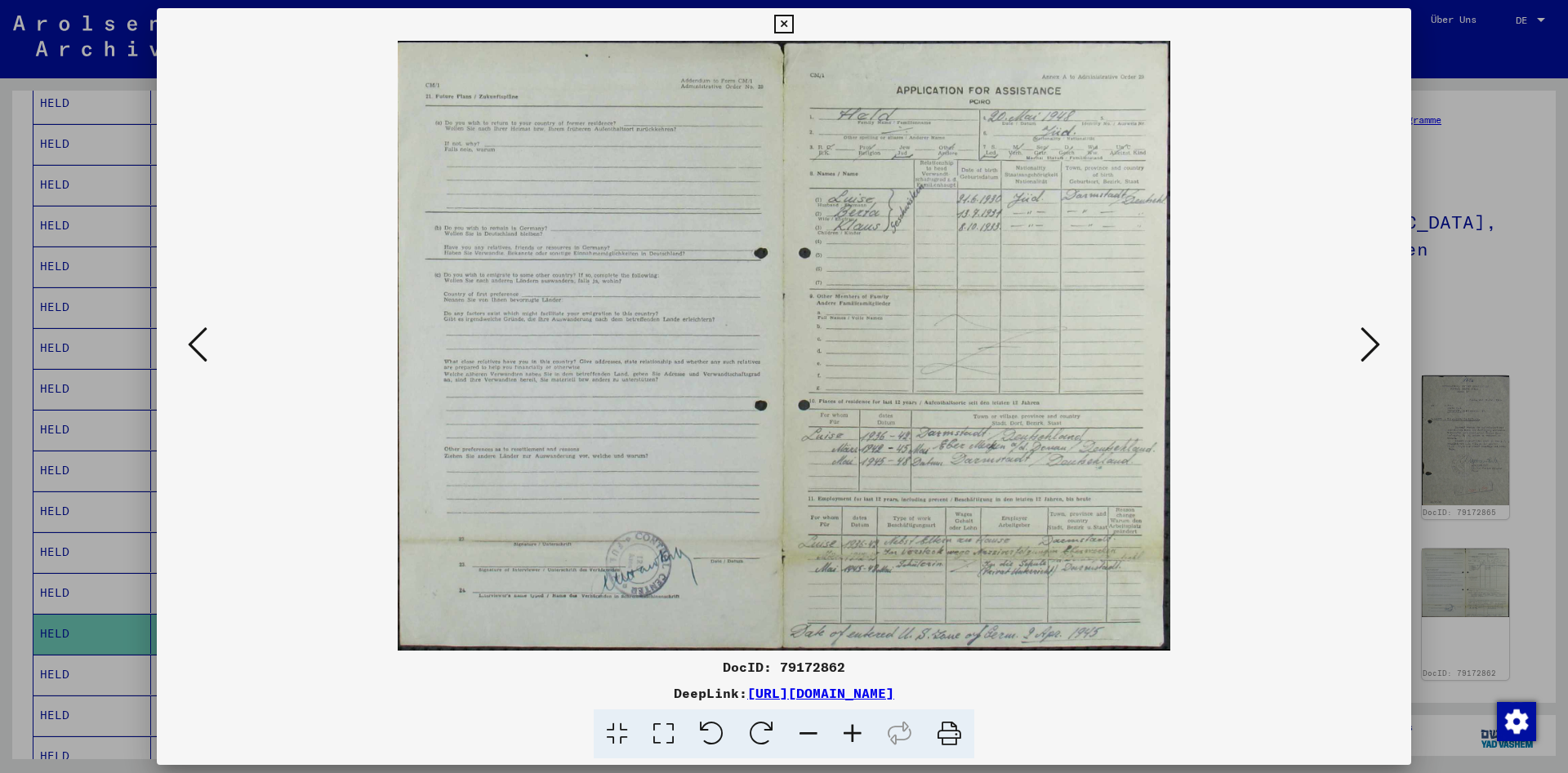
click at [1378, 349] on icon at bounding box center [1370, 344] width 20 height 39
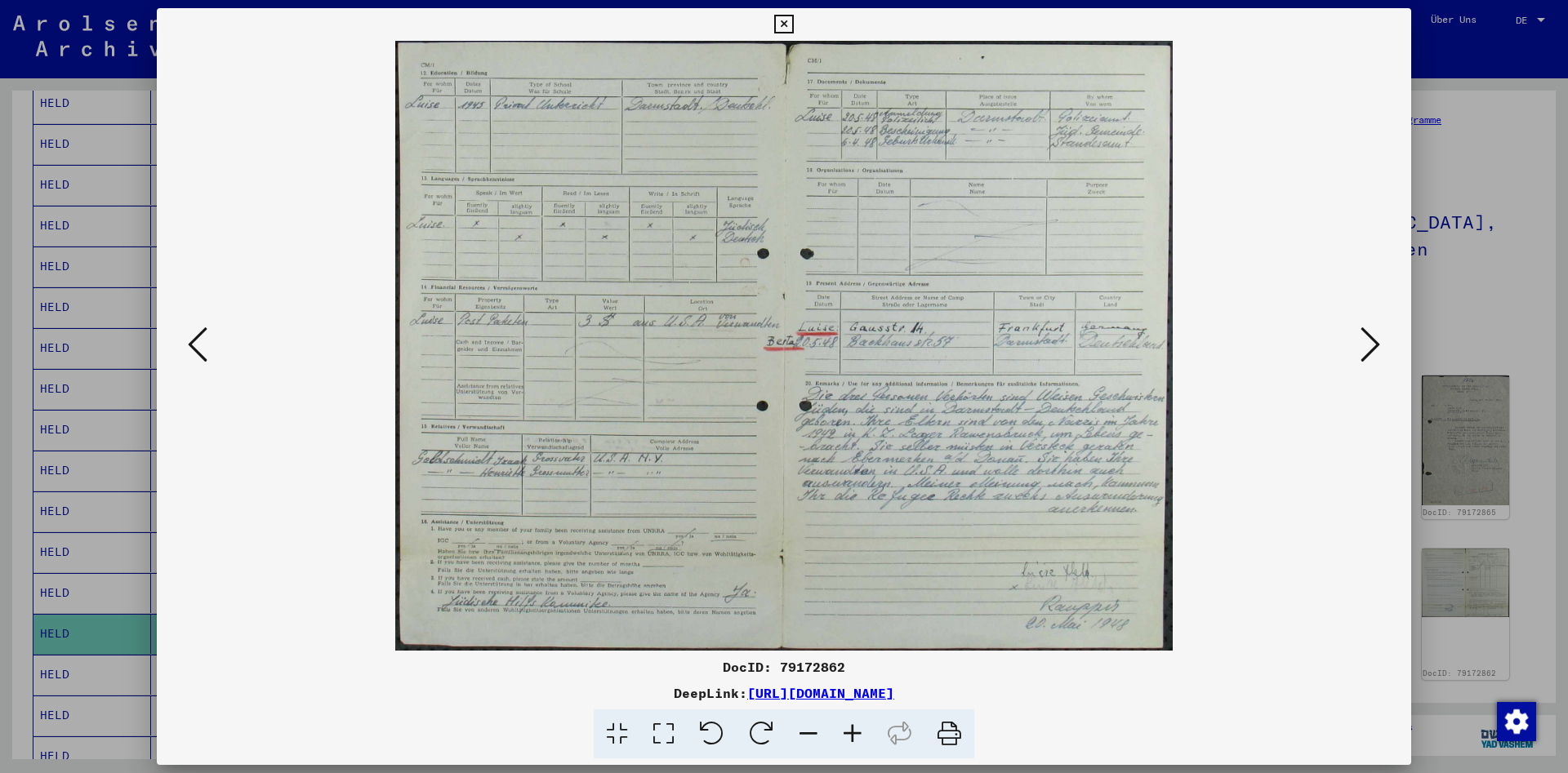
click at [846, 729] on icon at bounding box center [852, 734] width 44 height 50
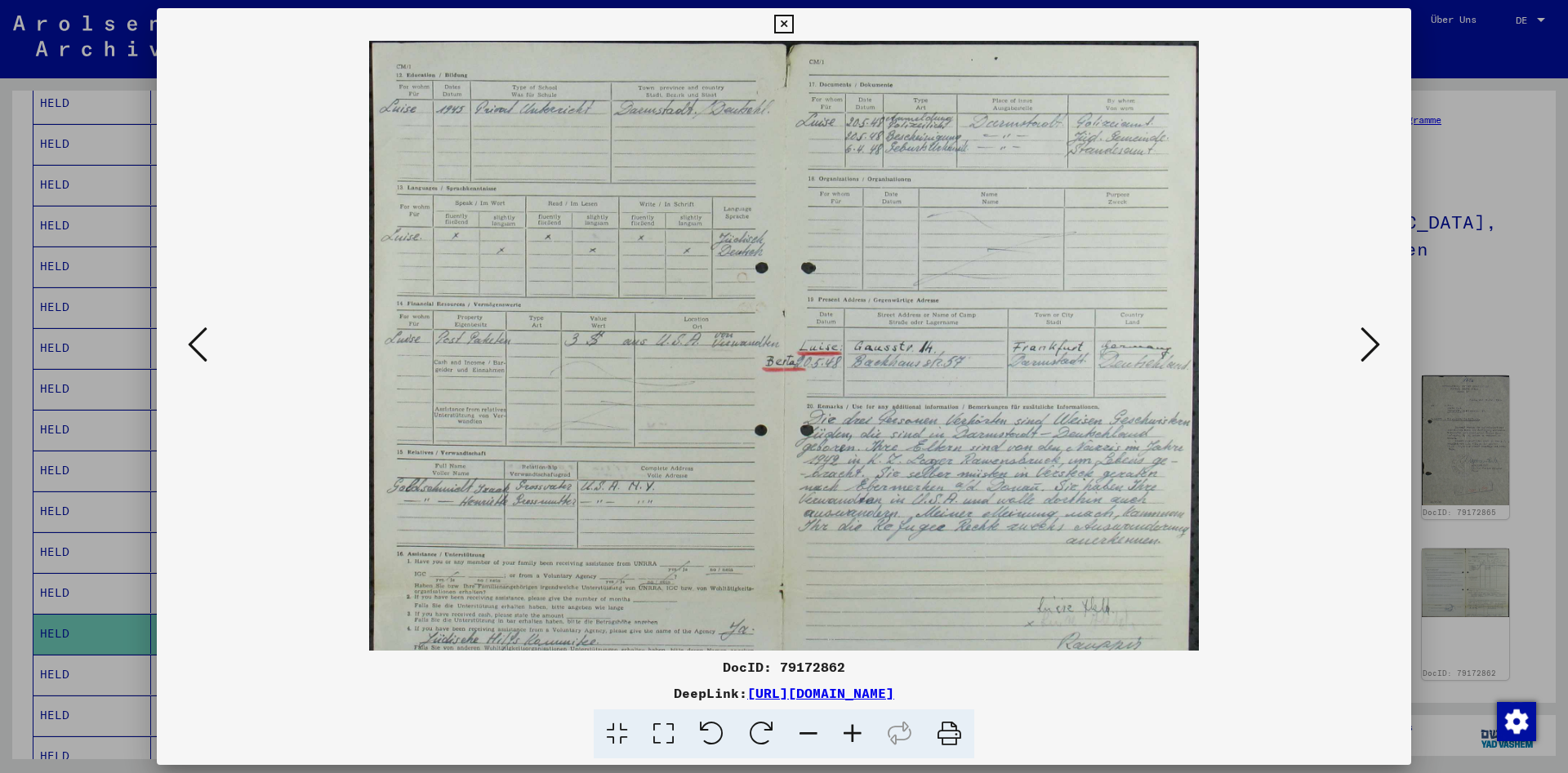
click at [846, 729] on icon at bounding box center [852, 734] width 44 height 50
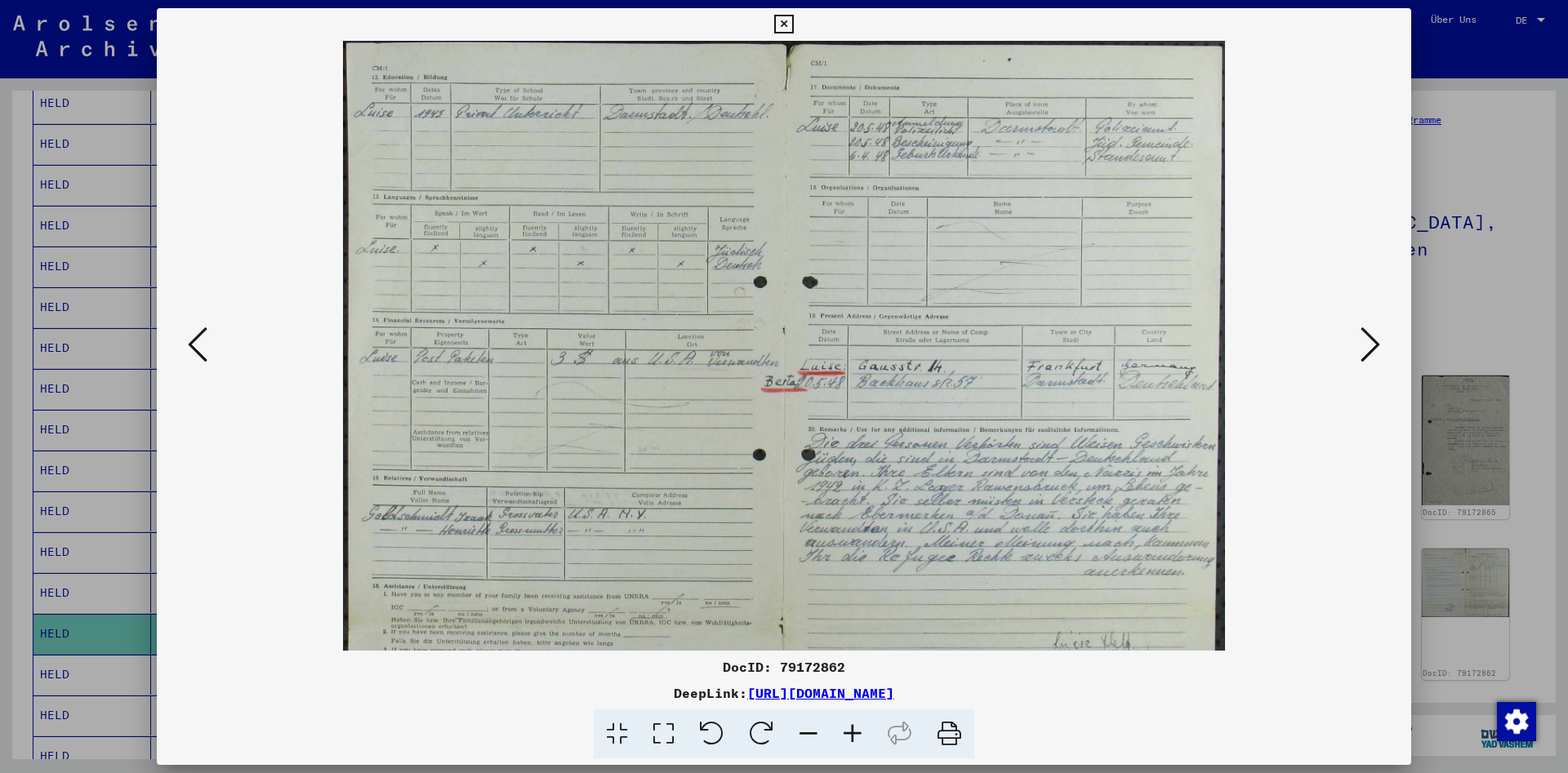
click at [846, 729] on icon at bounding box center [852, 734] width 44 height 50
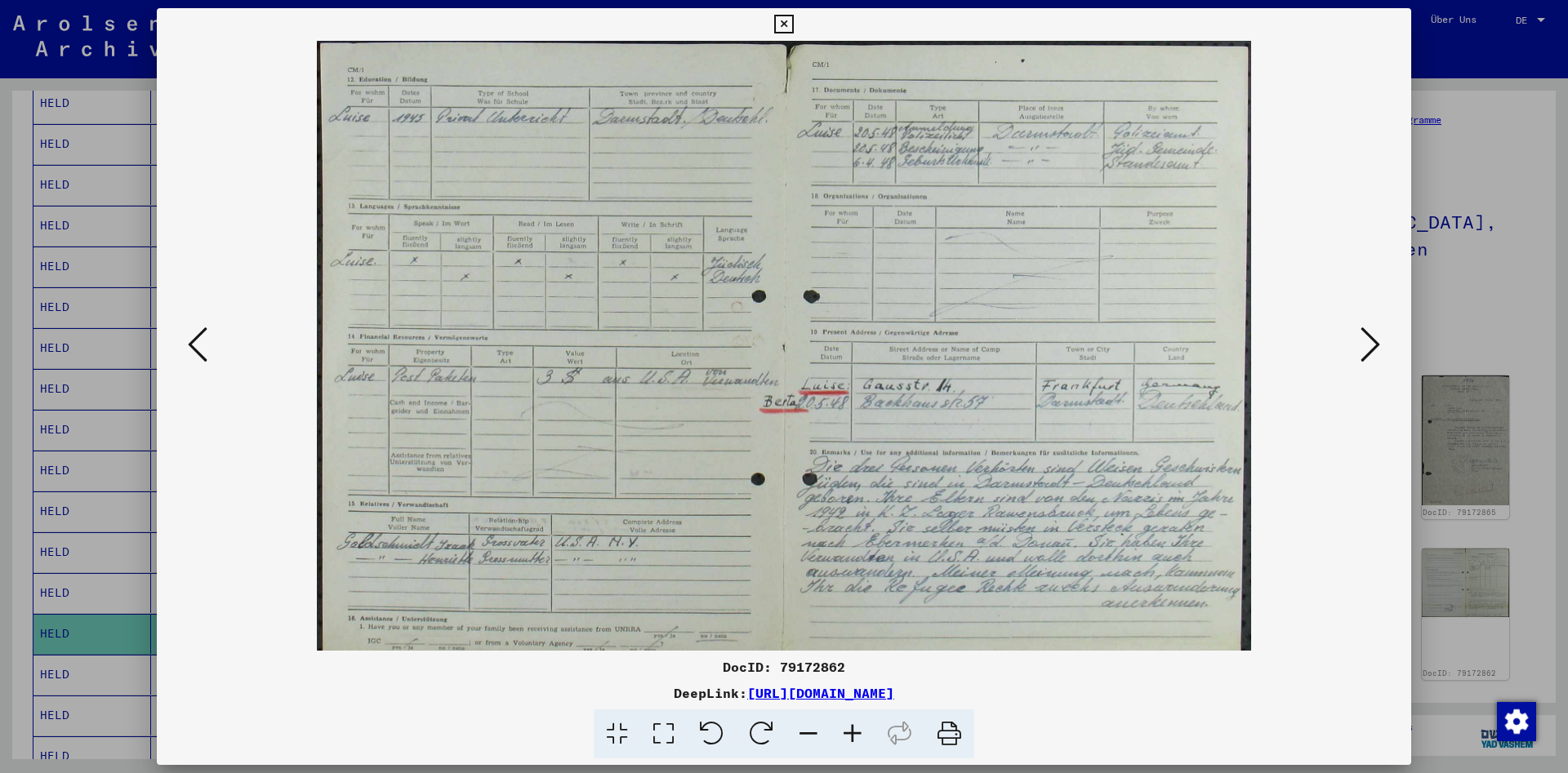
click at [846, 729] on icon at bounding box center [852, 734] width 44 height 50
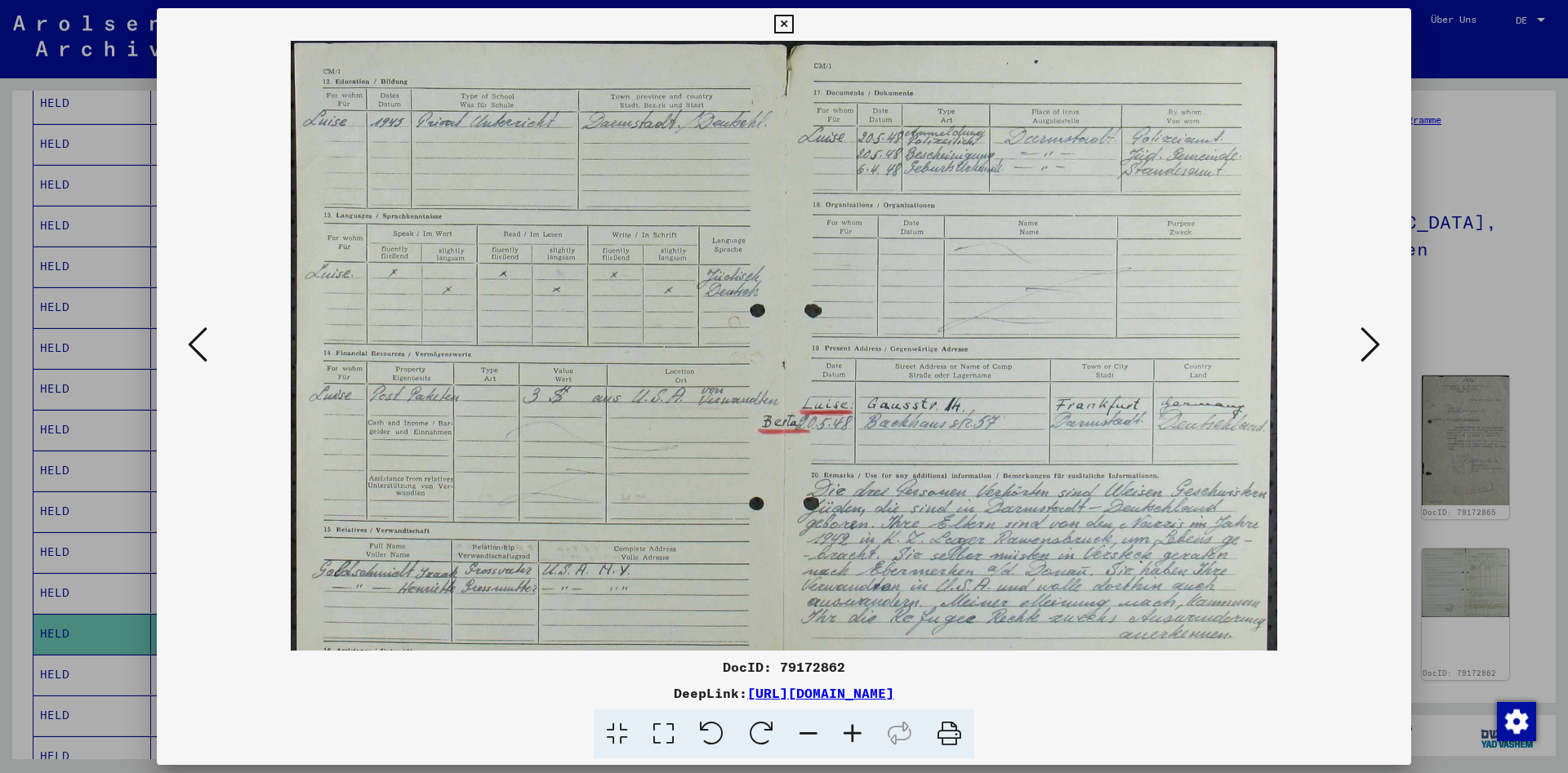
click at [846, 729] on icon at bounding box center [852, 734] width 44 height 50
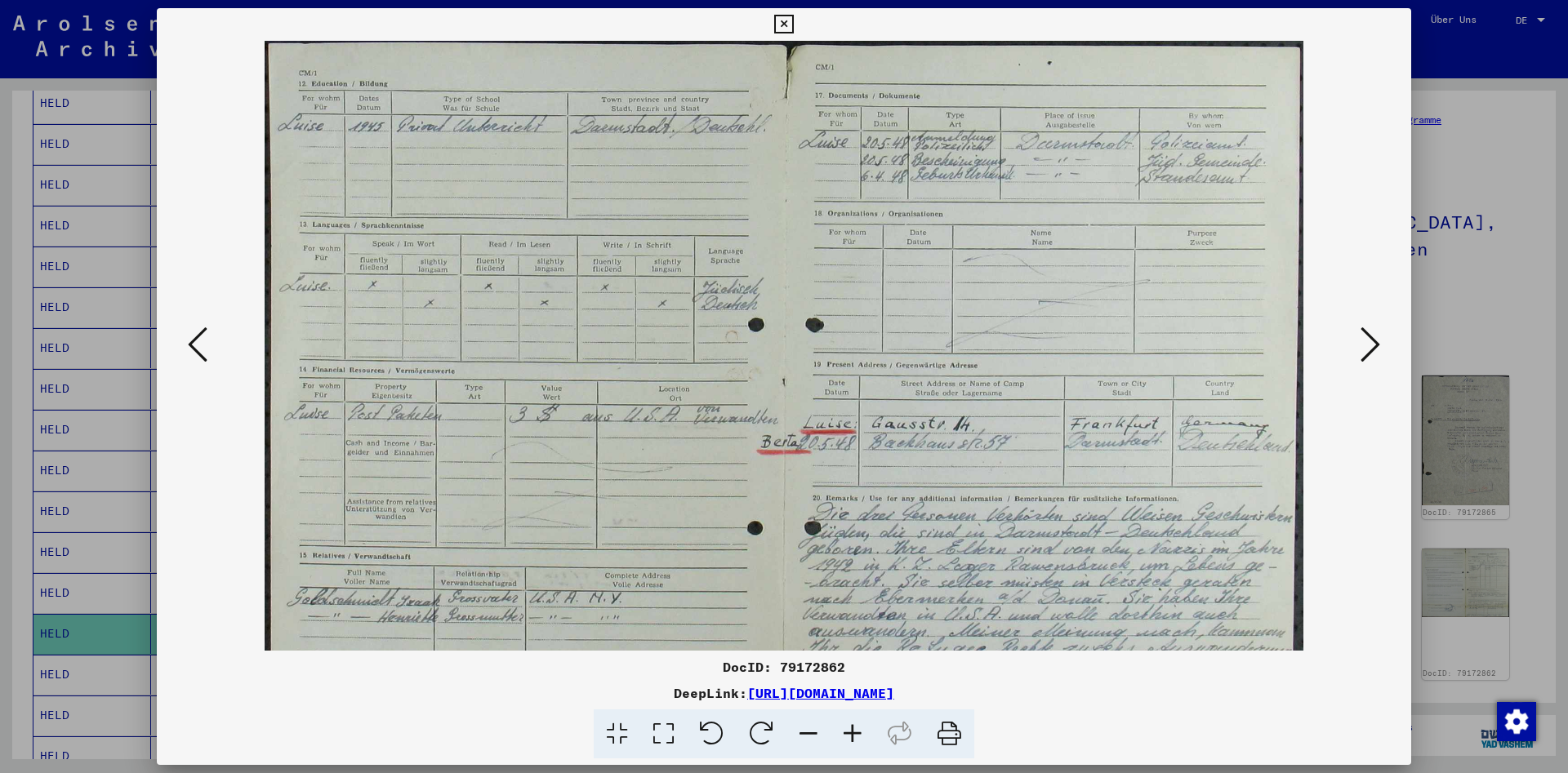
click at [1376, 351] on icon at bounding box center [1370, 344] width 20 height 39
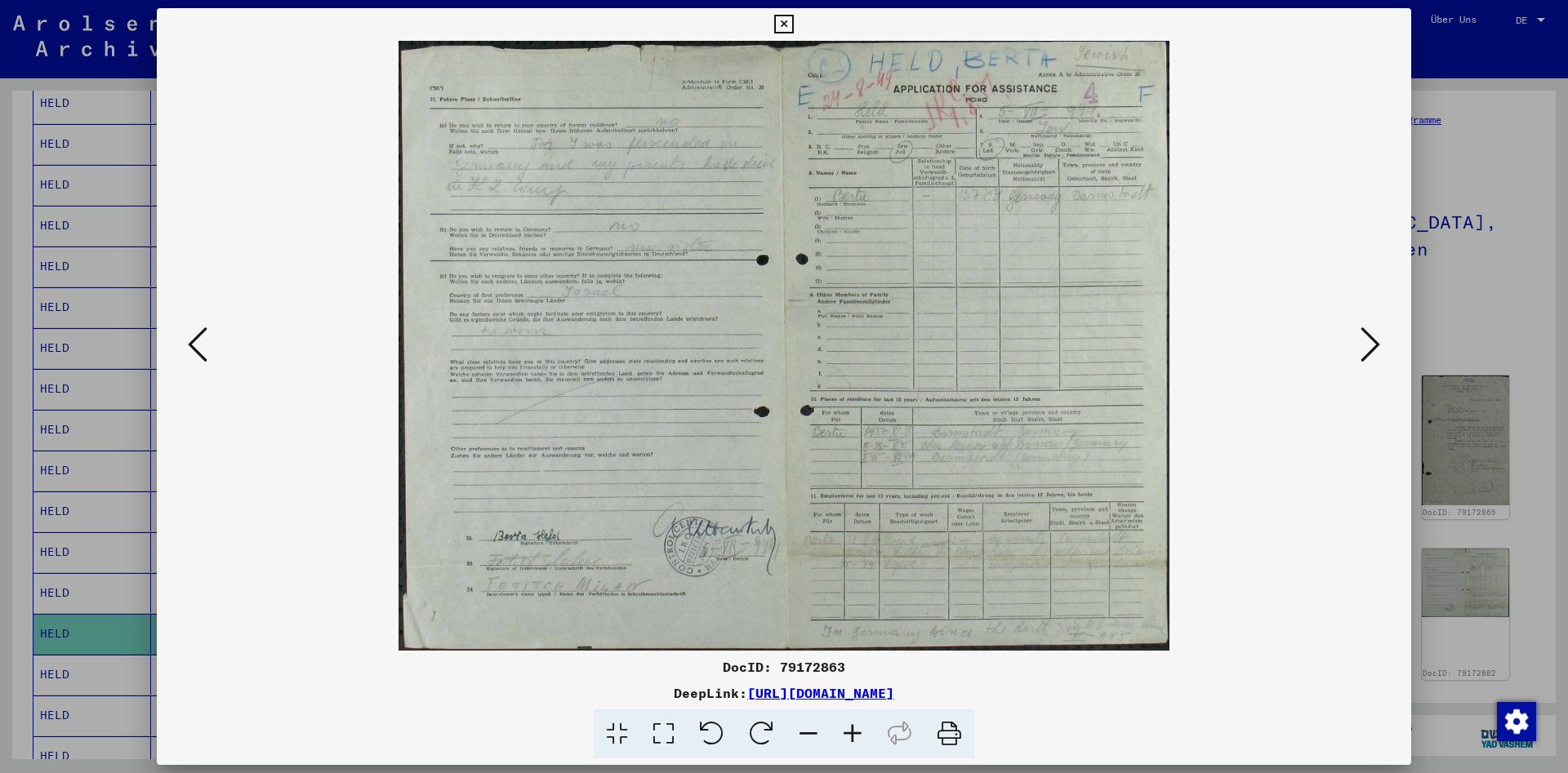
click at [1376, 351] on icon at bounding box center [1370, 344] width 20 height 39
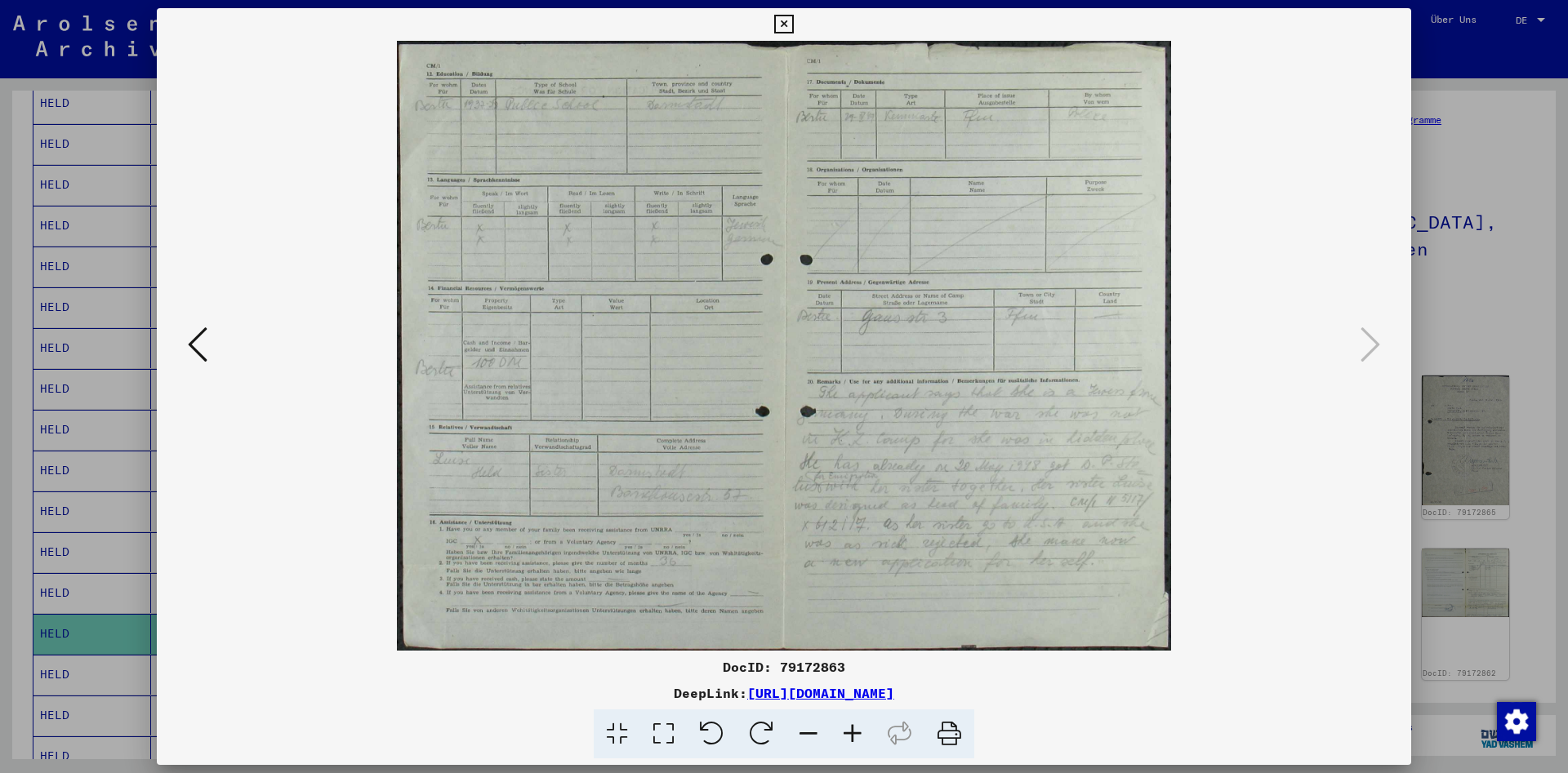
click at [793, 22] on icon at bounding box center [784, 24] width 19 height 20
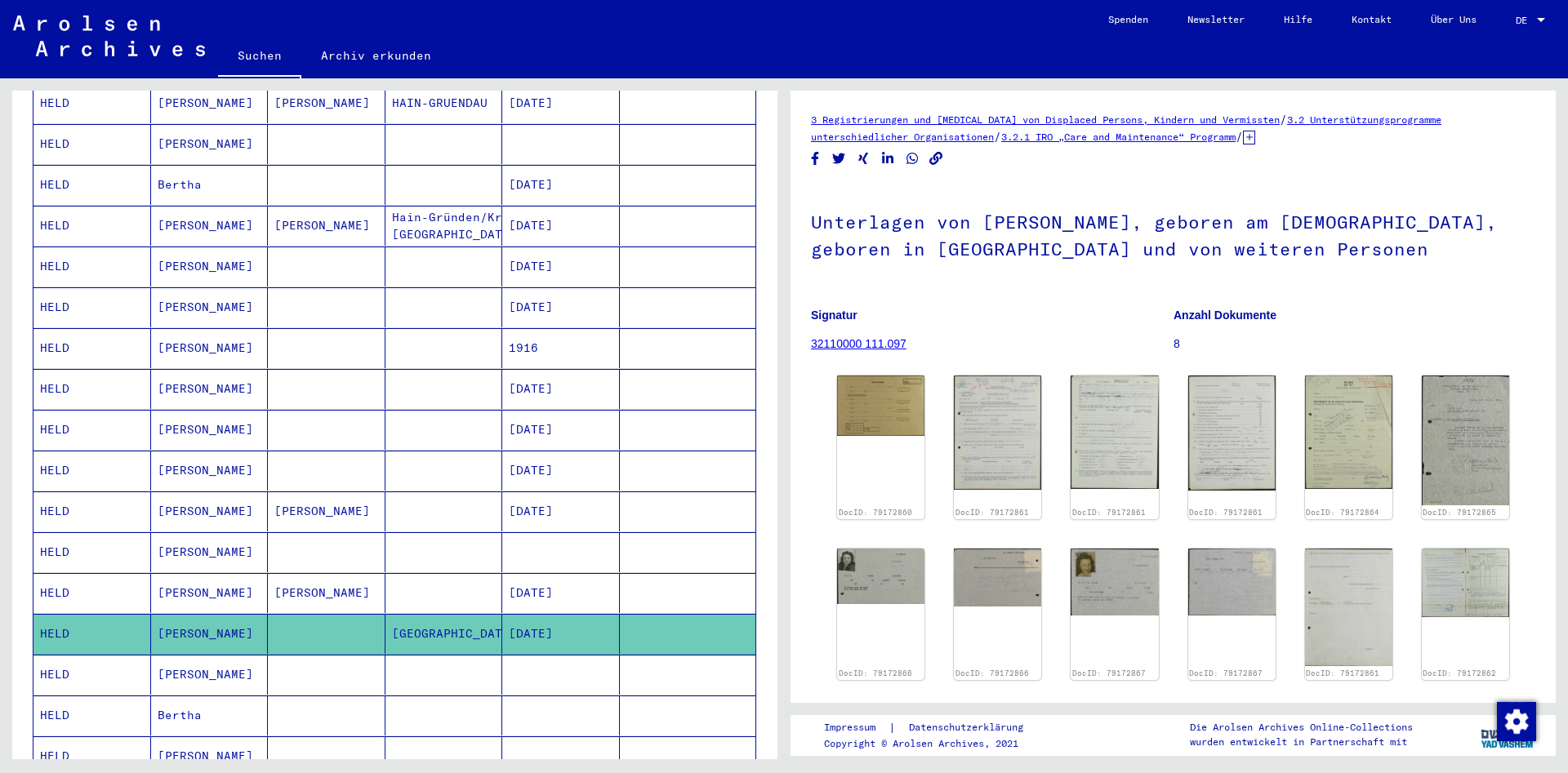
click at [214, 177] on mat-cell "Bertha" at bounding box center [210, 184] width 118 height 40
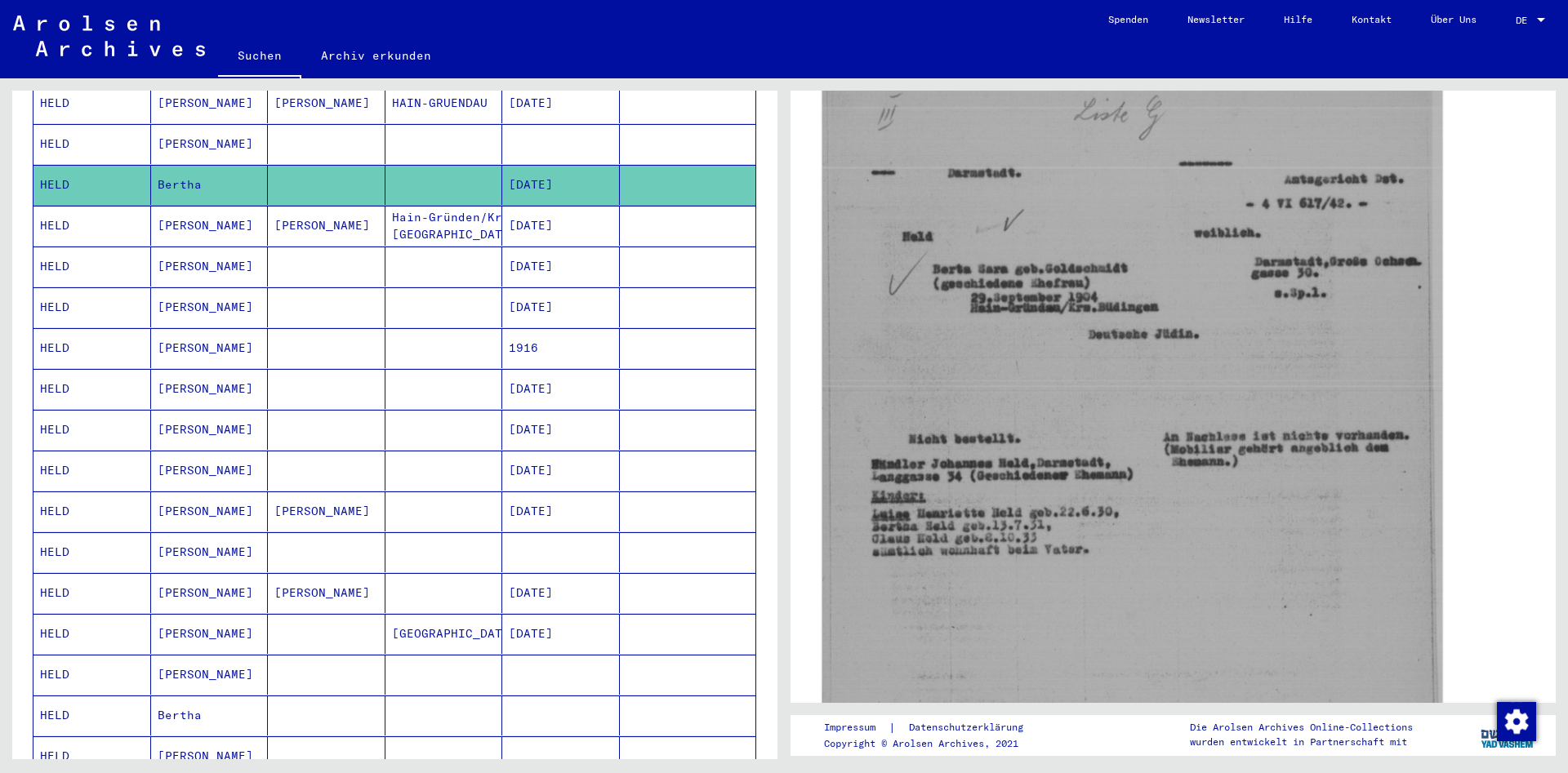
scroll to position [529, 0]
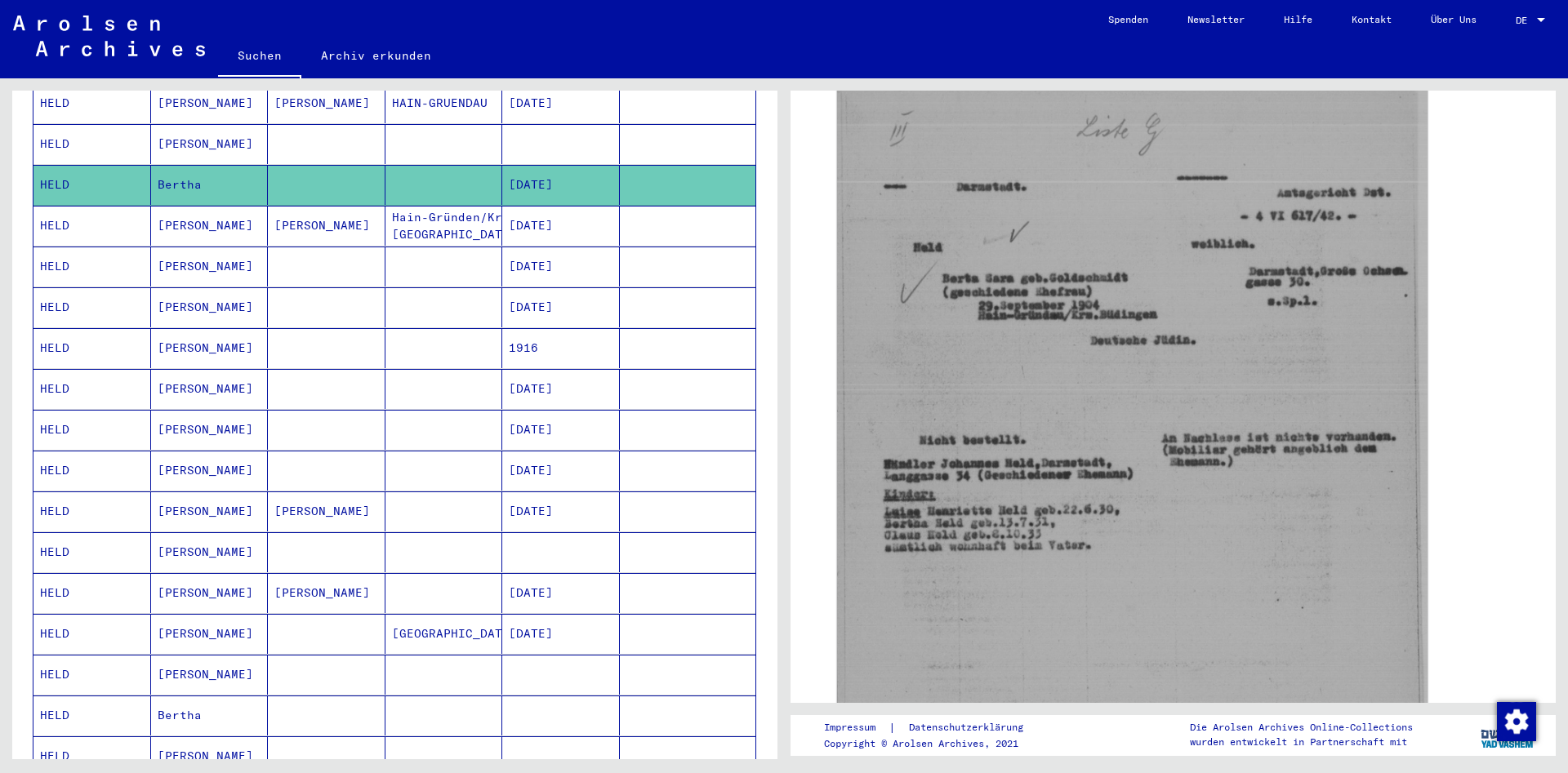
click at [181, 614] on mat-cell "[PERSON_NAME]" at bounding box center [210, 634] width 118 height 40
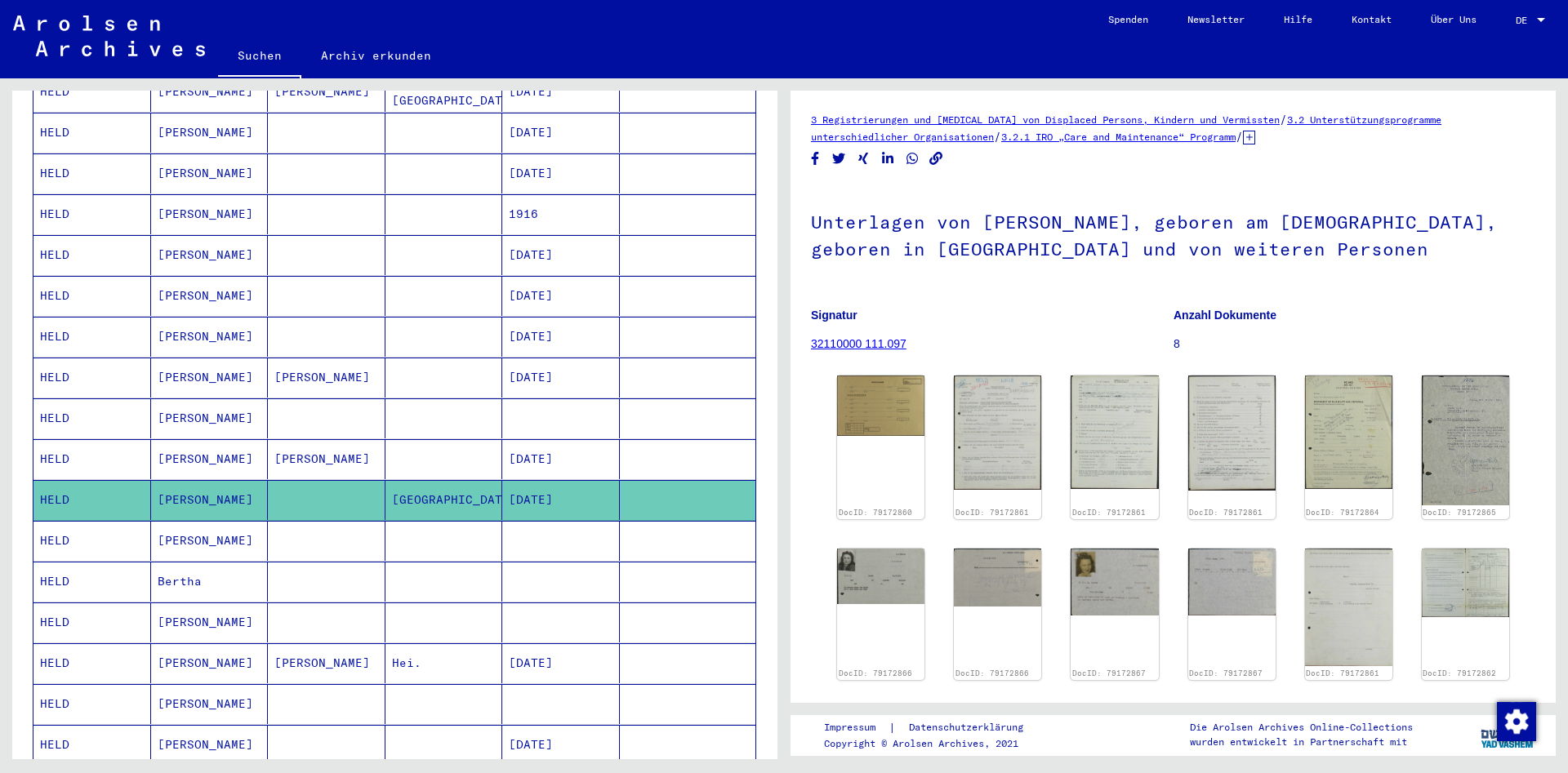
scroll to position [441, 0]
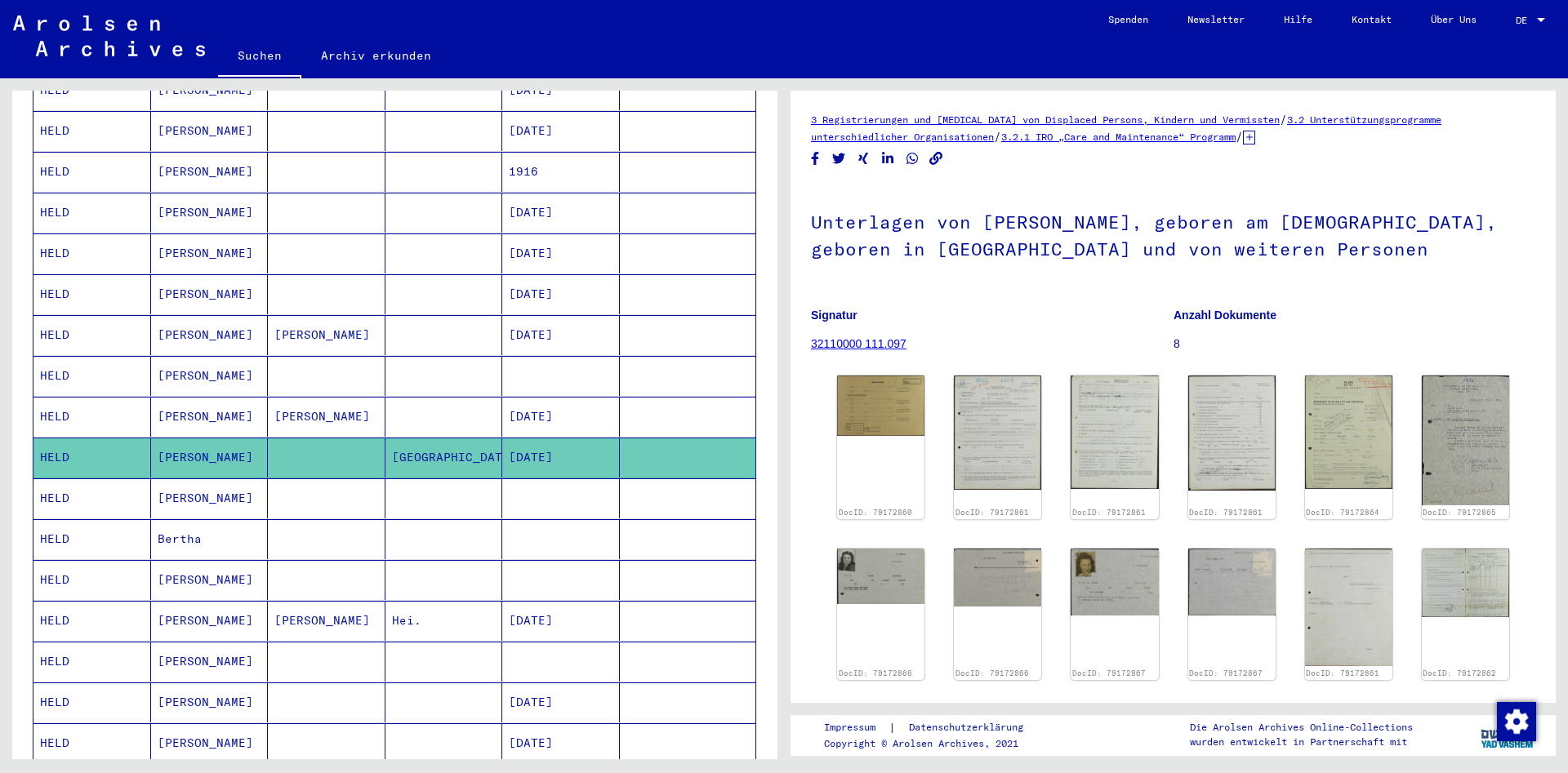
click at [97, 486] on mat-cell "HELD" at bounding box center [93, 498] width 118 height 40
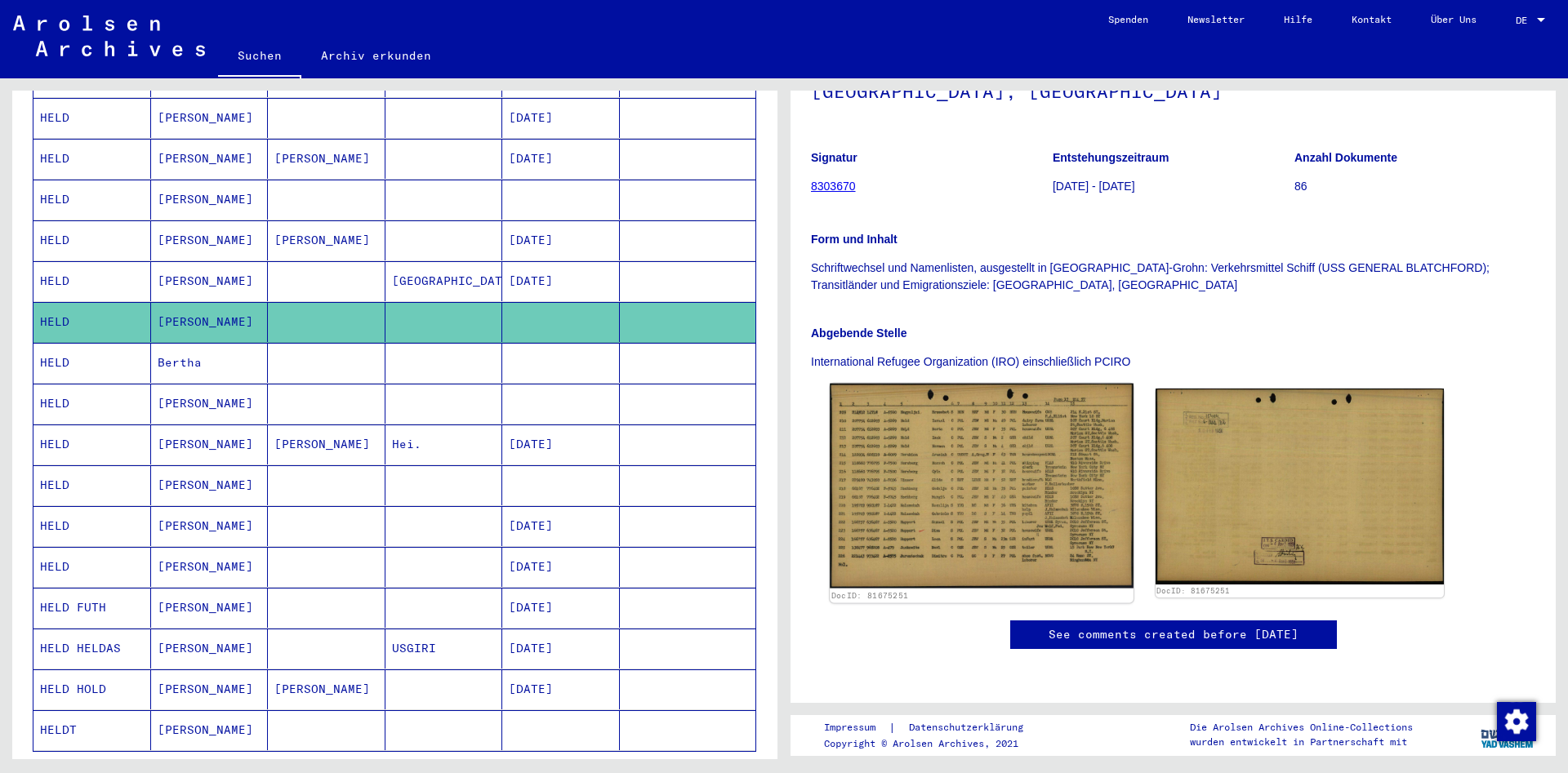
scroll to position [265, 0]
click at [928, 416] on img at bounding box center [981, 486] width 303 height 205
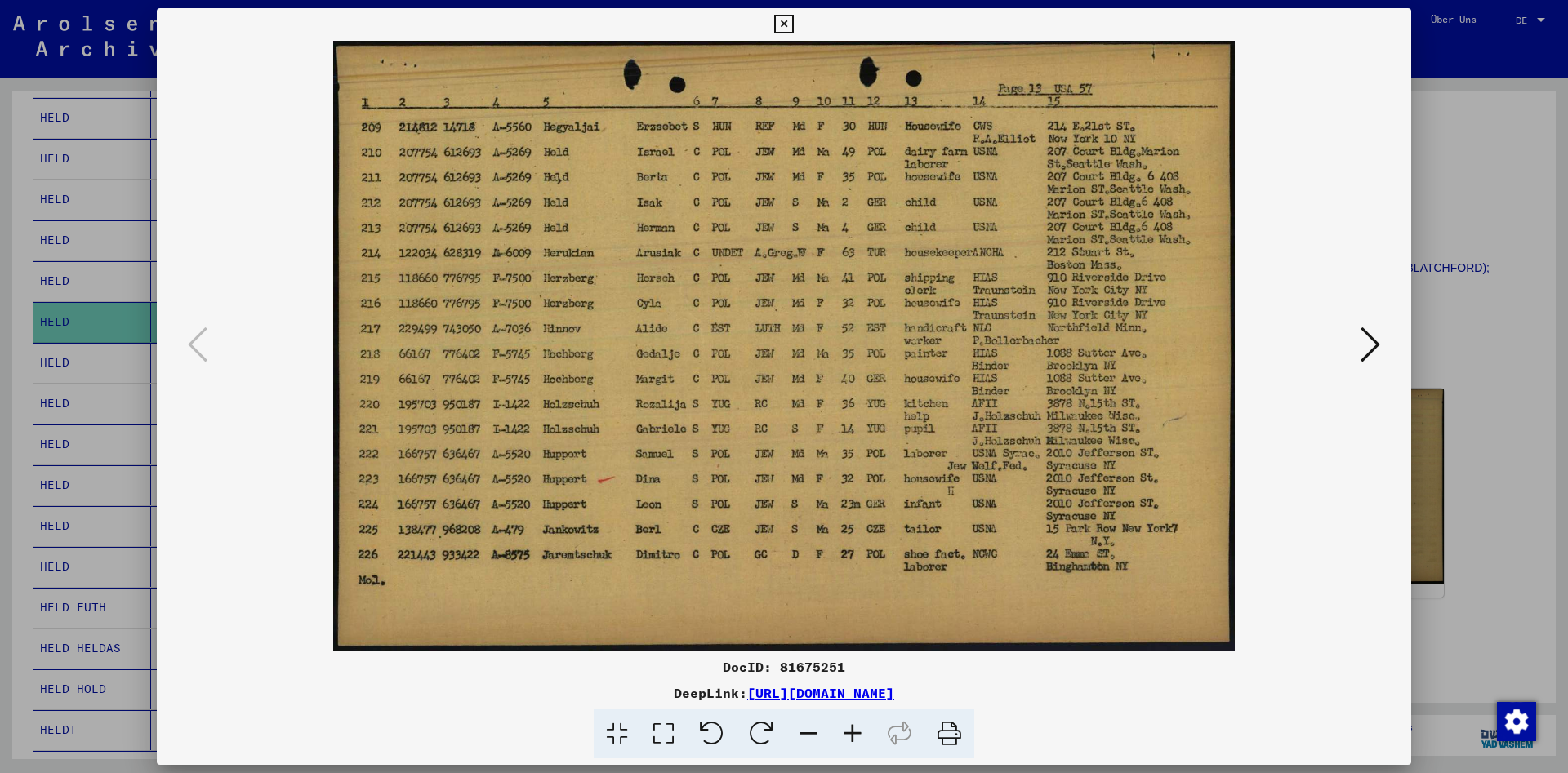
click at [1375, 348] on icon at bounding box center [1370, 344] width 20 height 39
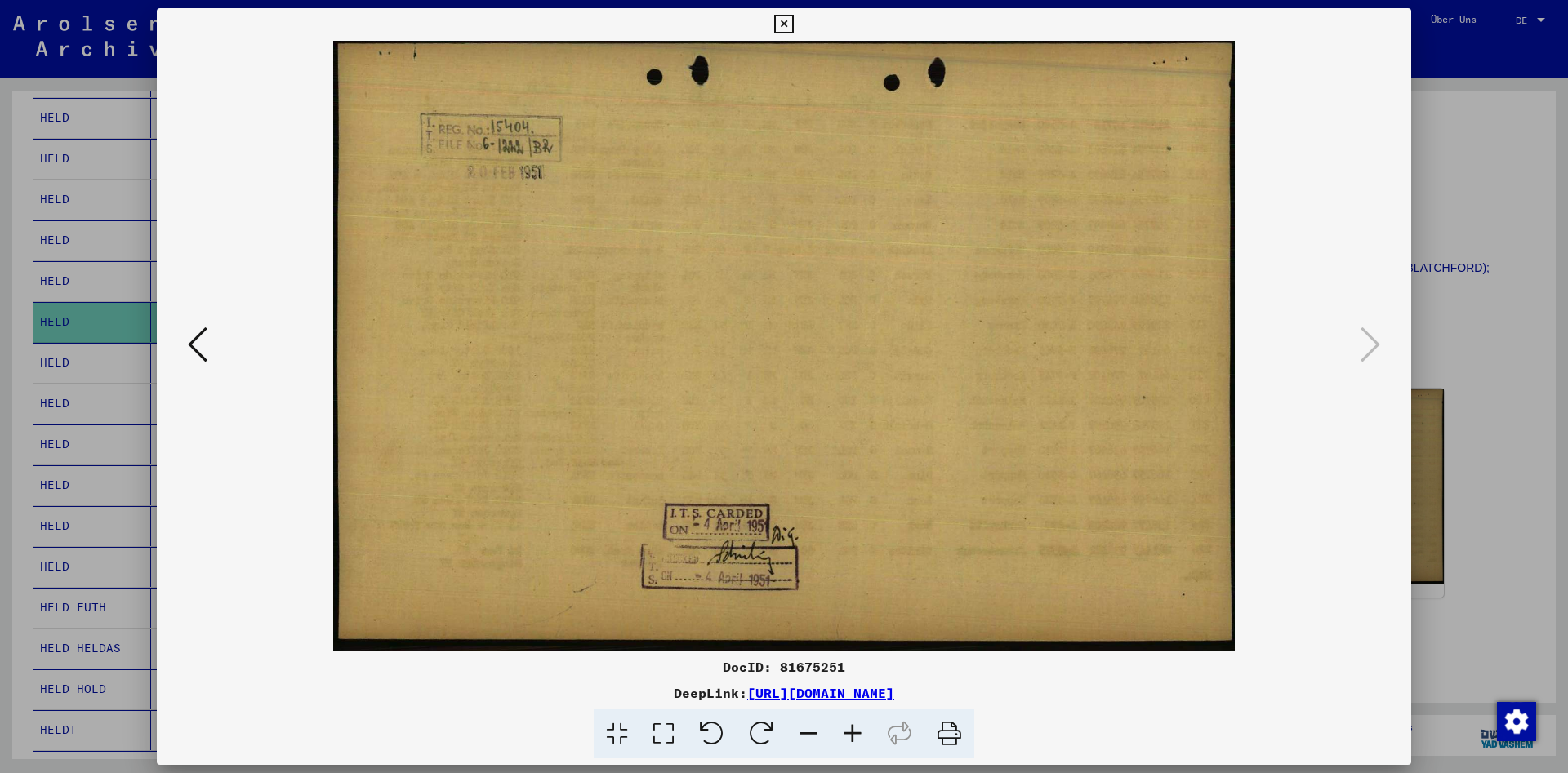
click at [793, 26] on icon at bounding box center [784, 24] width 19 height 20
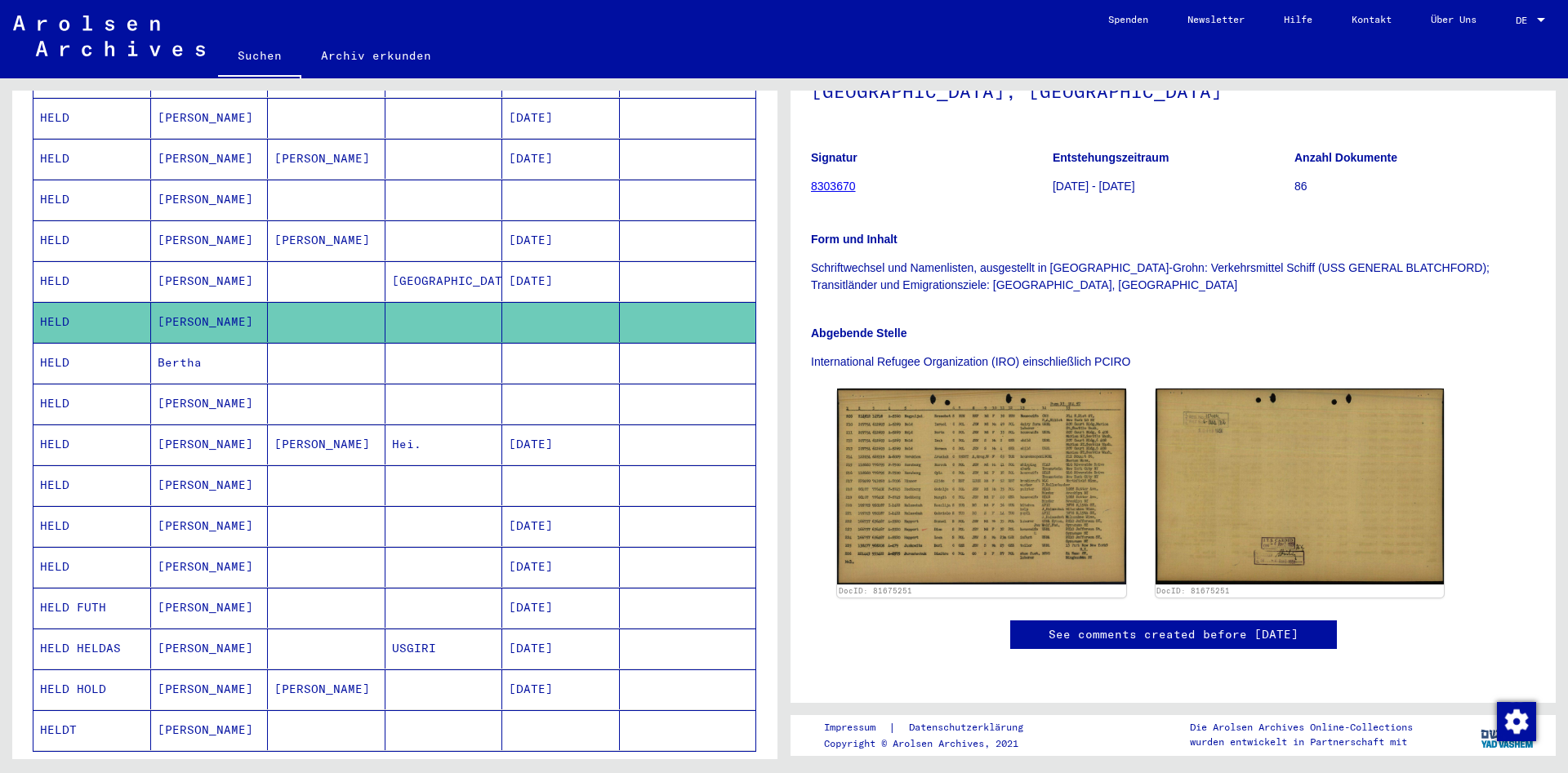
click at [87, 431] on mat-cell "HELD" at bounding box center [93, 445] width 118 height 40
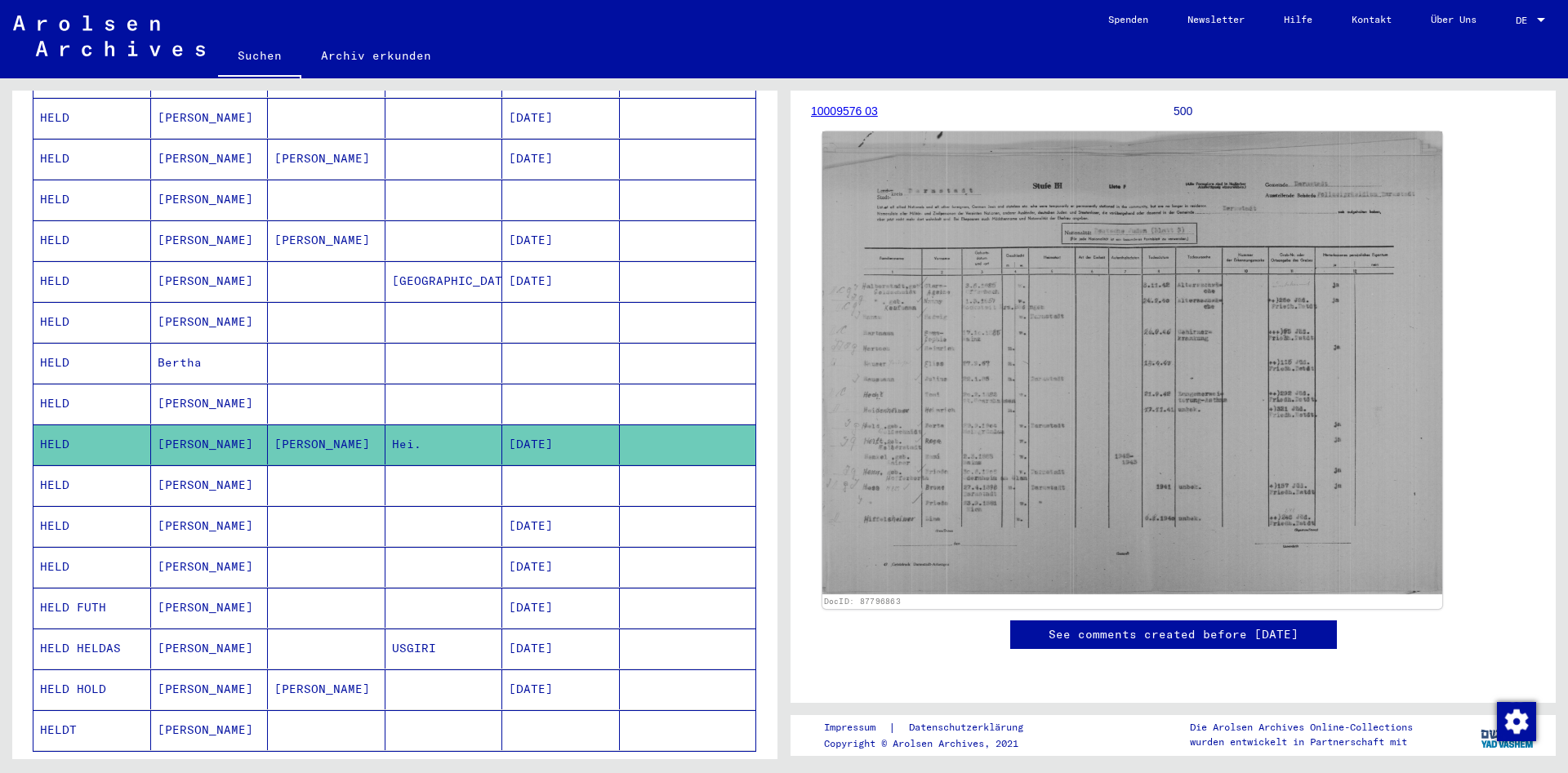
scroll to position [265, 0]
click at [1102, 502] on img at bounding box center [1133, 362] width 620 height 463
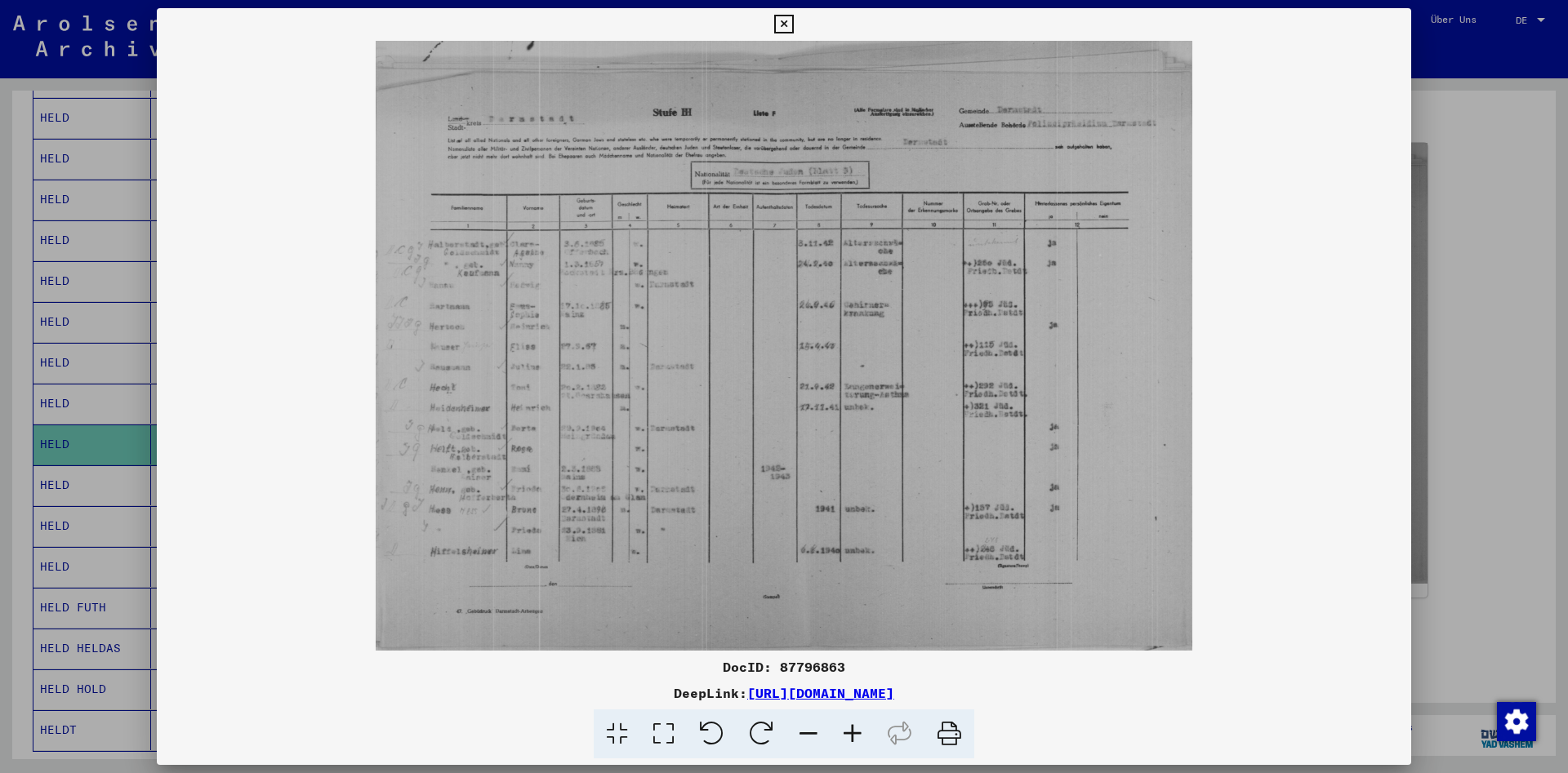
click at [855, 735] on icon at bounding box center [852, 734] width 44 height 50
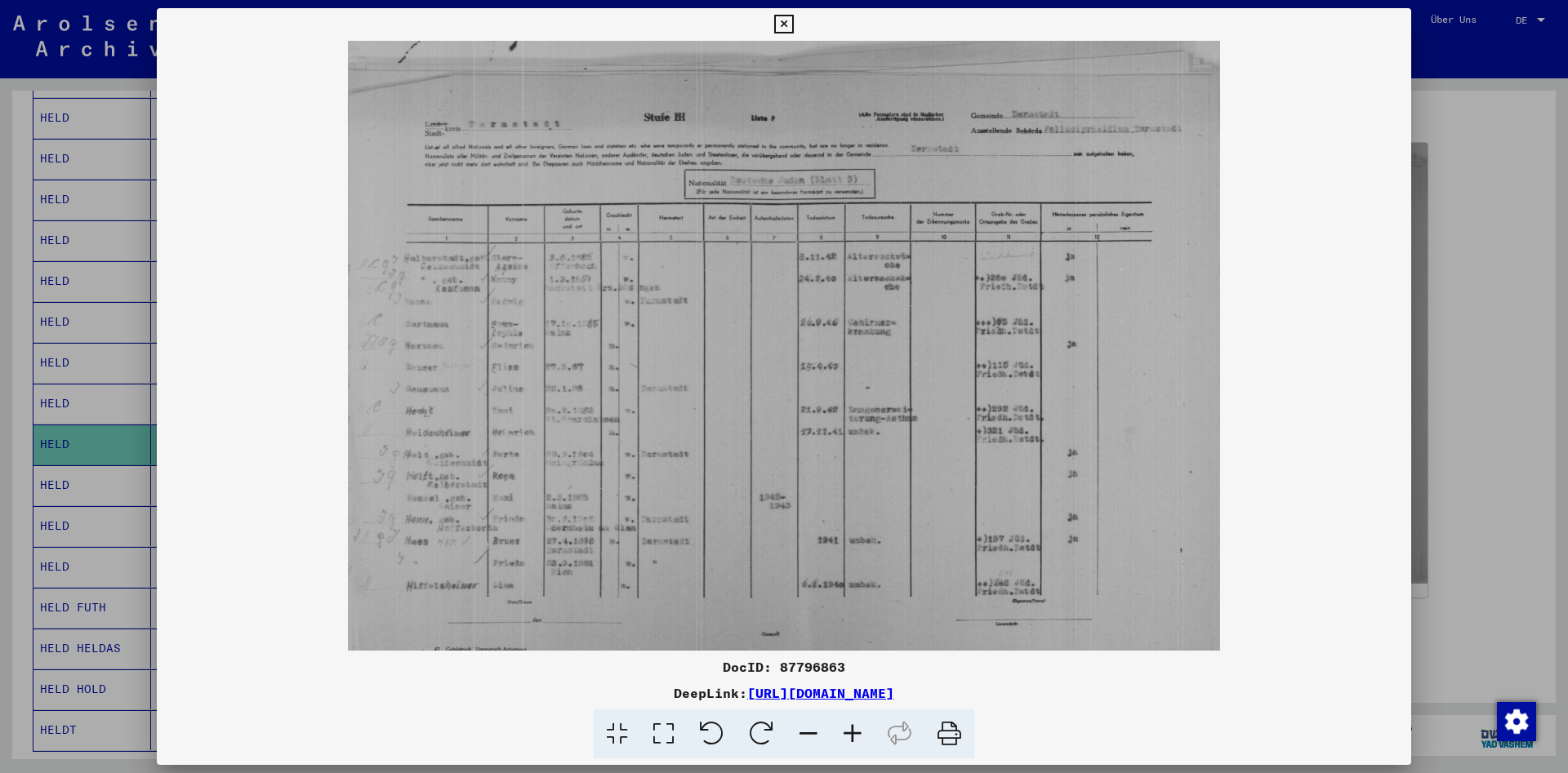
click at [855, 735] on icon at bounding box center [852, 734] width 44 height 50
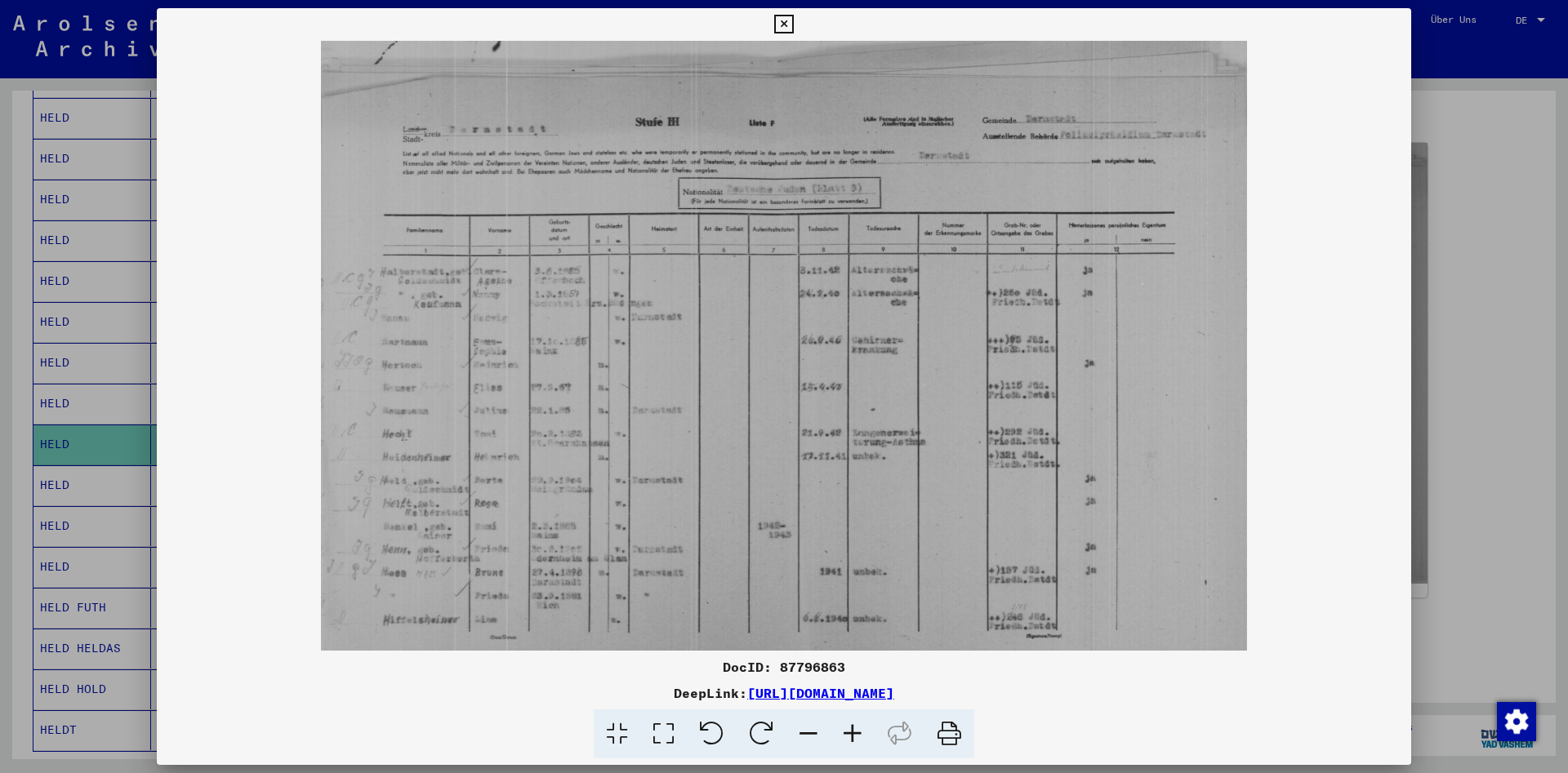
click at [855, 735] on icon at bounding box center [852, 734] width 44 height 50
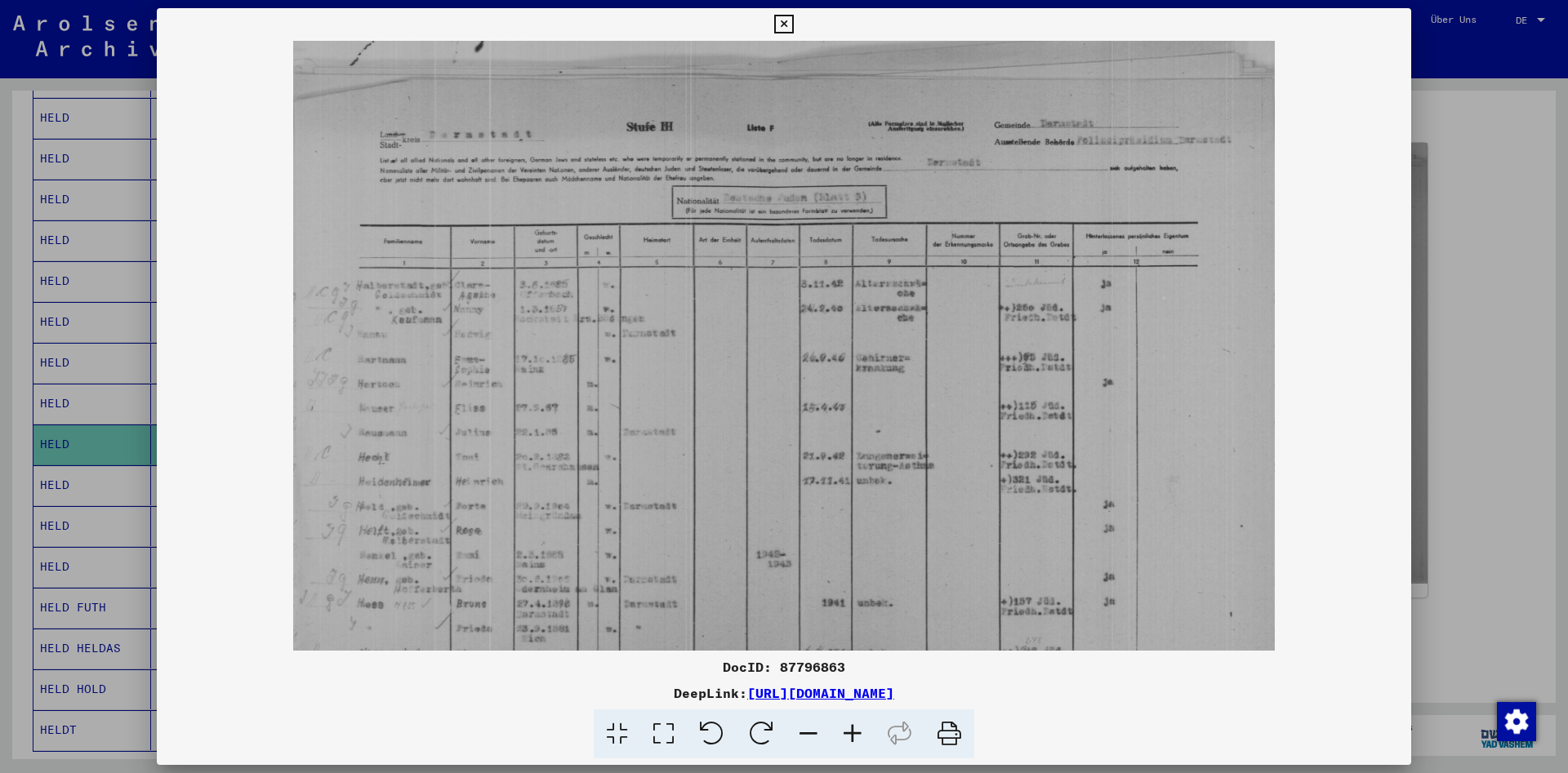
click at [855, 735] on icon at bounding box center [852, 734] width 44 height 50
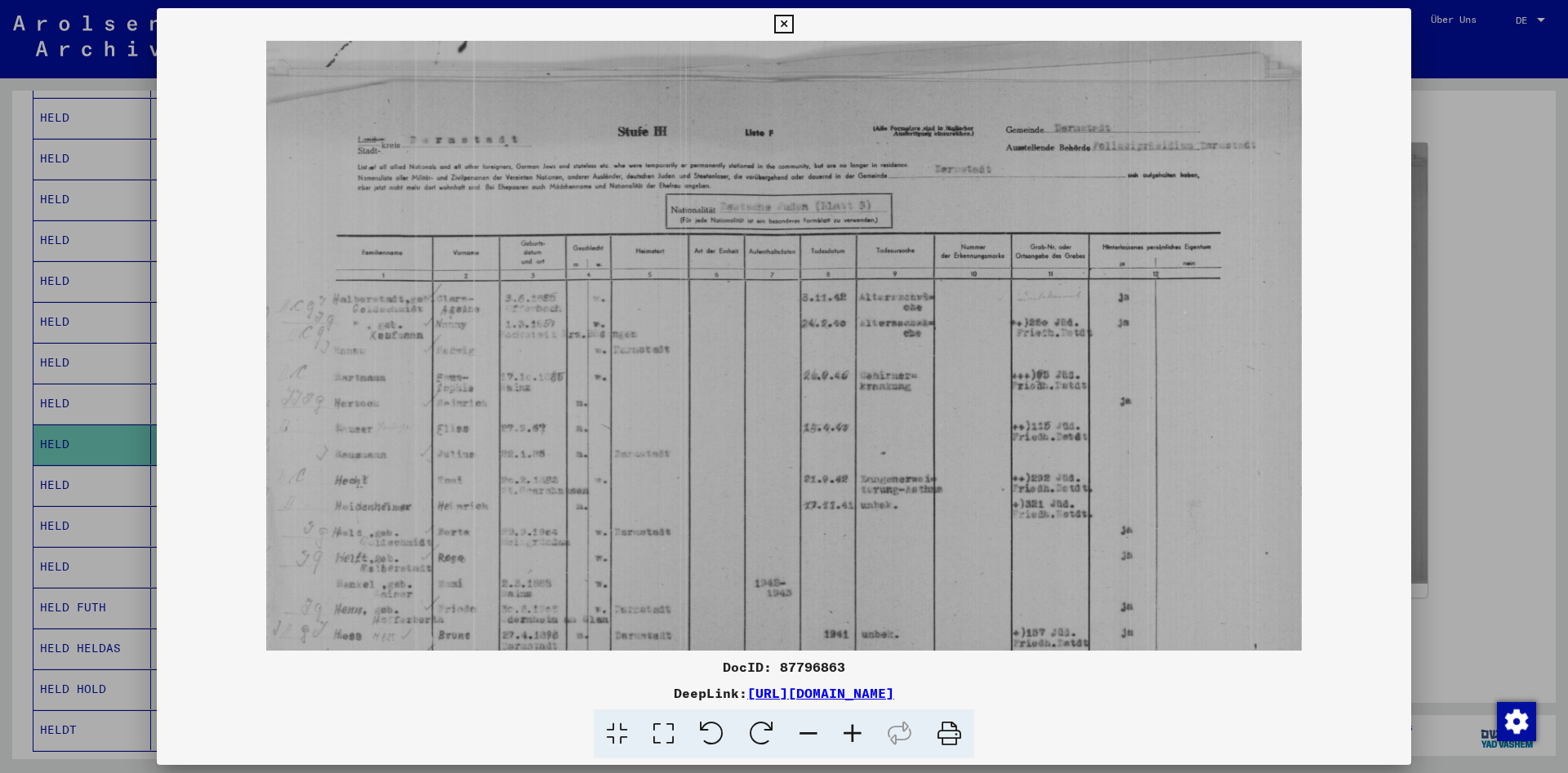
click at [855, 735] on icon at bounding box center [852, 734] width 44 height 50
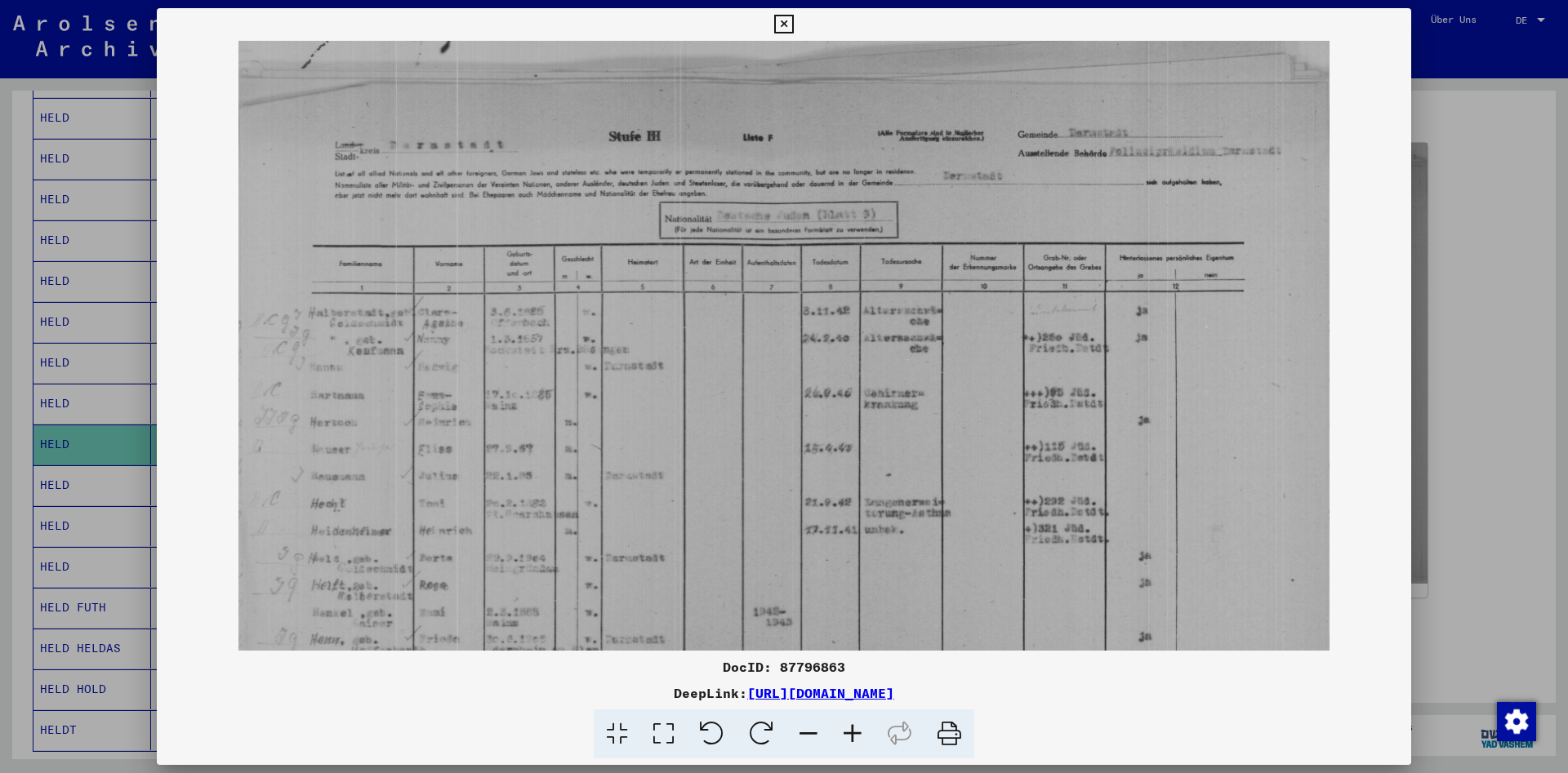
click at [793, 21] on icon at bounding box center [784, 24] width 19 height 20
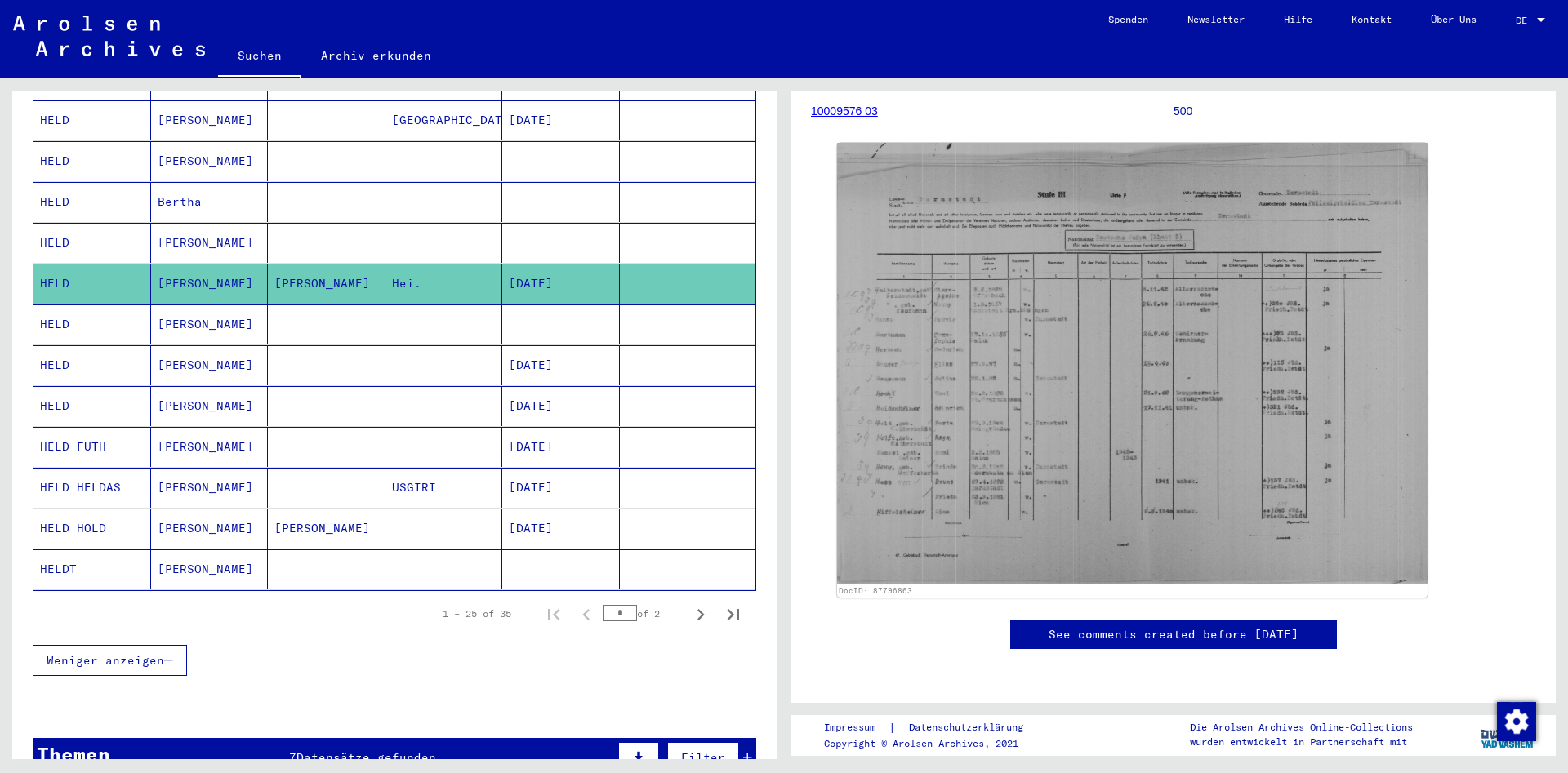
scroll to position [794, 0]
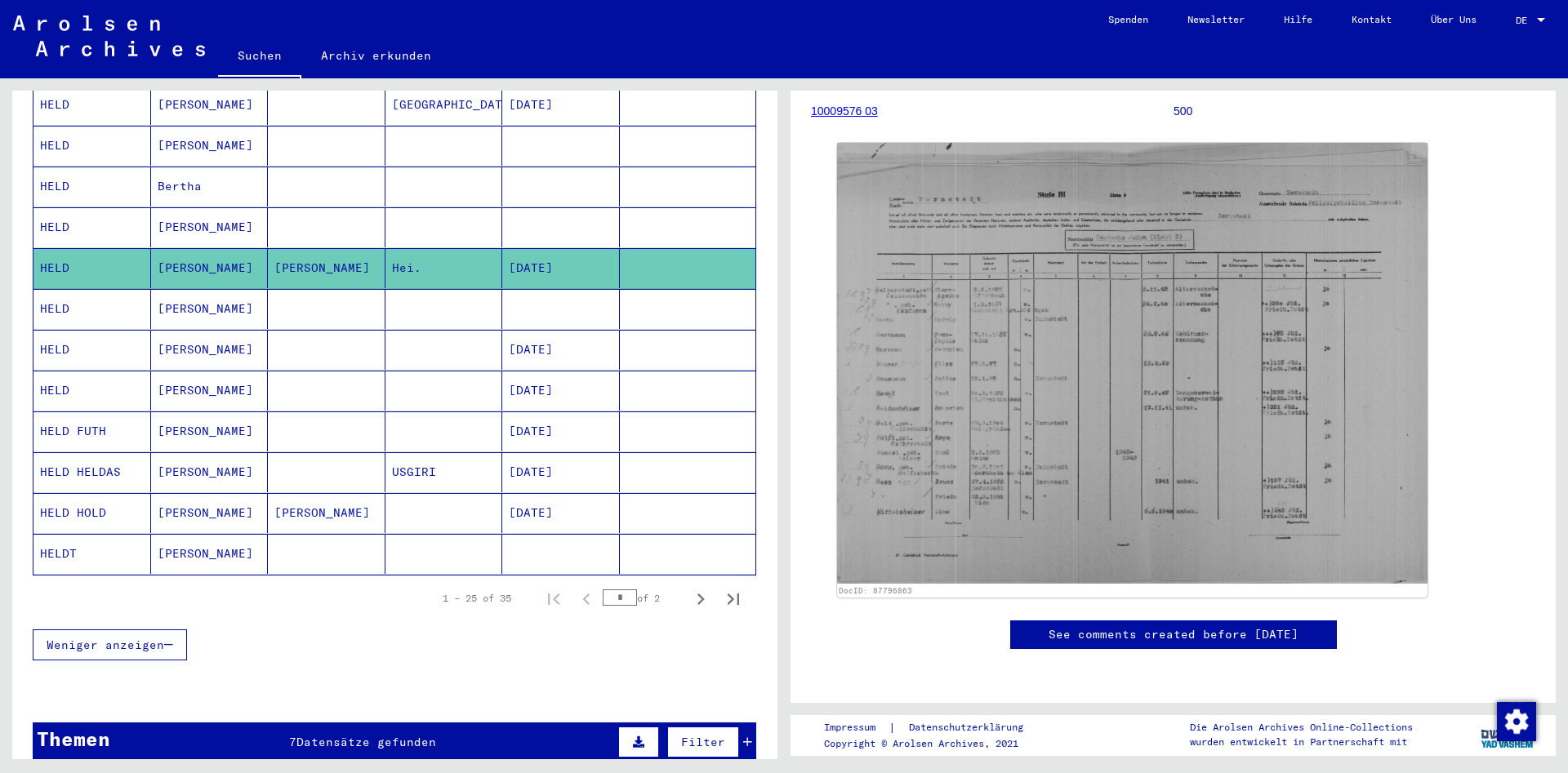
click at [161, 497] on mat-cell "[PERSON_NAME]" at bounding box center [210, 513] width 118 height 40
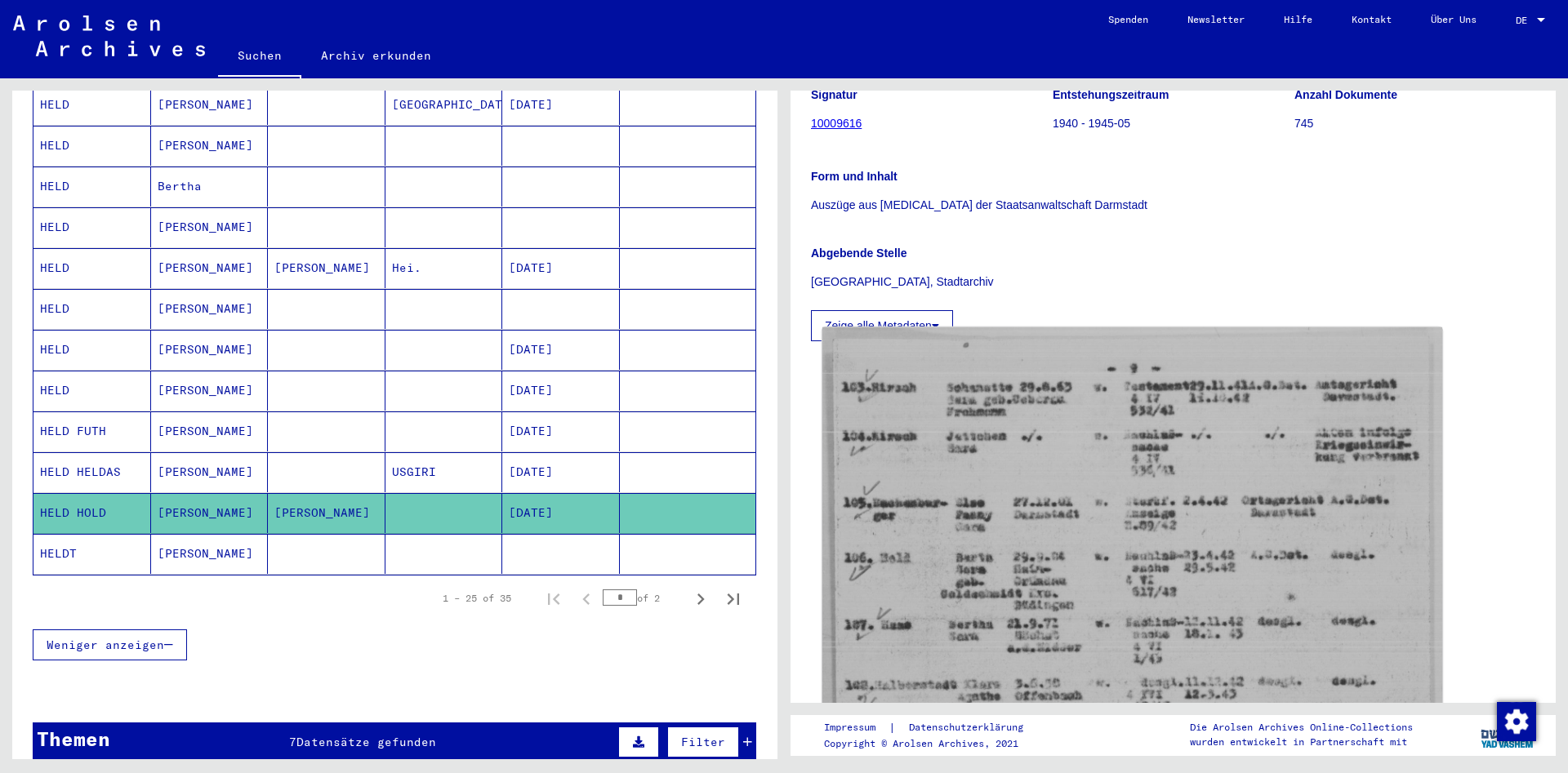
scroll to position [265, 0]
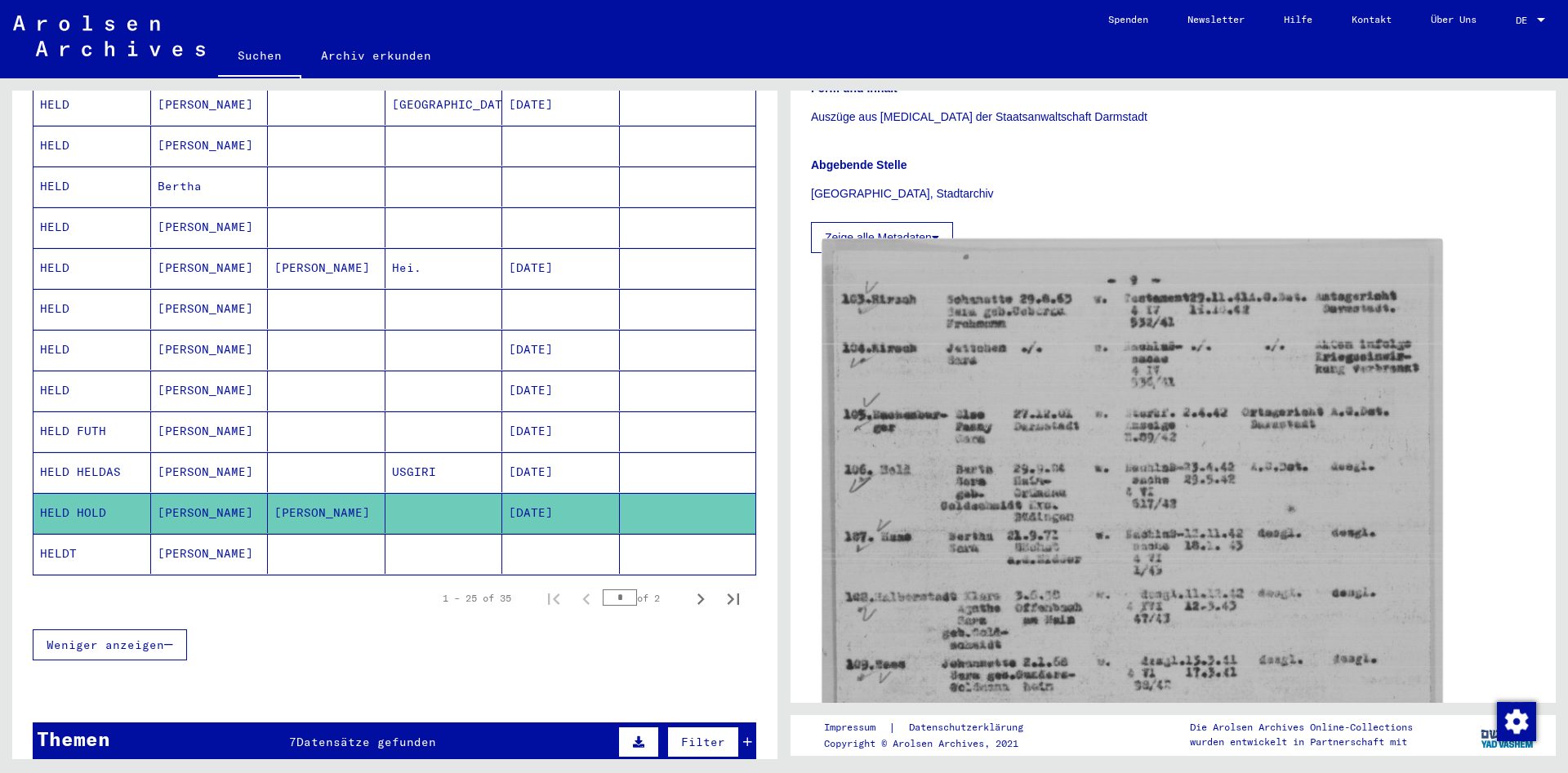
click at [1150, 696] on img at bounding box center [1133, 666] width 620 height 853
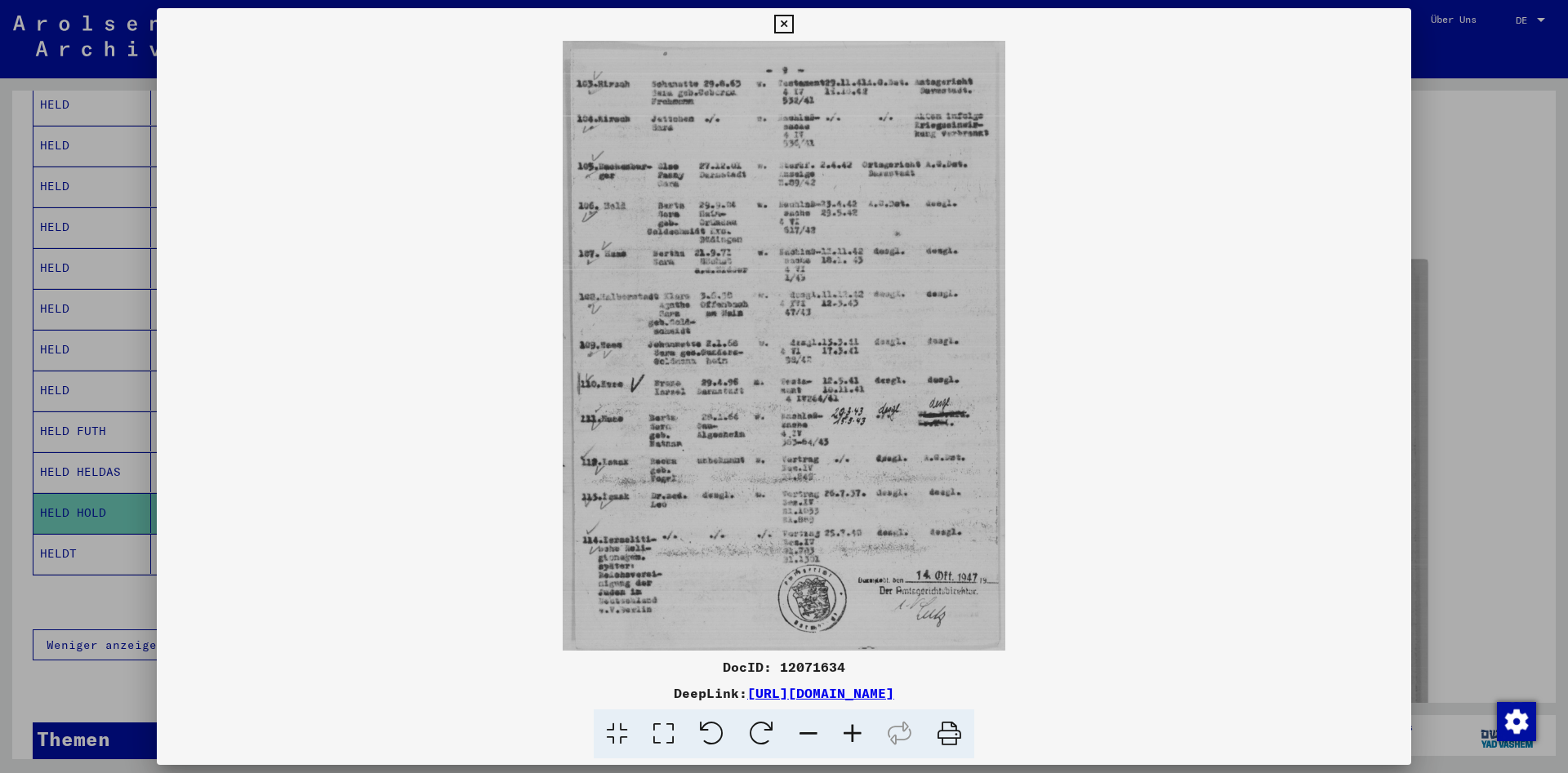
click at [847, 728] on icon at bounding box center [852, 734] width 44 height 50
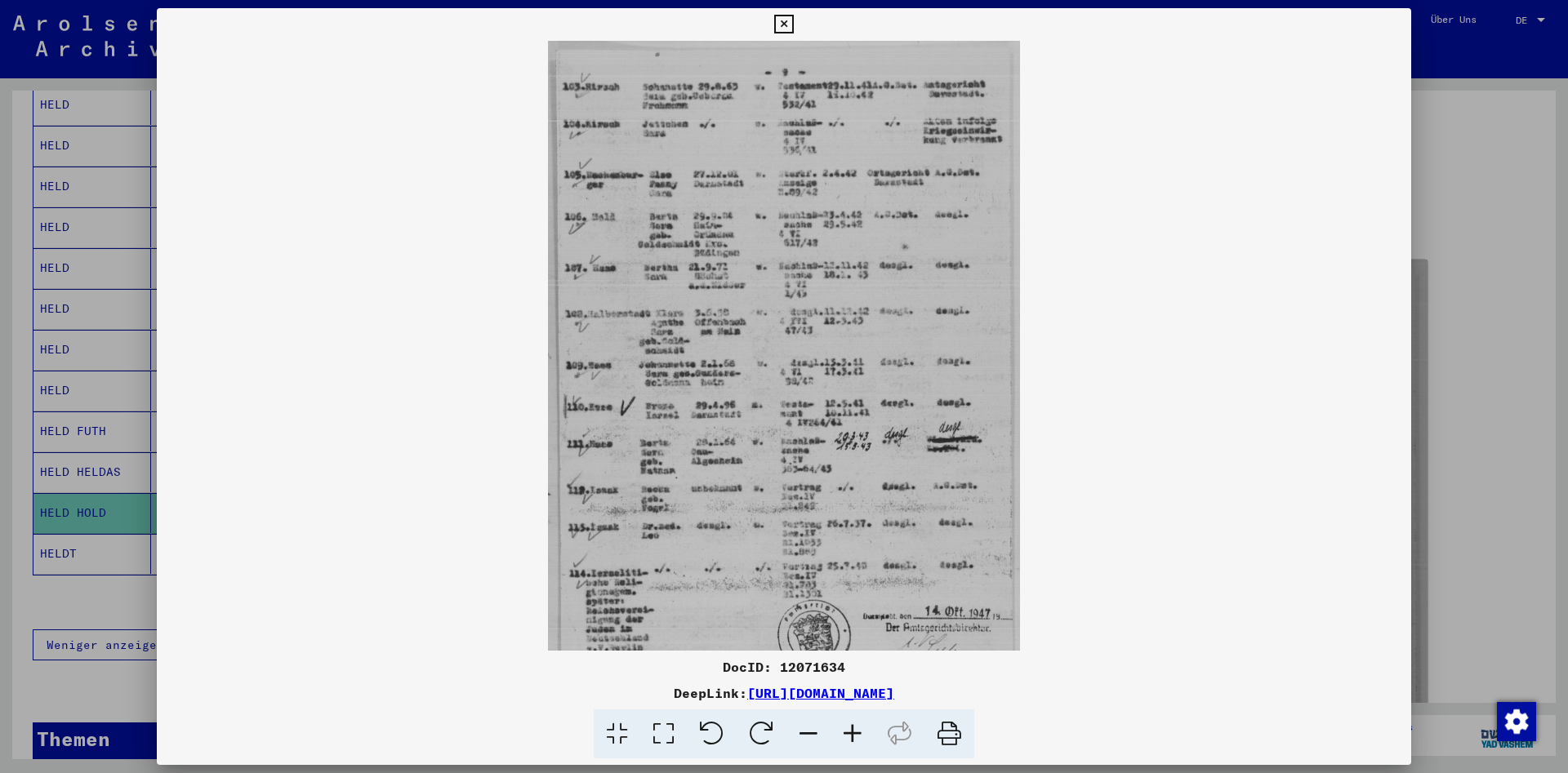
click at [848, 730] on icon at bounding box center [852, 734] width 44 height 50
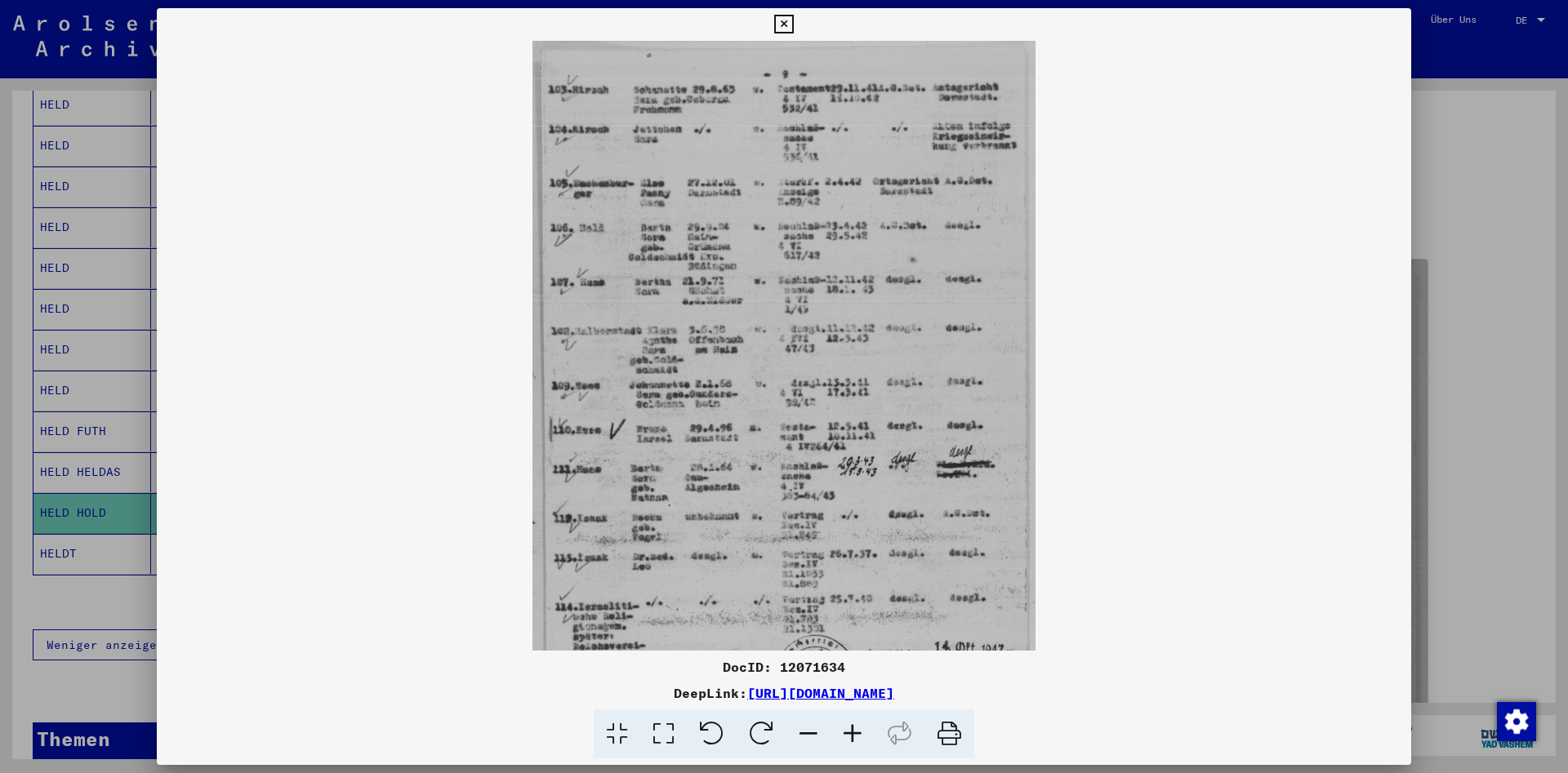
click at [848, 730] on icon at bounding box center [852, 734] width 44 height 50
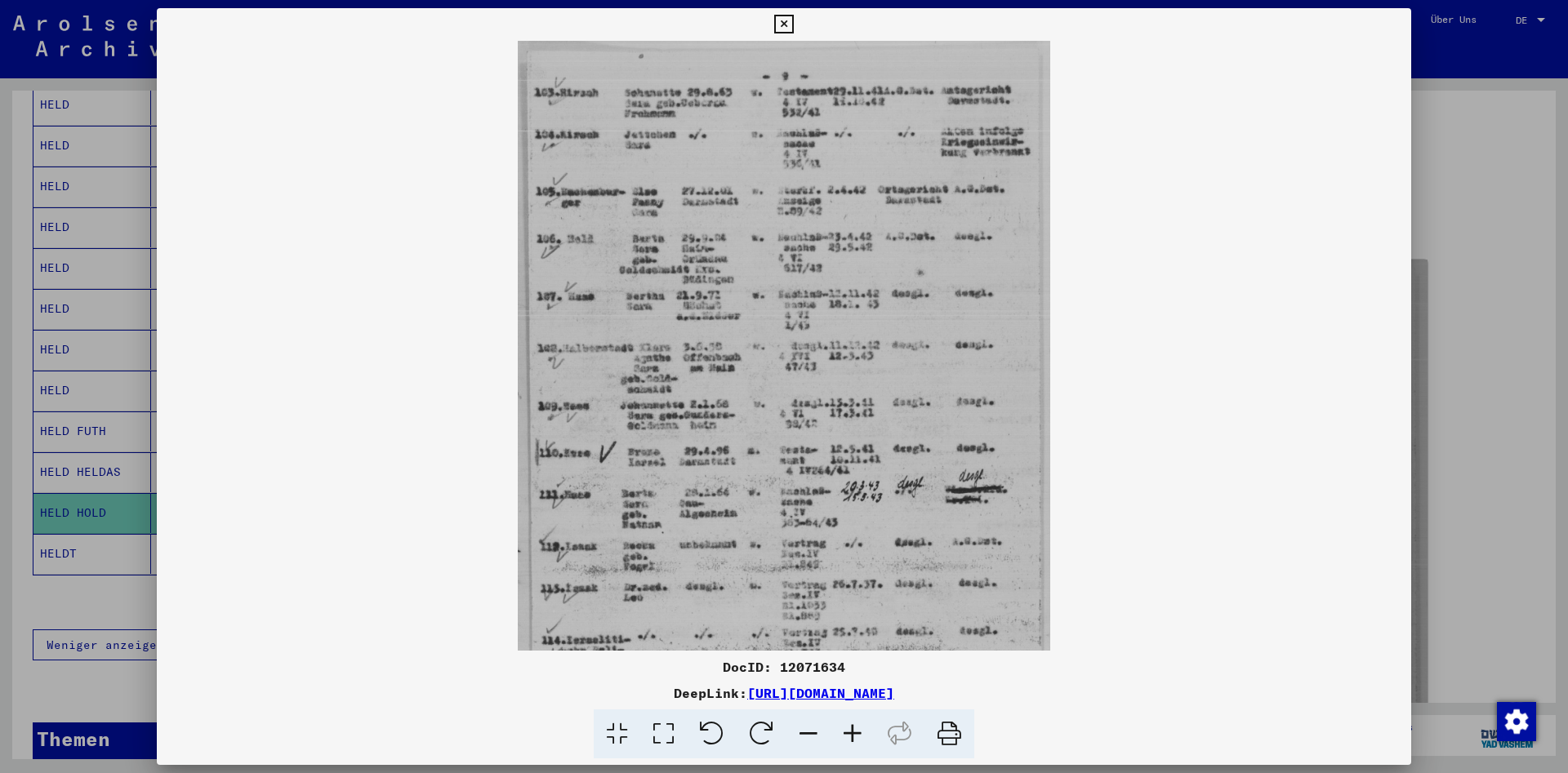
click at [848, 730] on icon at bounding box center [852, 734] width 44 height 50
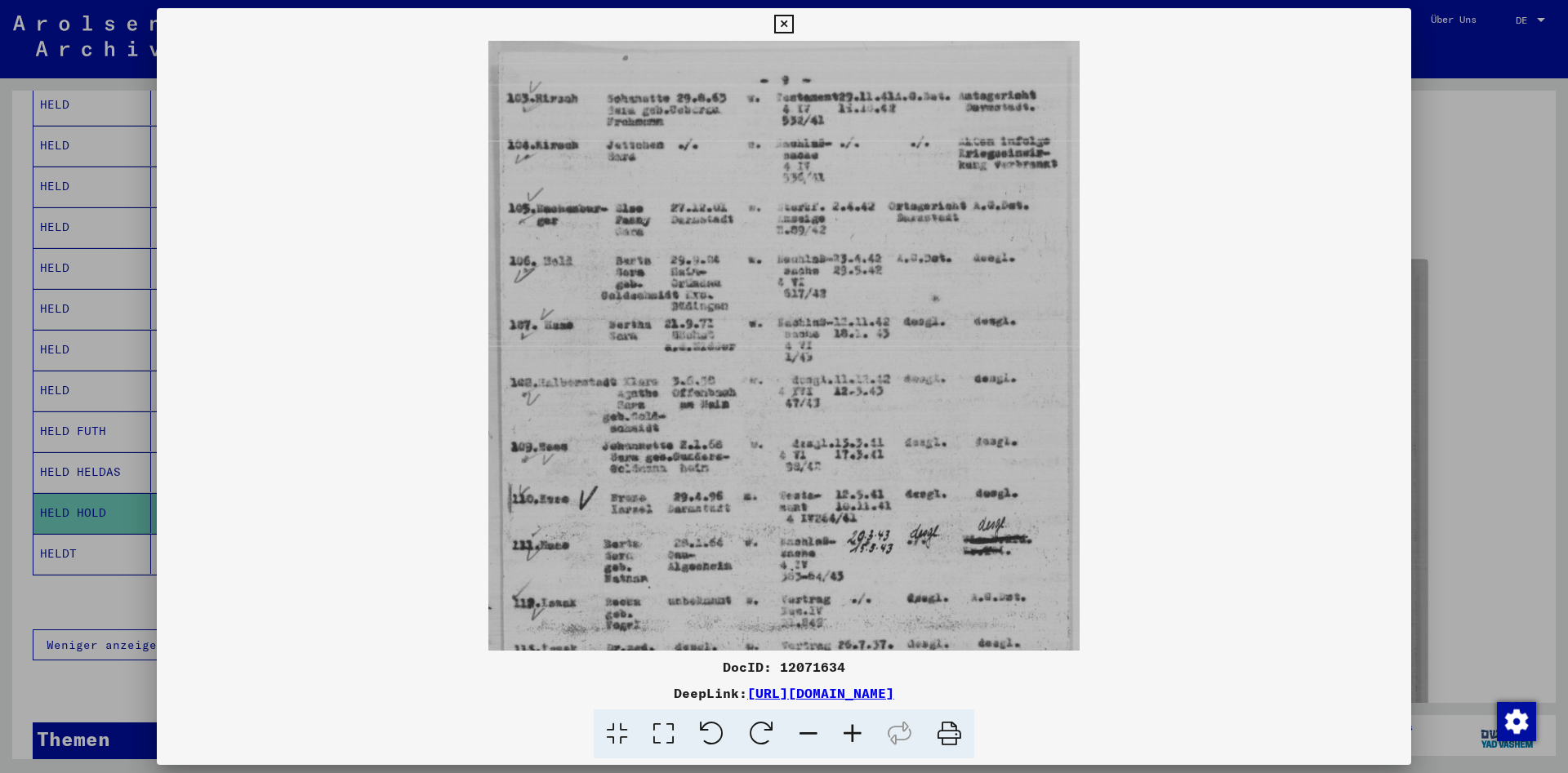
click at [848, 730] on icon at bounding box center [852, 734] width 44 height 50
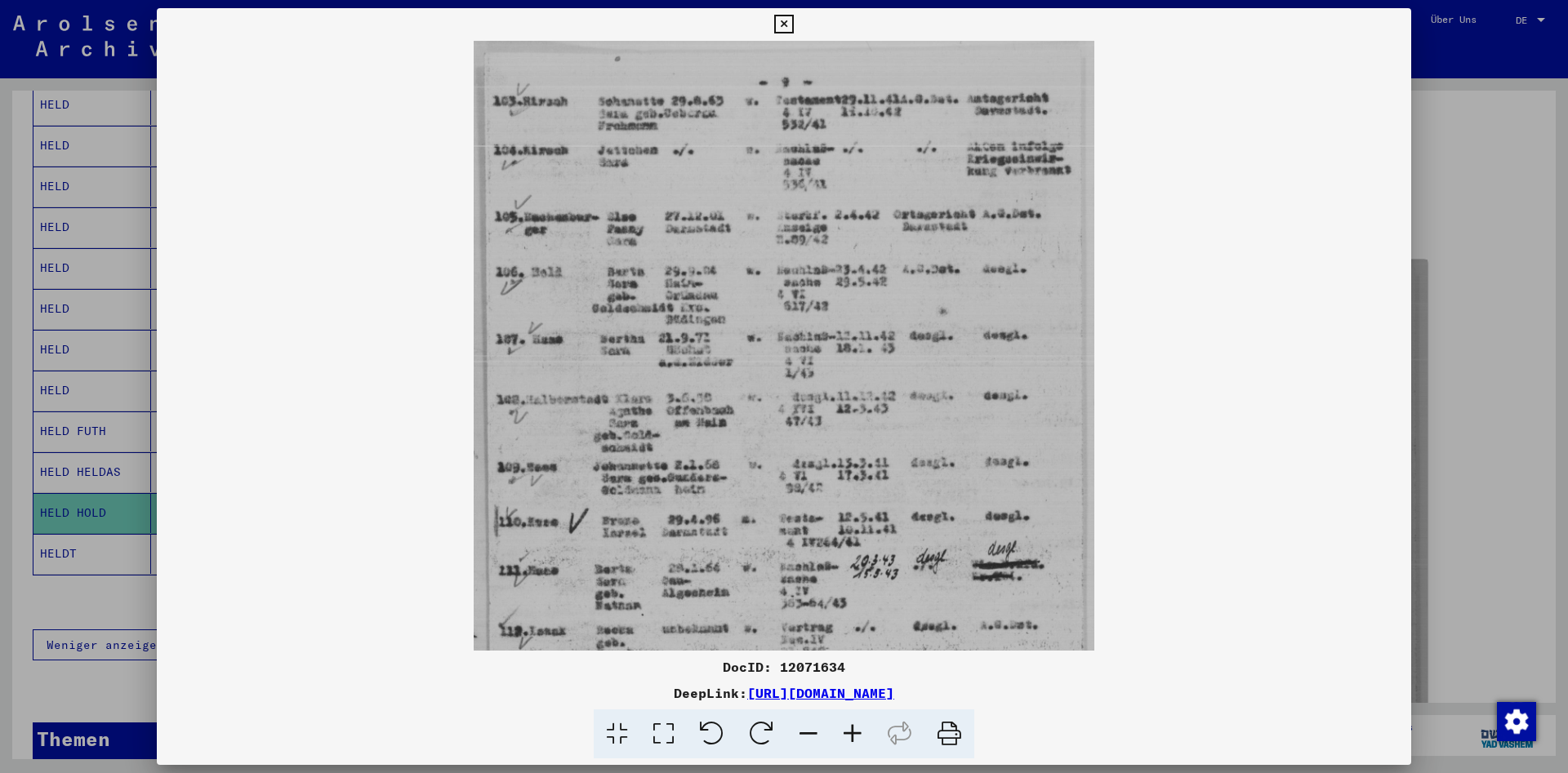
click at [848, 730] on icon at bounding box center [852, 734] width 44 height 50
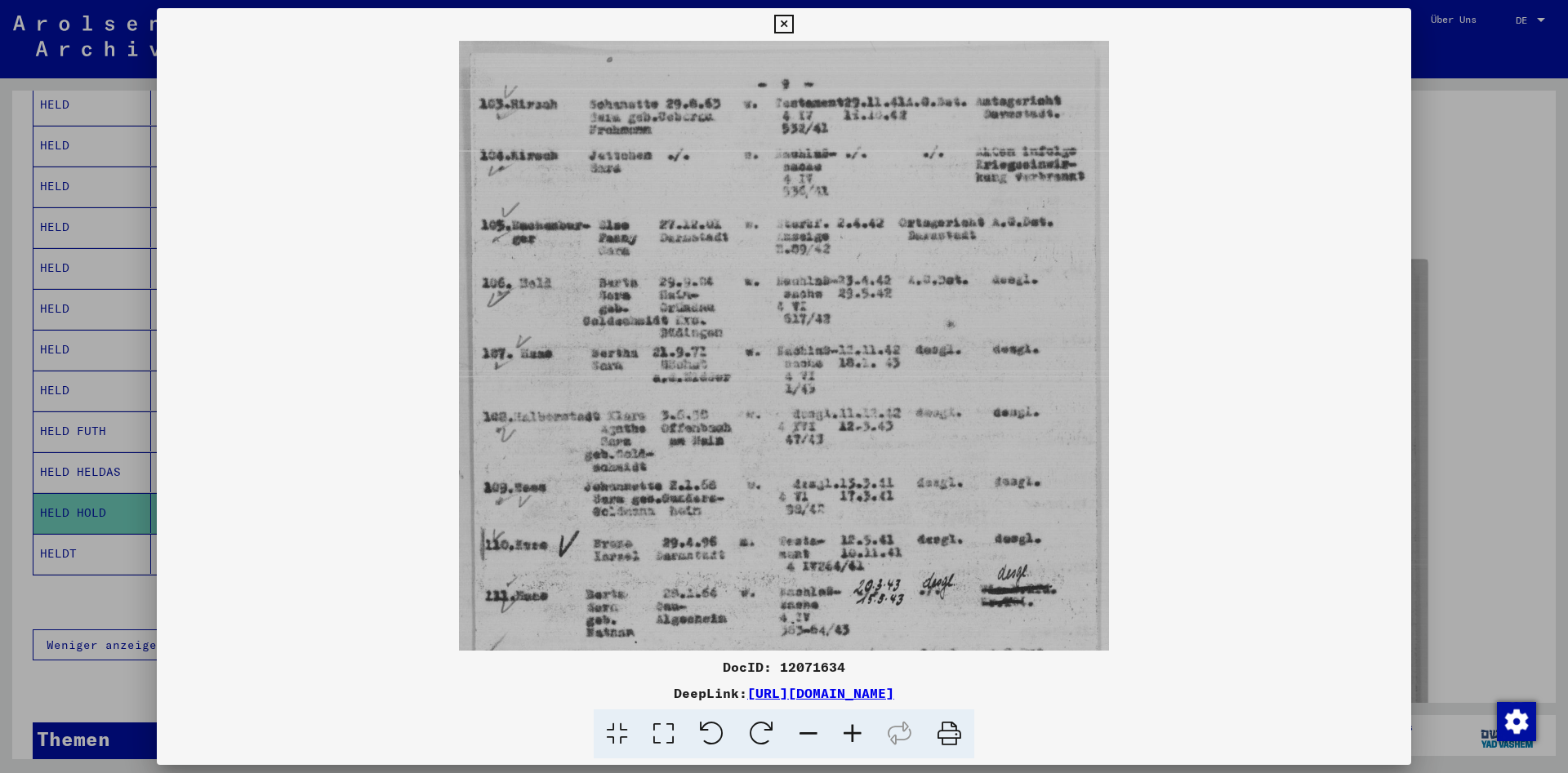
click at [848, 730] on icon at bounding box center [852, 734] width 44 height 50
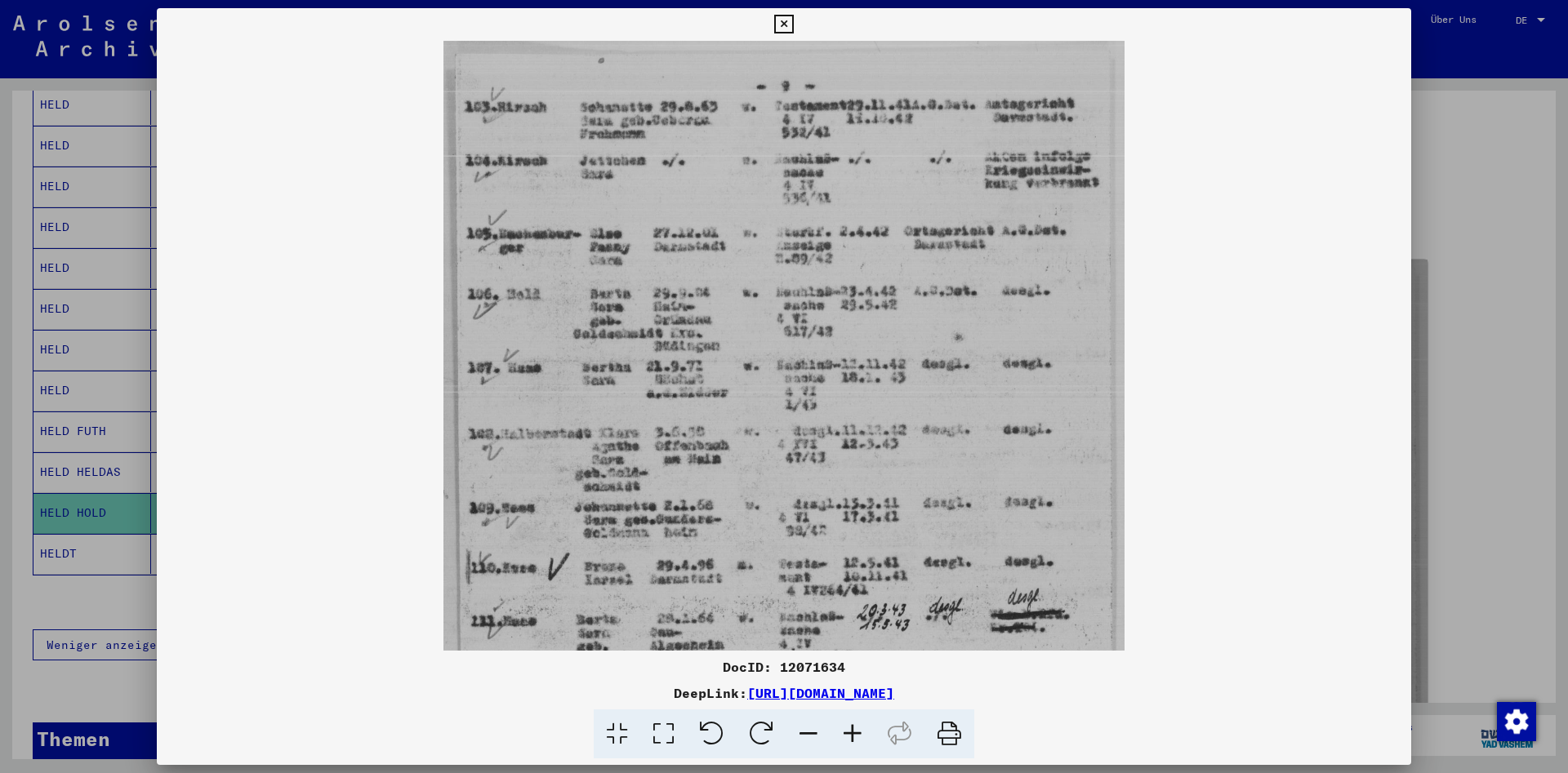
click at [848, 730] on icon at bounding box center [852, 734] width 44 height 50
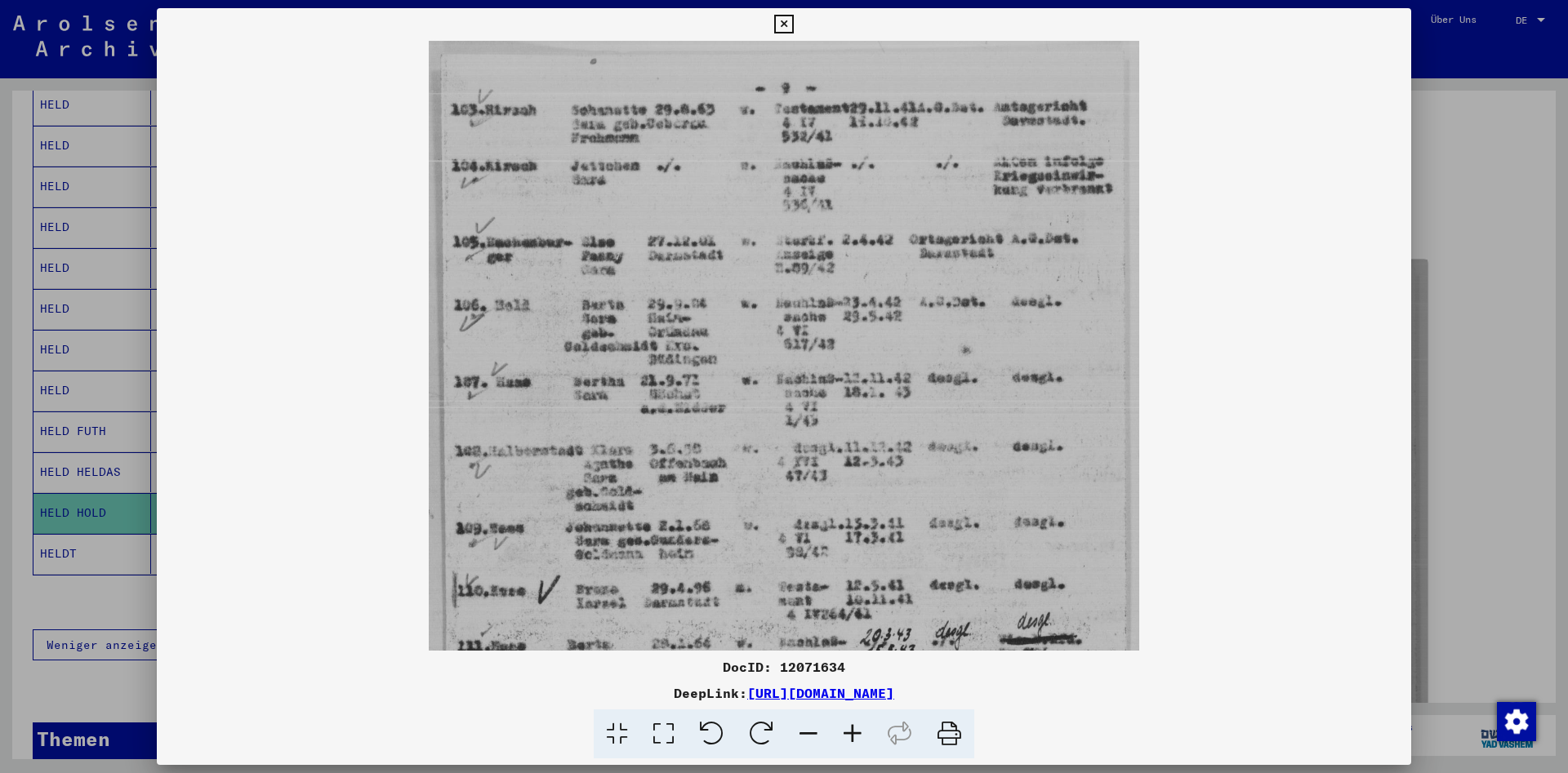
click at [848, 730] on icon at bounding box center [852, 734] width 44 height 50
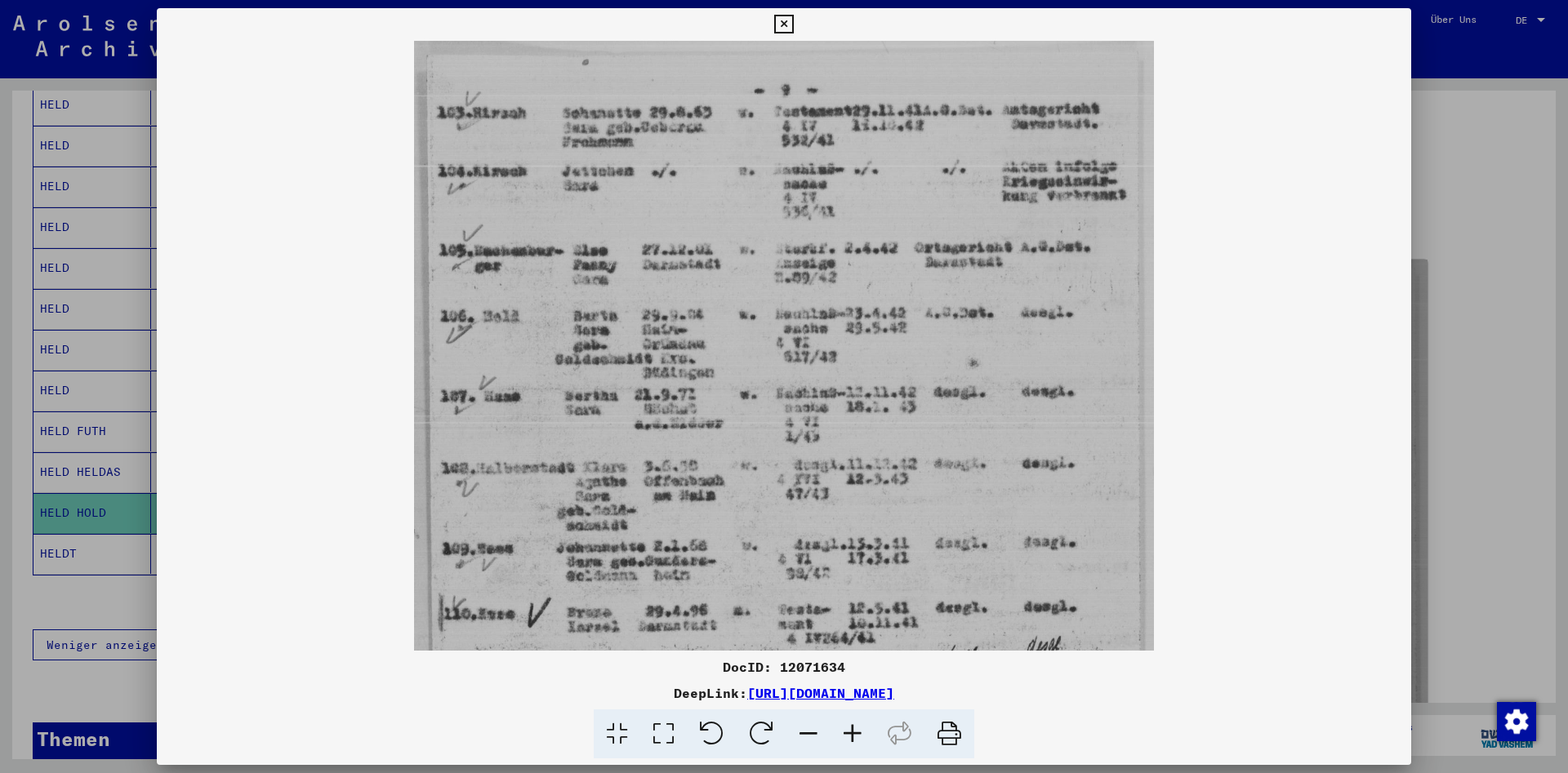
click at [793, 22] on icon at bounding box center [784, 24] width 19 height 20
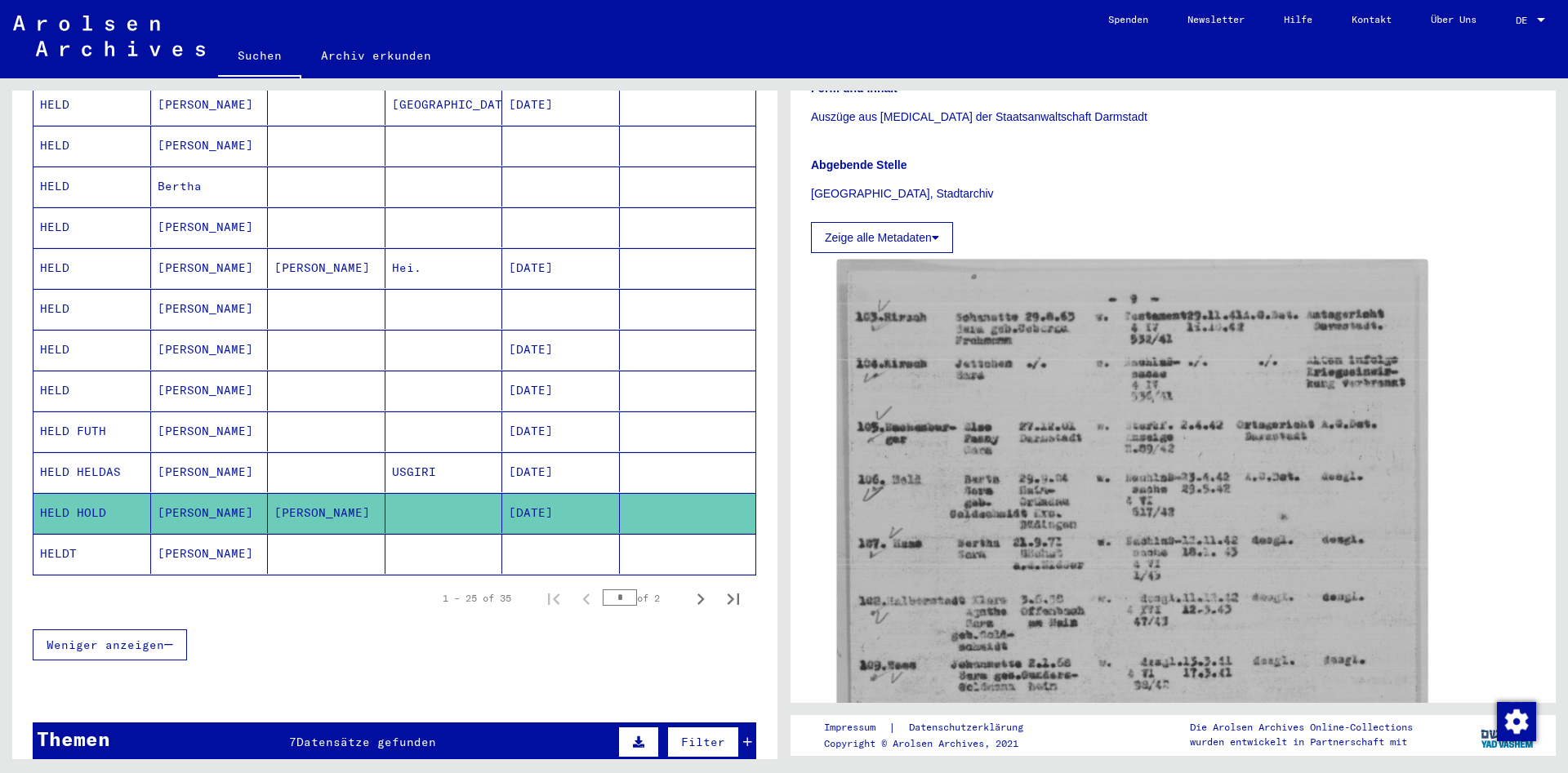
click at [93, 537] on mat-cell "HELDT" at bounding box center [93, 554] width 118 height 40
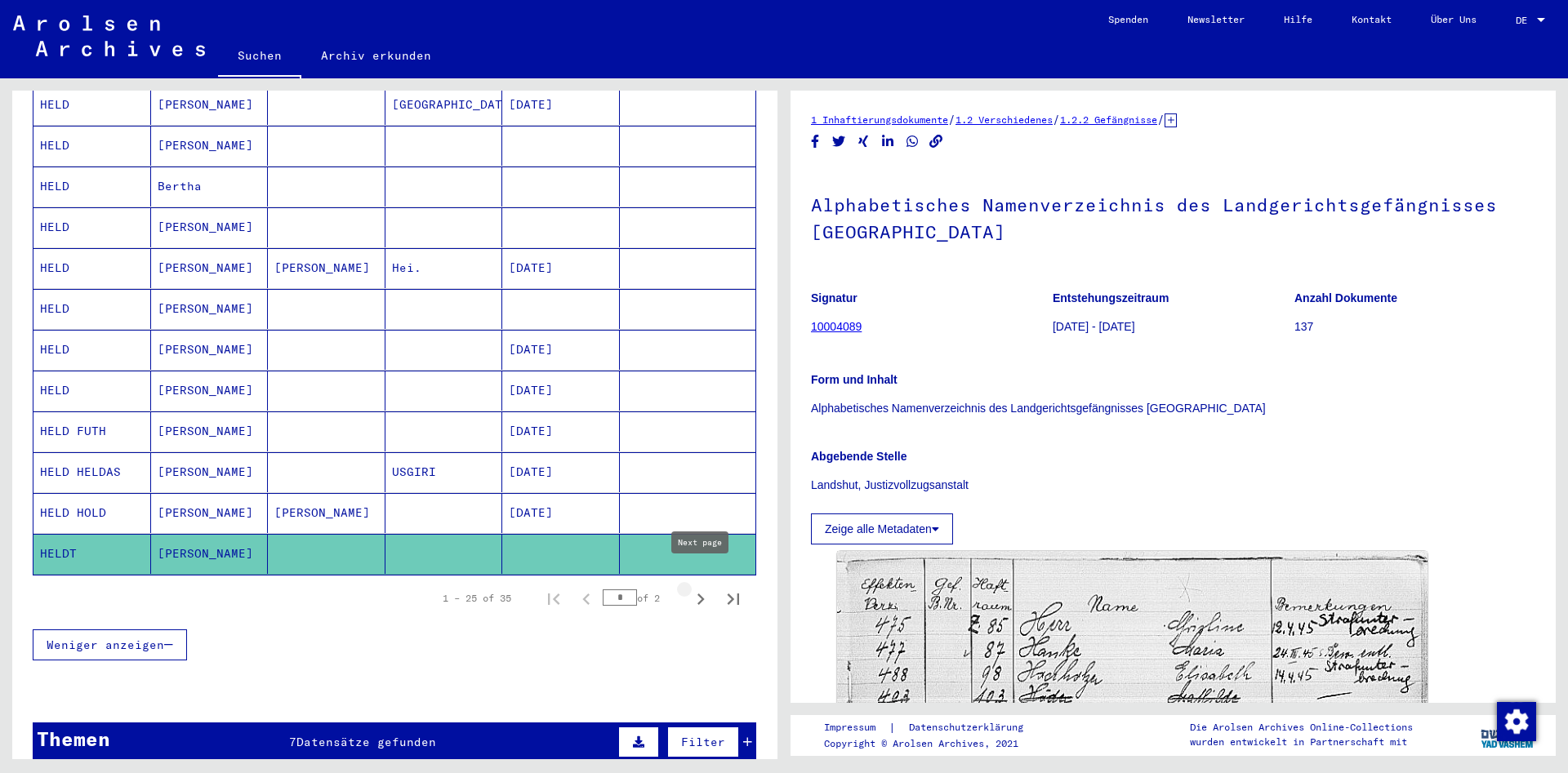
click at [695, 588] on icon "Next page" at bounding box center [700, 599] width 22 height 22
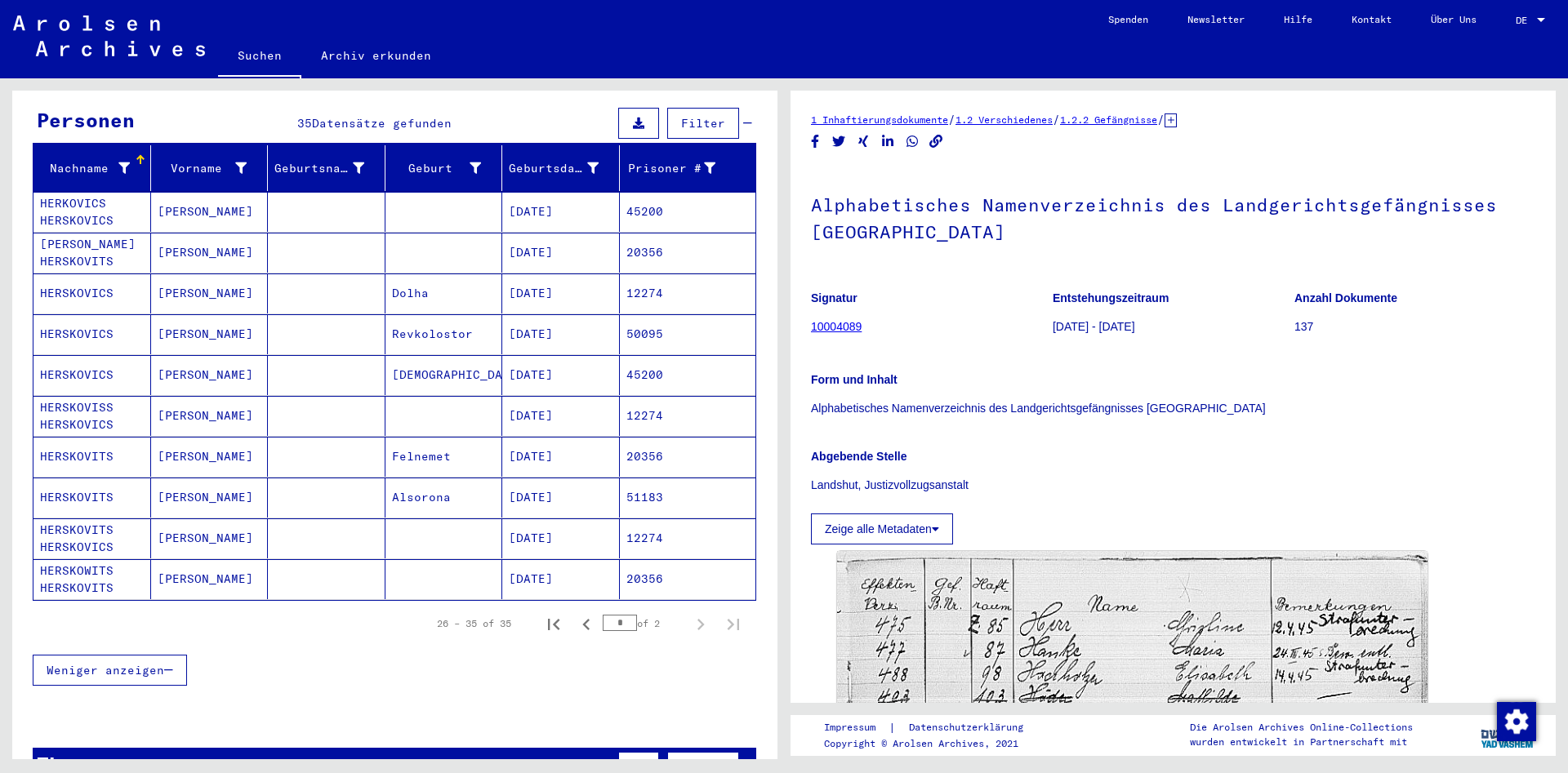
scroll to position [265, 0]
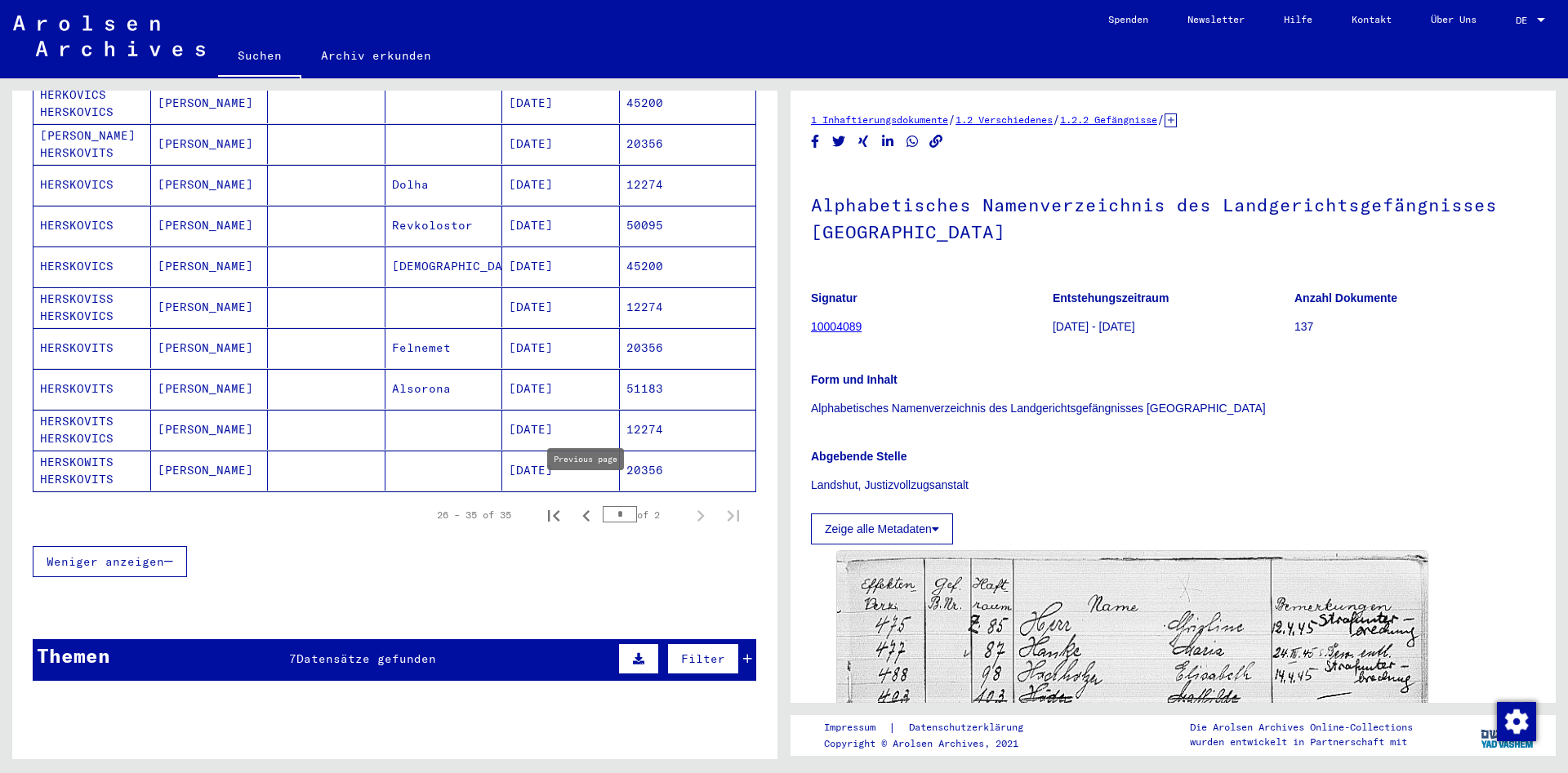
click at [590, 504] on icon "Previous page" at bounding box center [586, 516] width 22 height 22
type input "*"
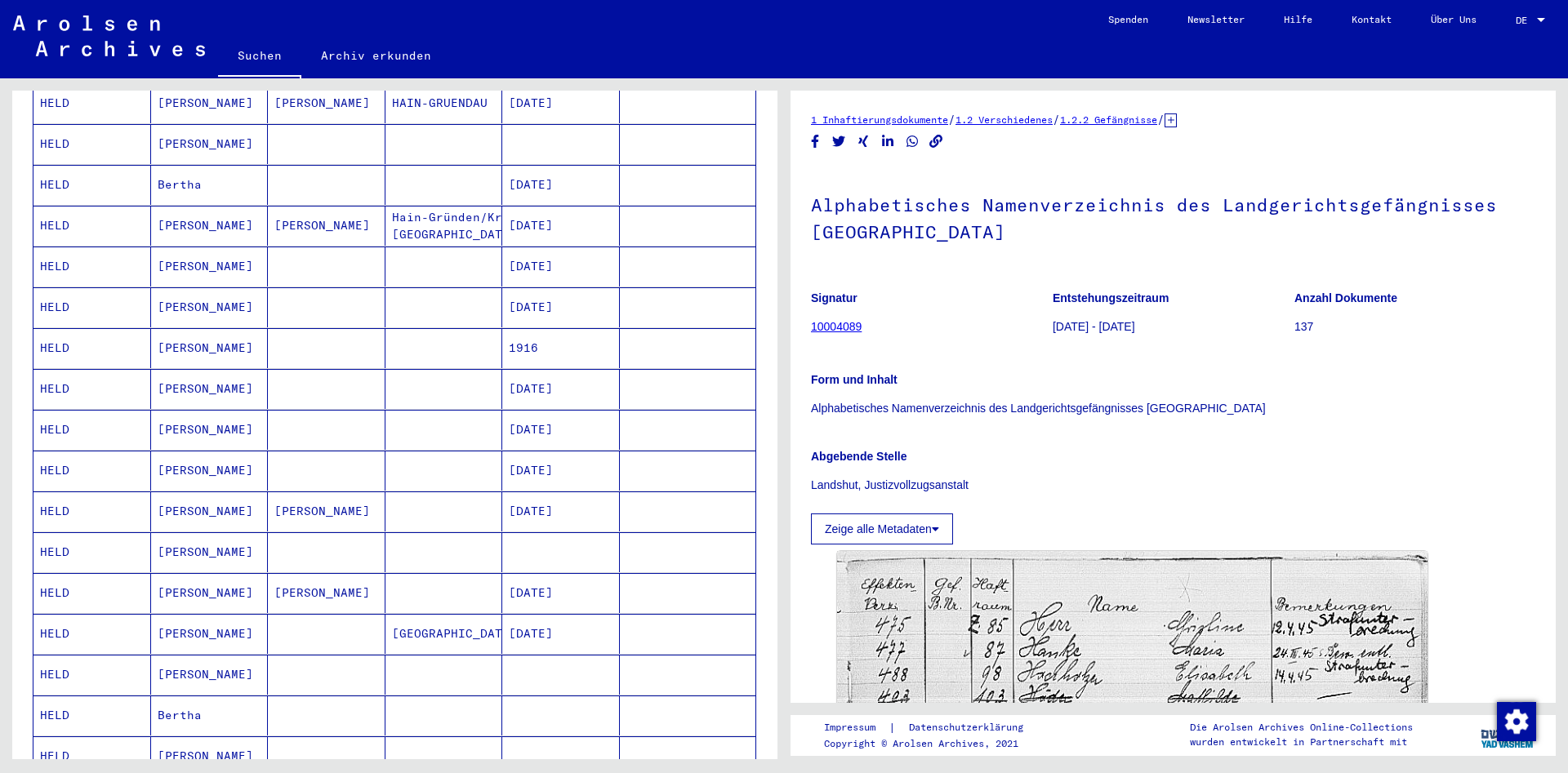
click at [61, 542] on mat-cell "HELD" at bounding box center [93, 552] width 118 height 40
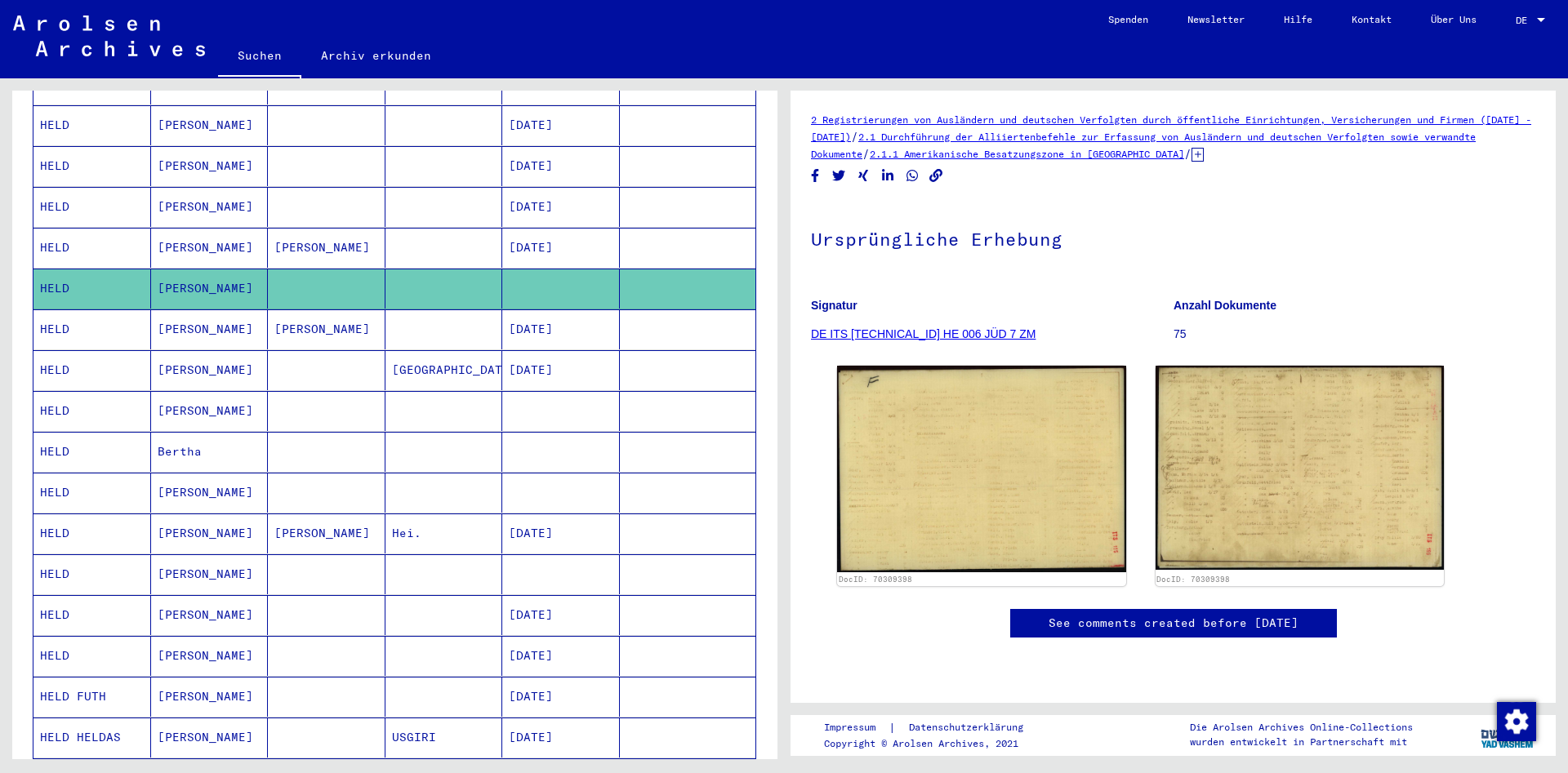
scroll to position [529, 0]
click at [69, 513] on mat-cell "HELD" at bounding box center [93, 532] width 118 height 40
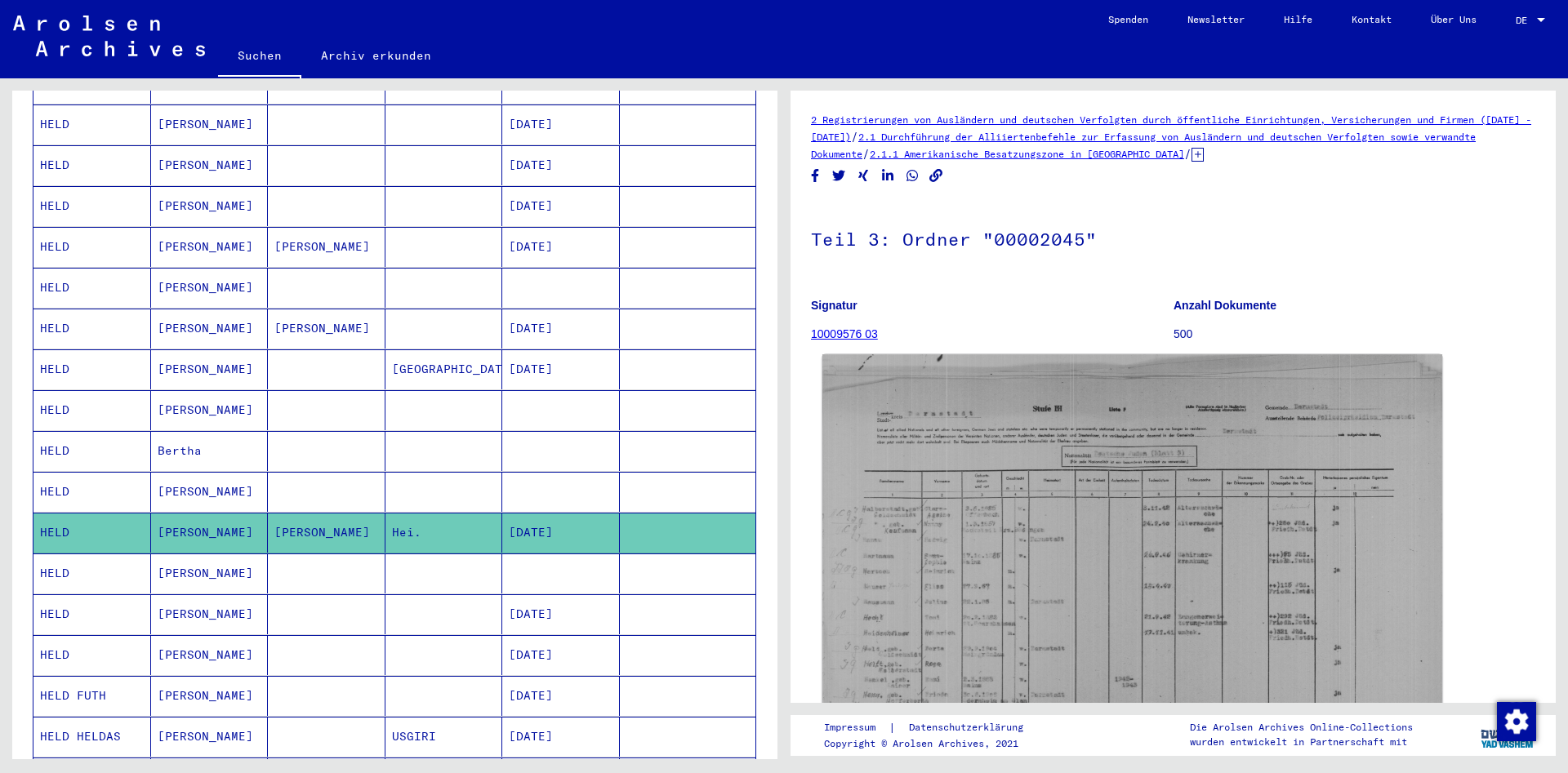
click at [1055, 476] on img at bounding box center [1133, 586] width 620 height 463
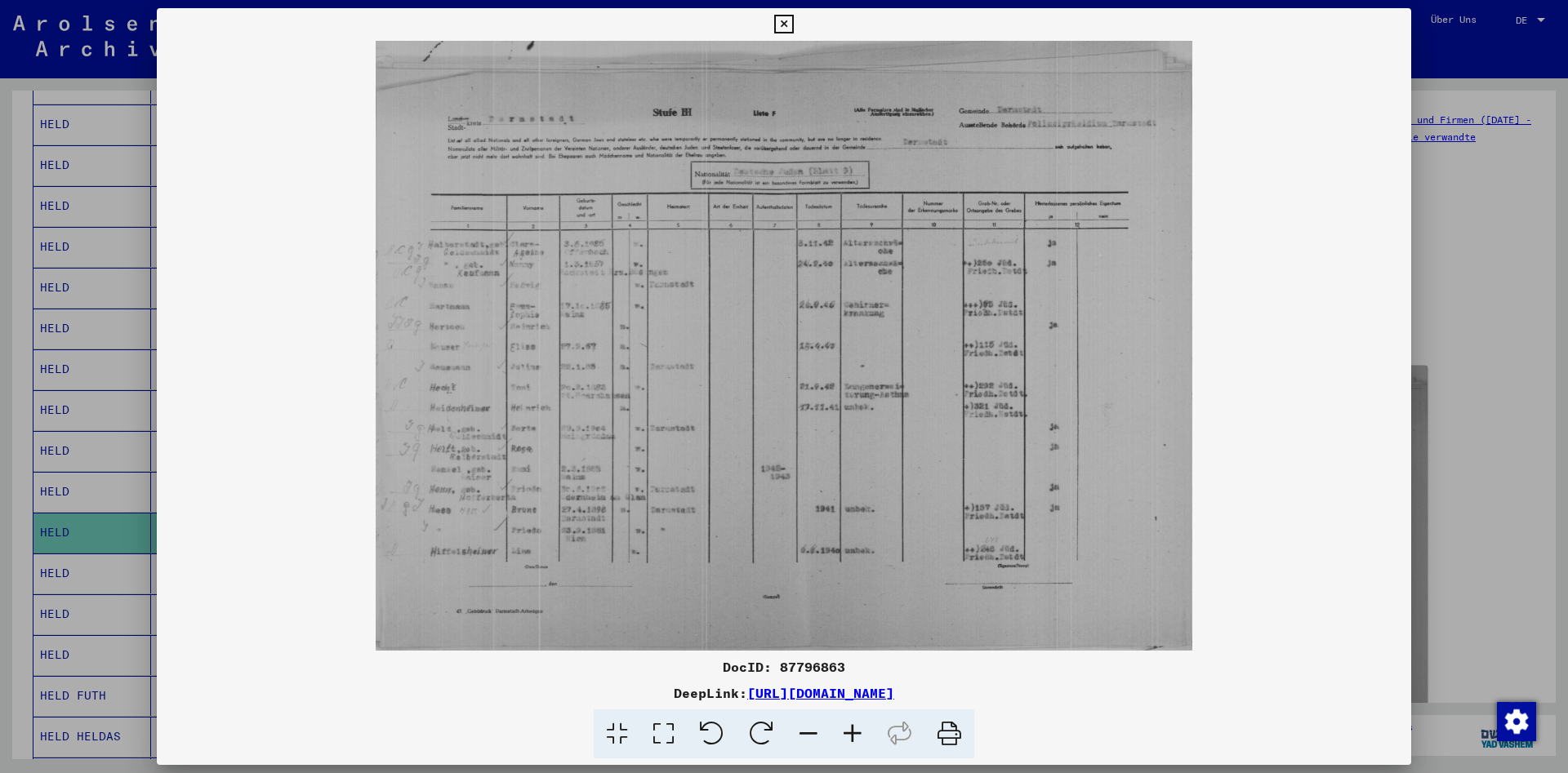
click at [853, 729] on icon at bounding box center [852, 734] width 44 height 50
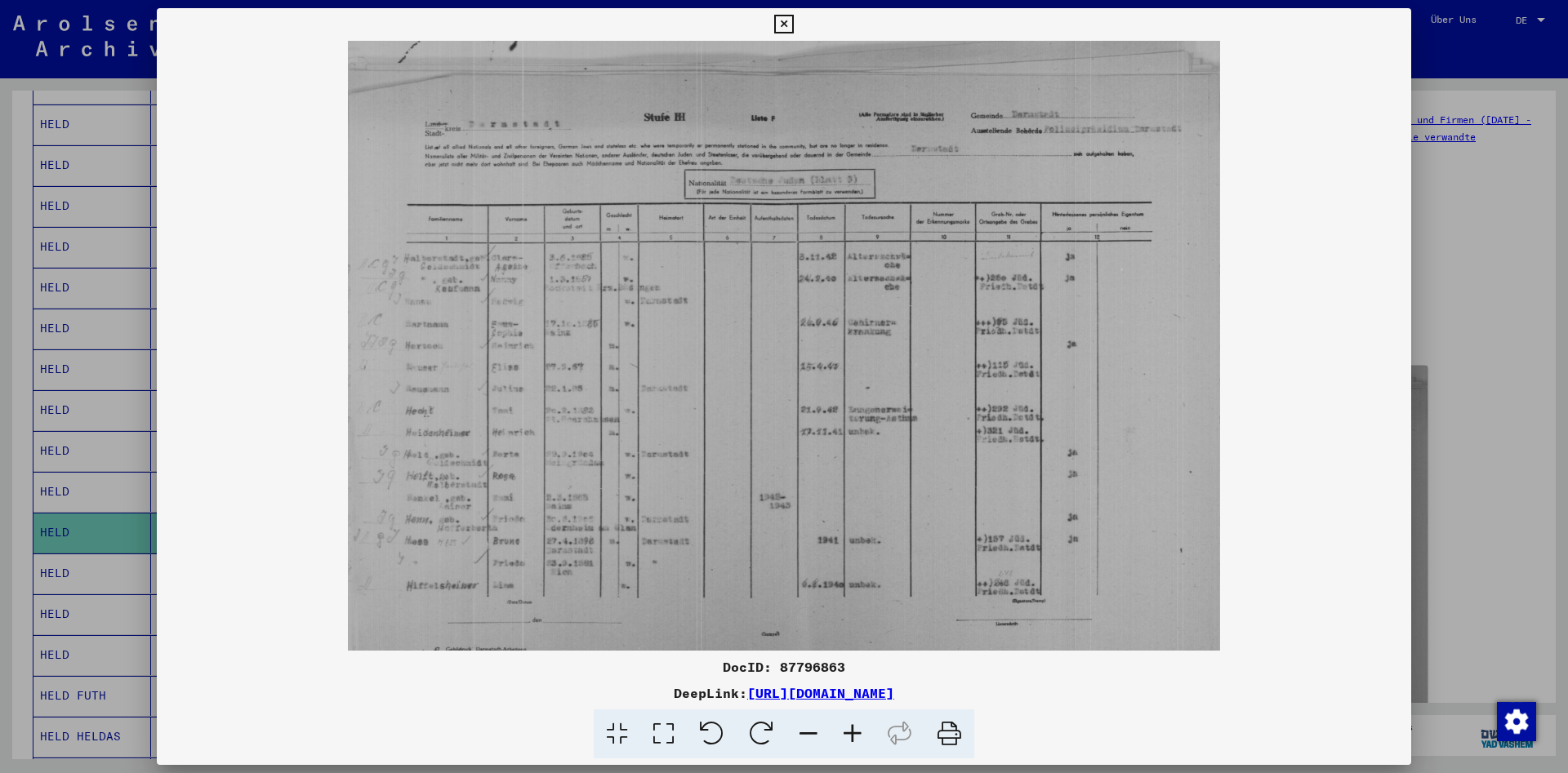
click at [852, 729] on icon at bounding box center [852, 734] width 44 height 50
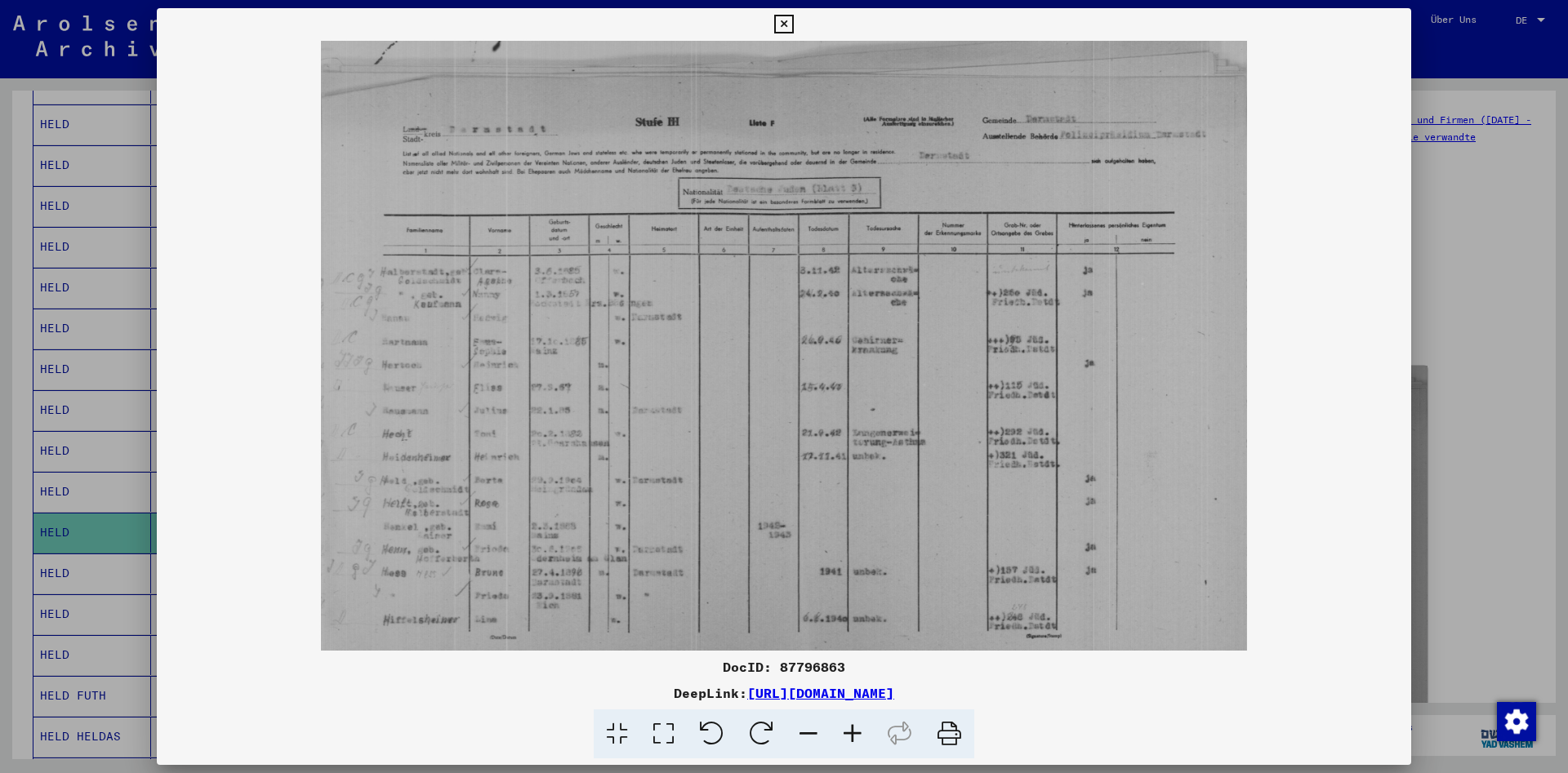
click at [850, 729] on icon at bounding box center [852, 734] width 44 height 50
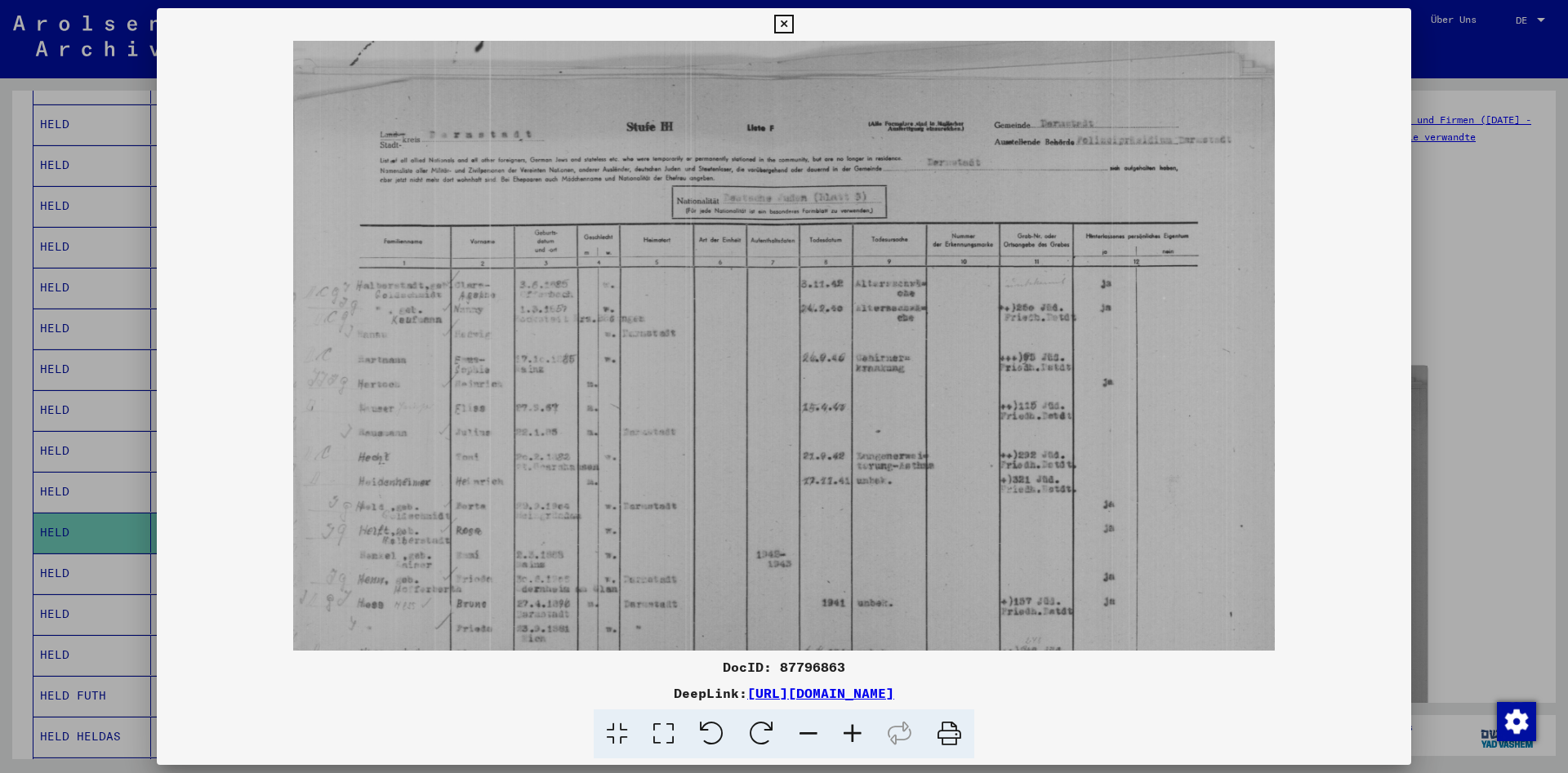
click at [848, 729] on icon at bounding box center [852, 734] width 44 height 50
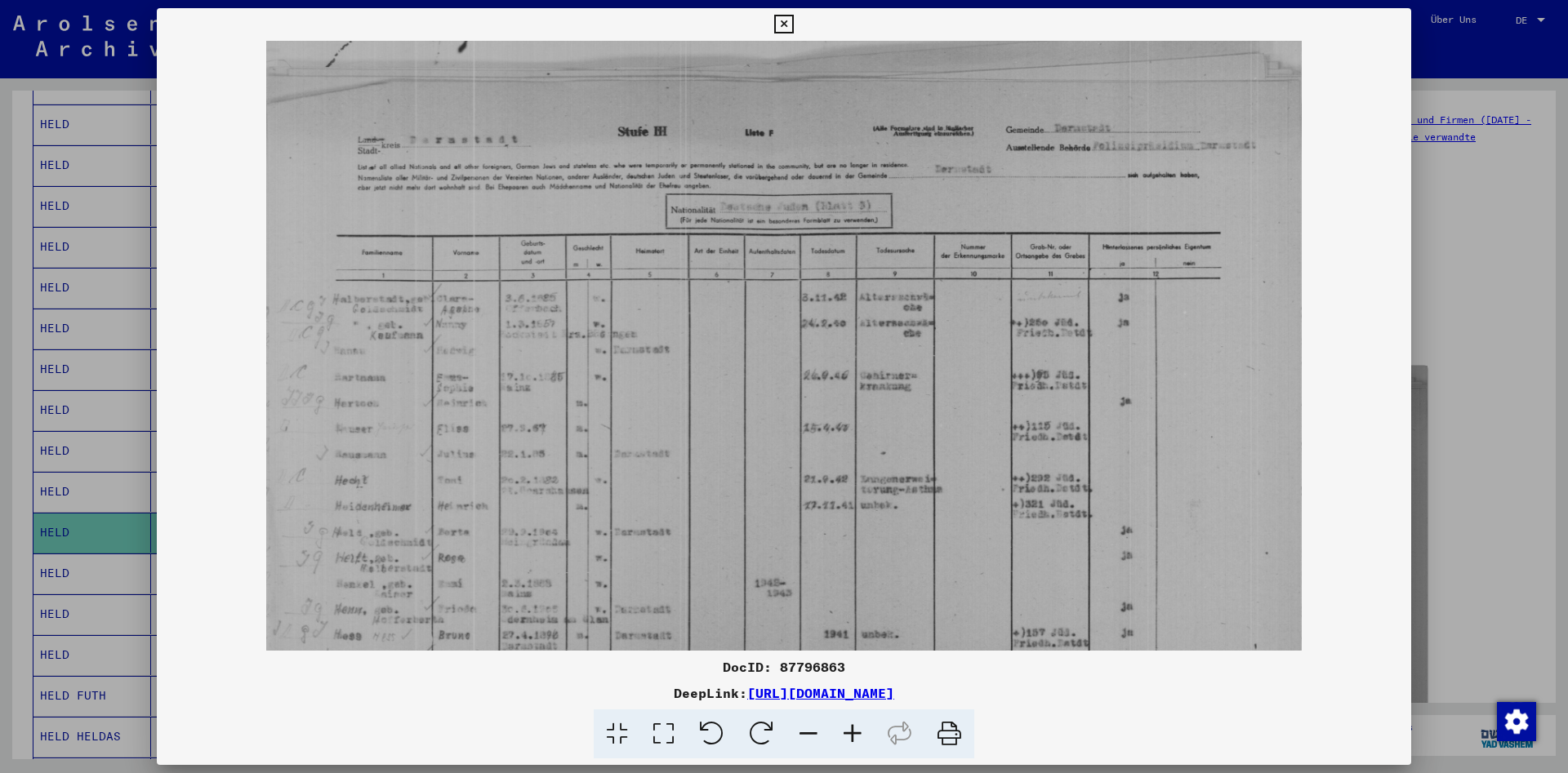
click at [848, 729] on icon at bounding box center [852, 734] width 44 height 50
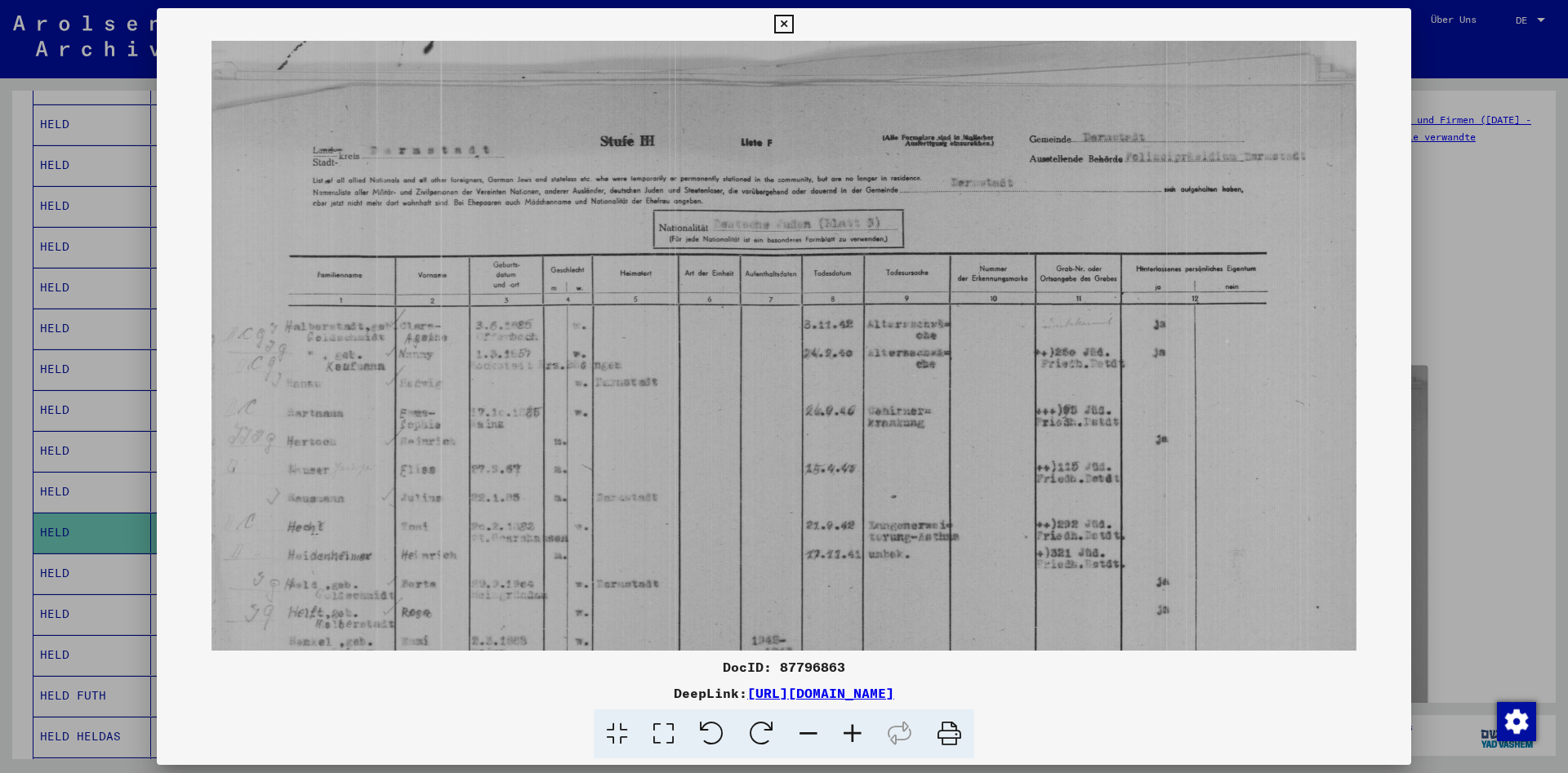
click at [848, 729] on icon at bounding box center [852, 734] width 44 height 50
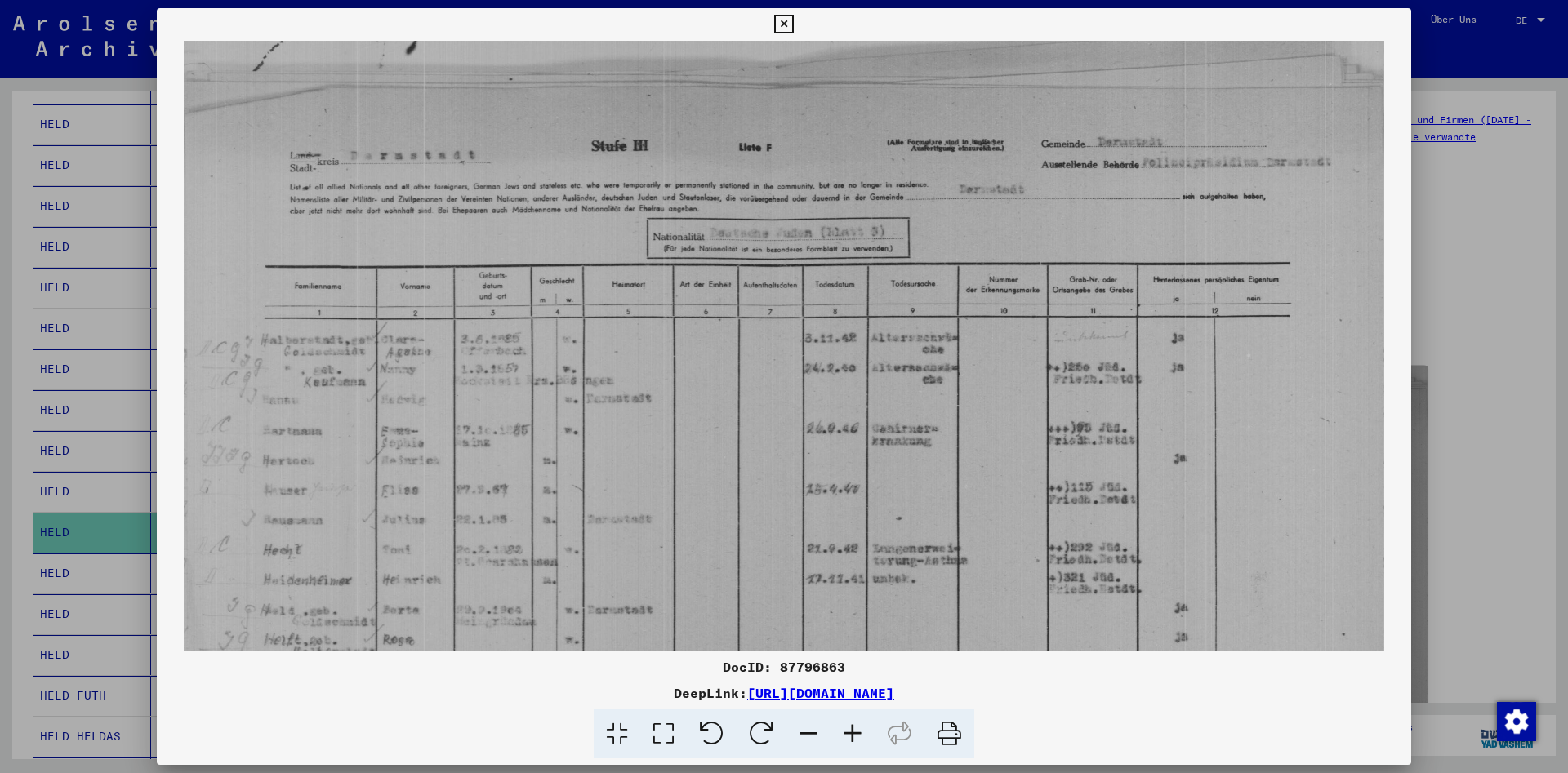
click at [793, 24] on icon at bounding box center [784, 24] width 19 height 20
